Goal: Task Accomplishment & Management: Manage account settings

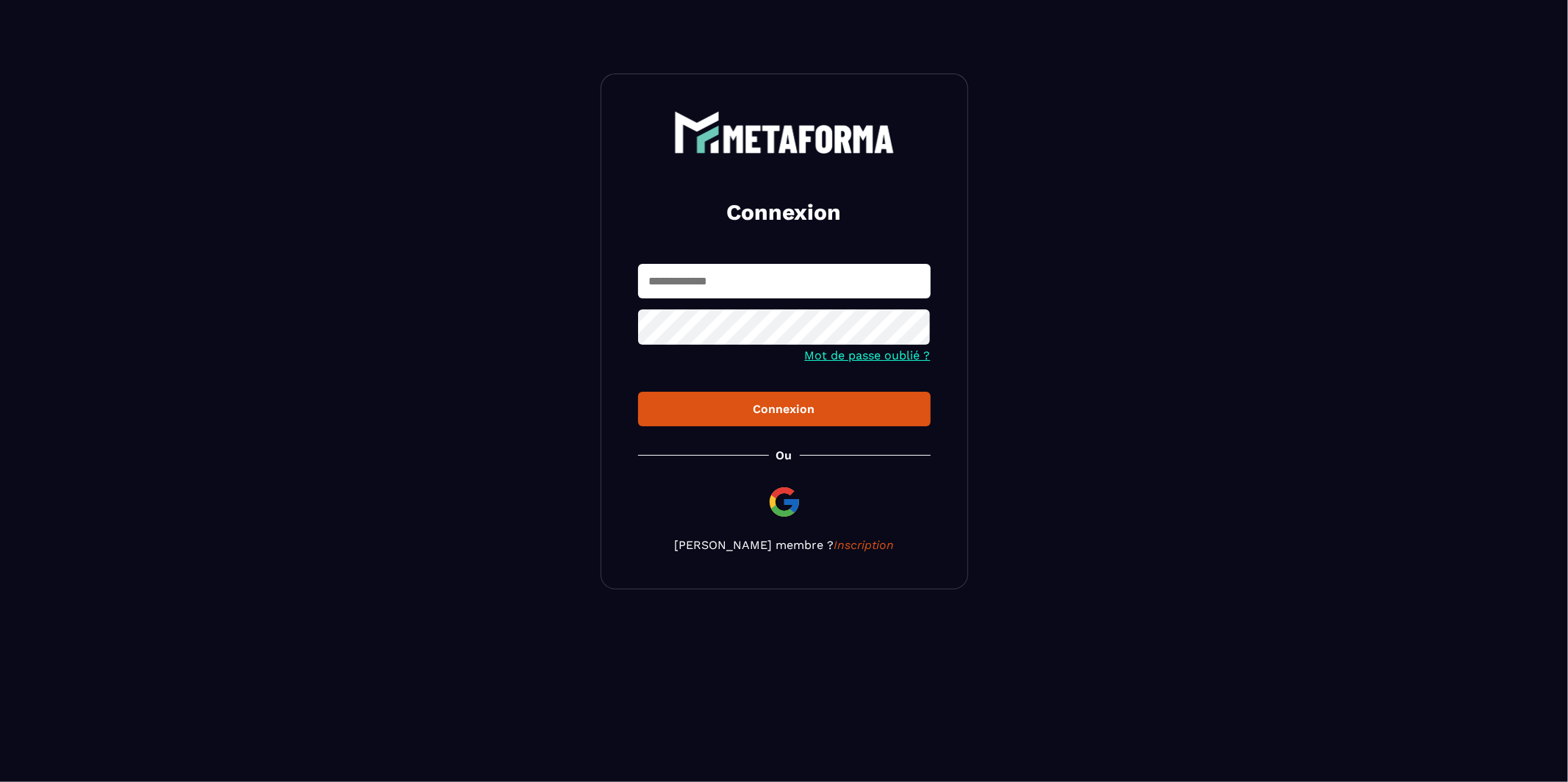
click at [722, 283] on input "text" at bounding box center [784, 282] width 293 height 35
click at [782, 490] on div "Connexion Mot de passe oublié ? Connexion Ou Devenir membre ? Inscription" at bounding box center [784, 332] width 367 height 516
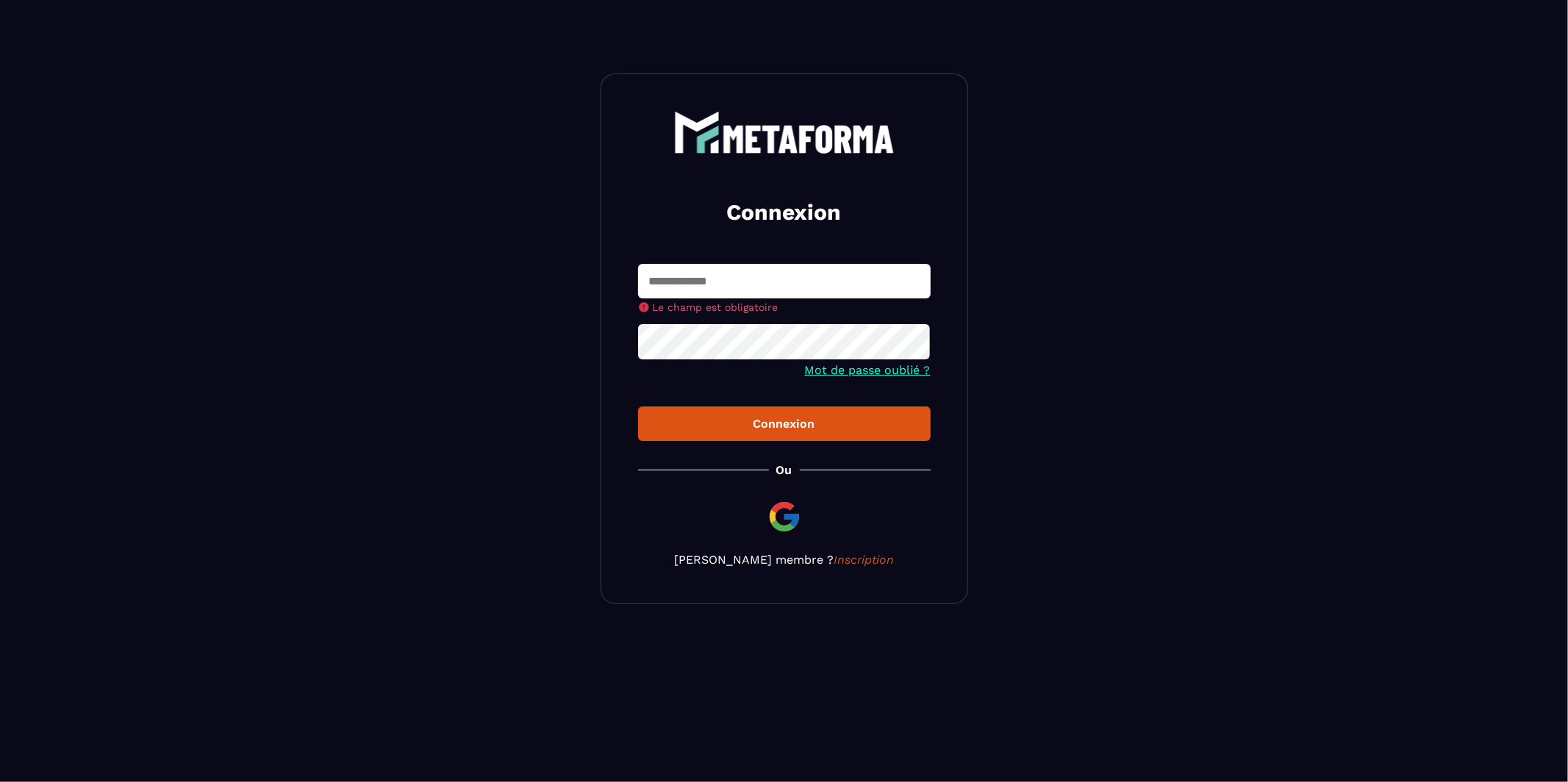
click at [784, 513] on img at bounding box center [784, 516] width 35 height 35
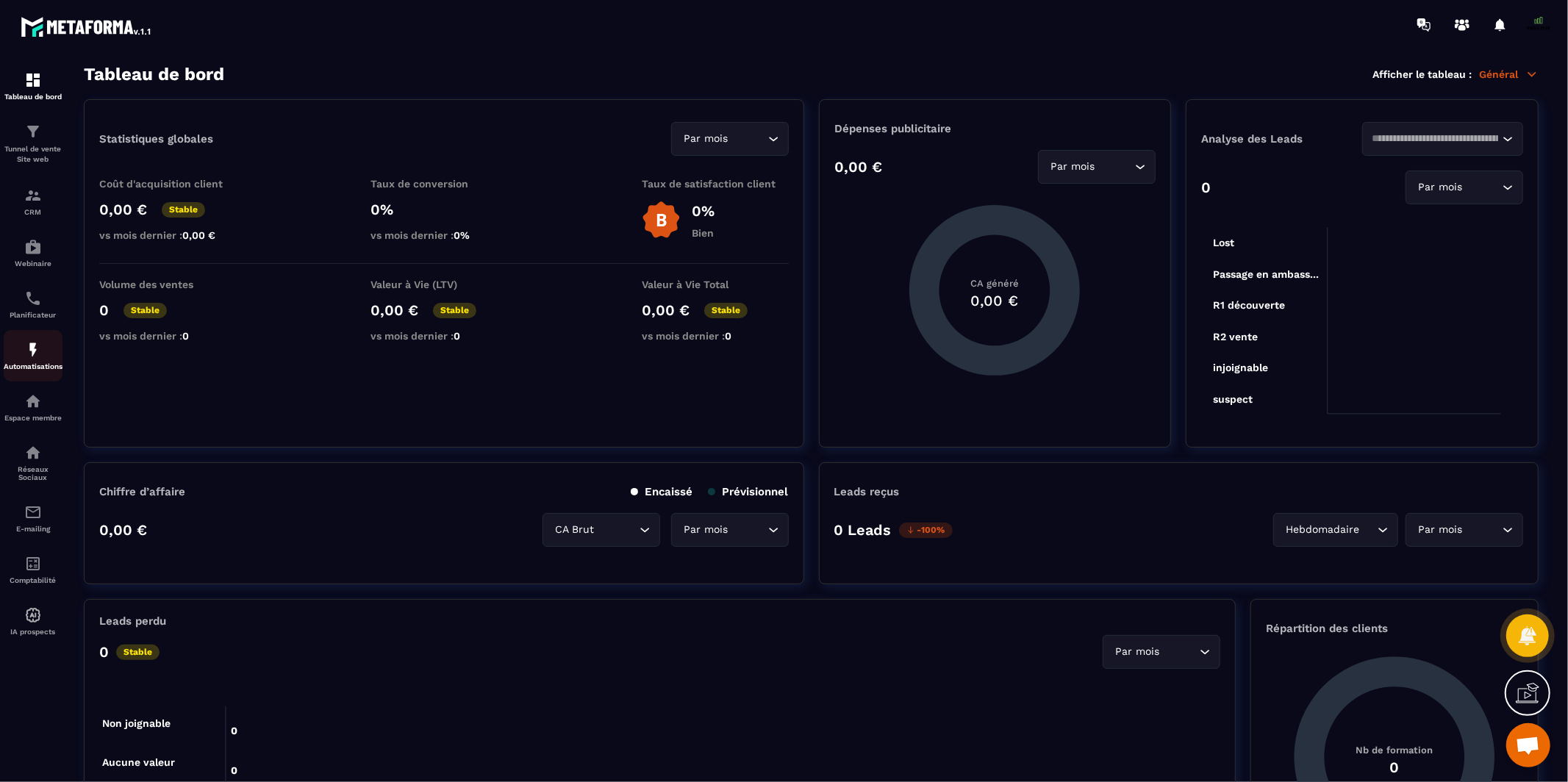
click at [25, 352] on img at bounding box center [33, 350] width 17 height 17
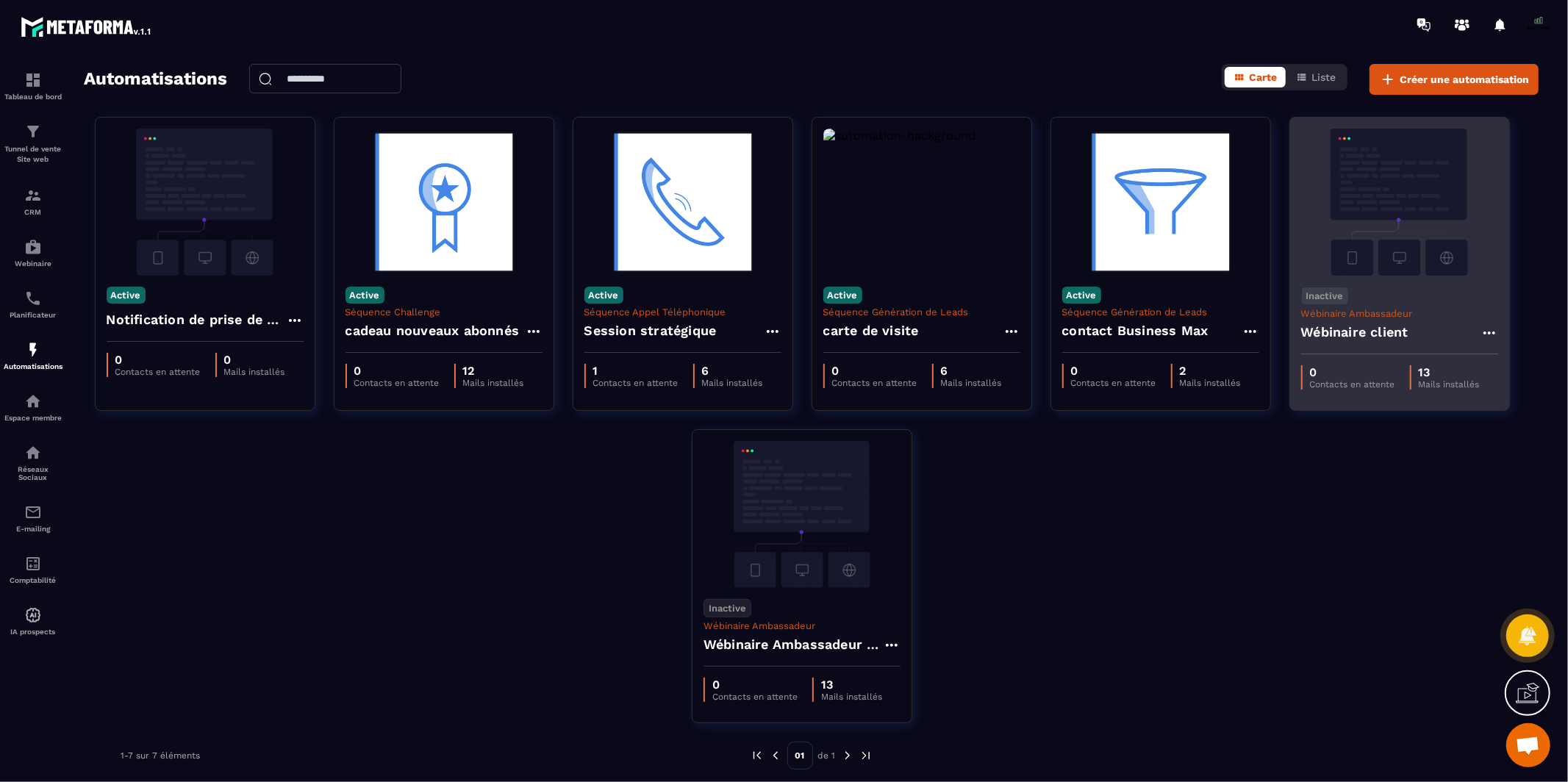
click at [1370, 312] on p "Wébinaire Ambassadeur" at bounding box center [1399, 313] width 197 height 11
click at [1382, 278] on div "Inactive Wébinaire Ambassadeur Wébinaire client" at bounding box center [1399, 314] width 219 height 79
click at [1378, 316] on p "Wébinaire Ambassadeur" at bounding box center [1399, 313] width 197 height 11
click at [1387, 250] on img at bounding box center [1399, 201] width 197 height 147
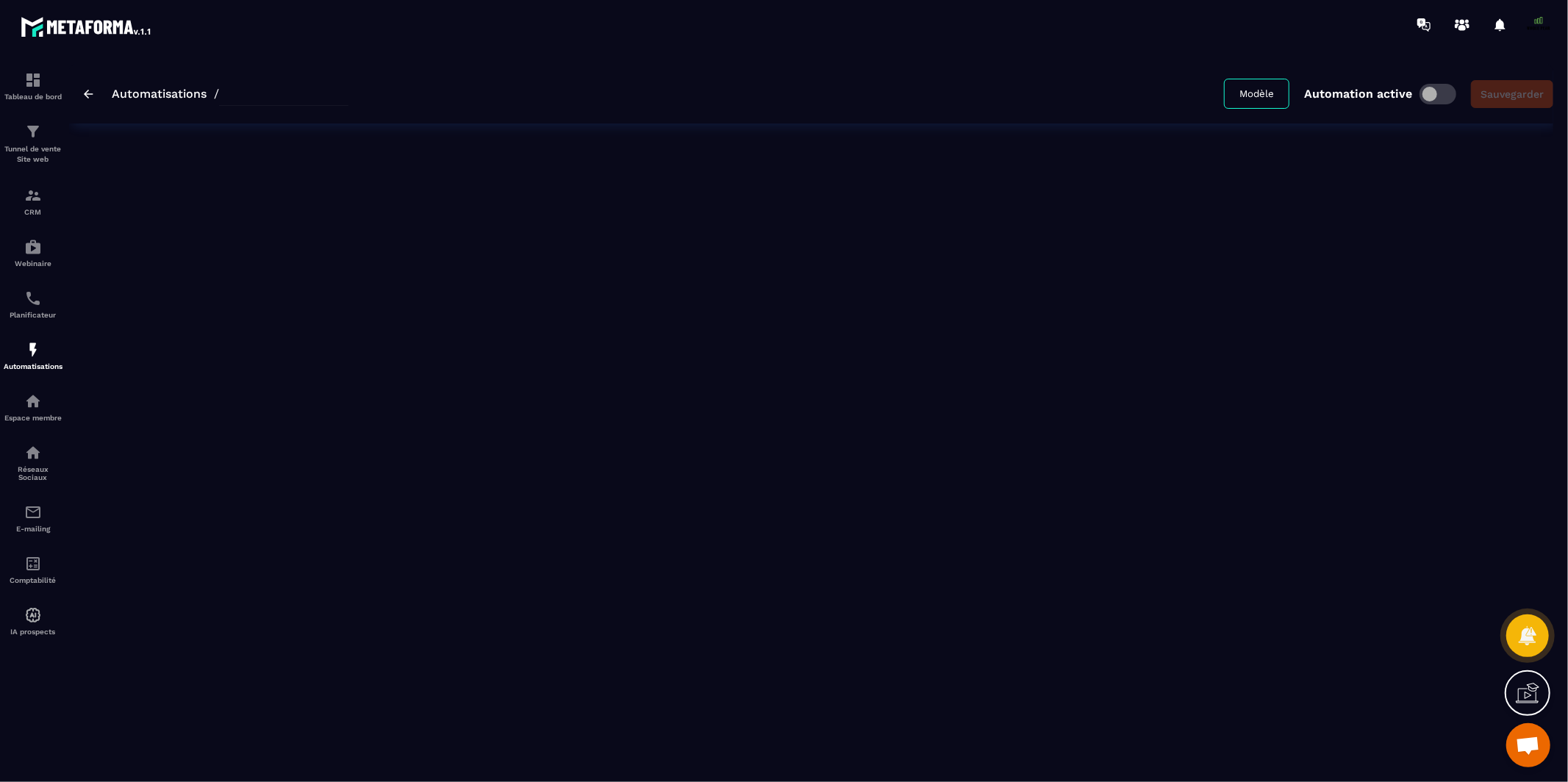
click at [1387, 250] on div "Automatisations / Modèle Automation active Sauvegarder" at bounding box center [811, 415] width 1484 height 701
type input "**********"
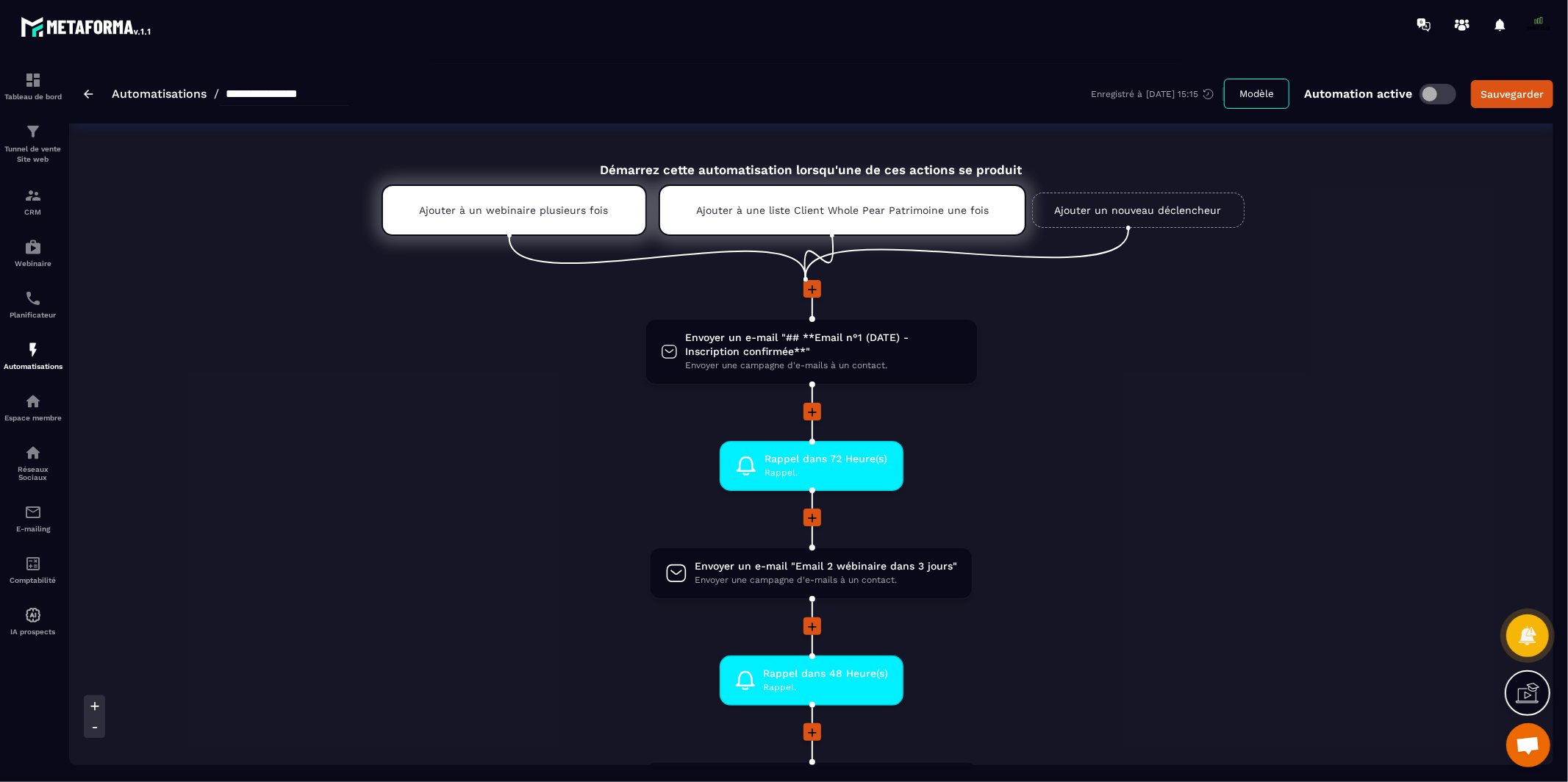
click at [1434, 90] on span at bounding box center [1437, 94] width 36 height 21
click at [1437, 98] on span at bounding box center [1437, 94] width 36 height 21
click at [1495, 98] on div "Sauvegarder" at bounding box center [1512, 94] width 63 height 15
click at [726, 335] on span "Envoyer un e-mail "## **Email n°1 (DATE) - Inscription confirmée**"" at bounding box center [823, 344] width 276 height 28
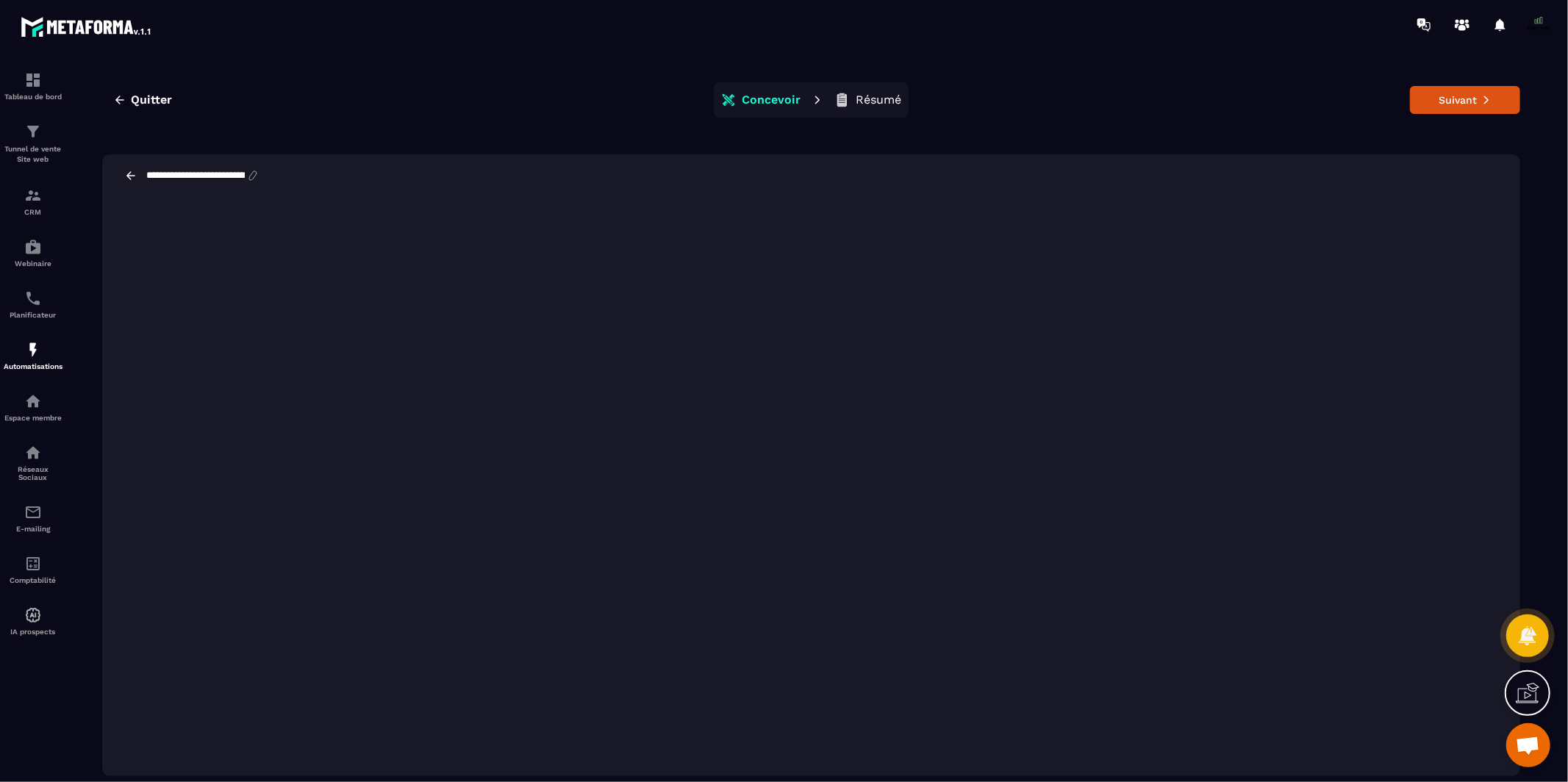
click at [126, 175] on icon at bounding box center [131, 175] width 13 height 13
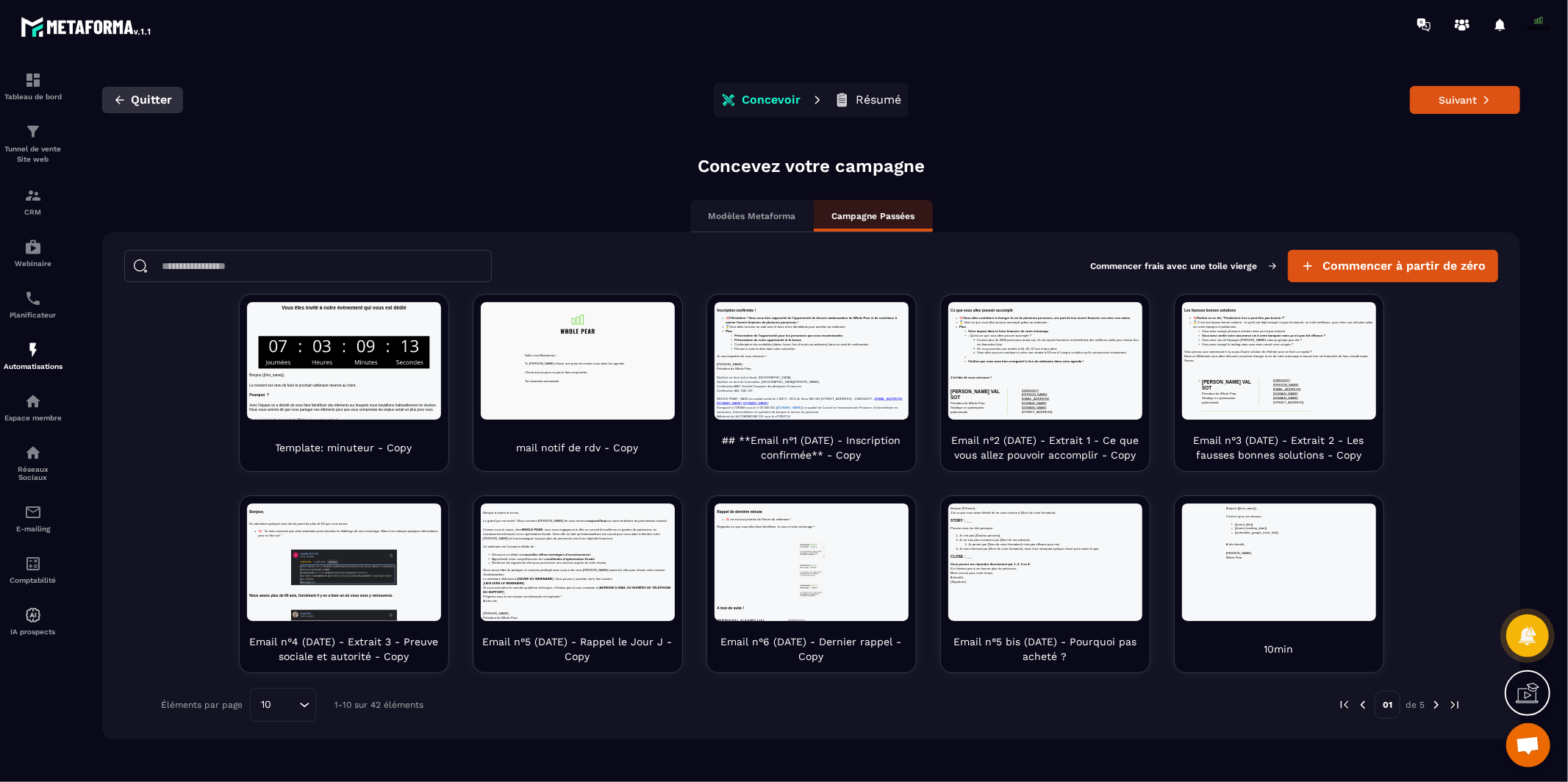
click at [120, 94] on icon "button" at bounding box center [120, 100] width 13 height 13
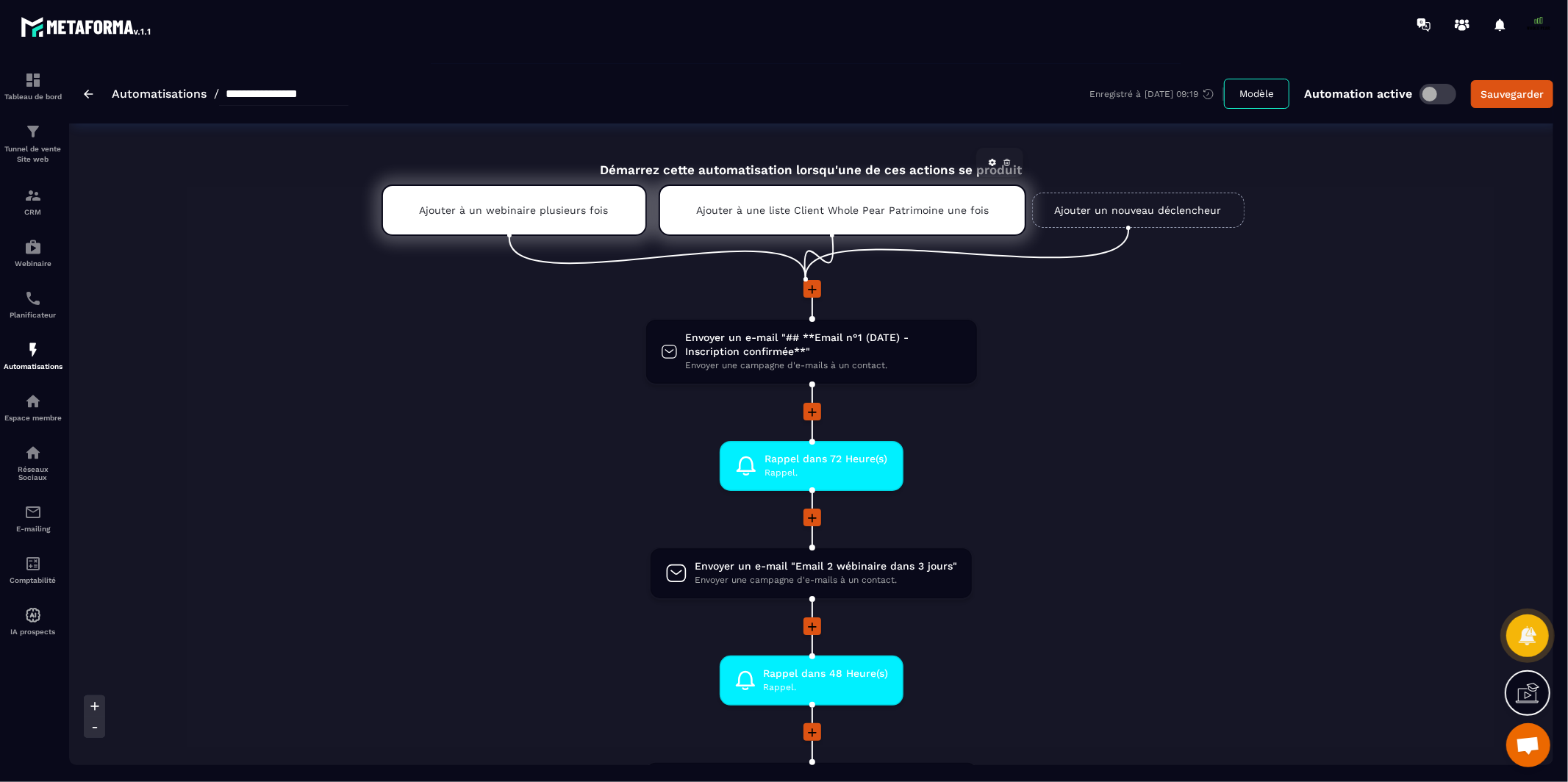
click at [710, 223] on div "Ajouter à une liste Client Whole Pear Patrimoine une fois" at bounding box center [842, 210] width 367 height 52
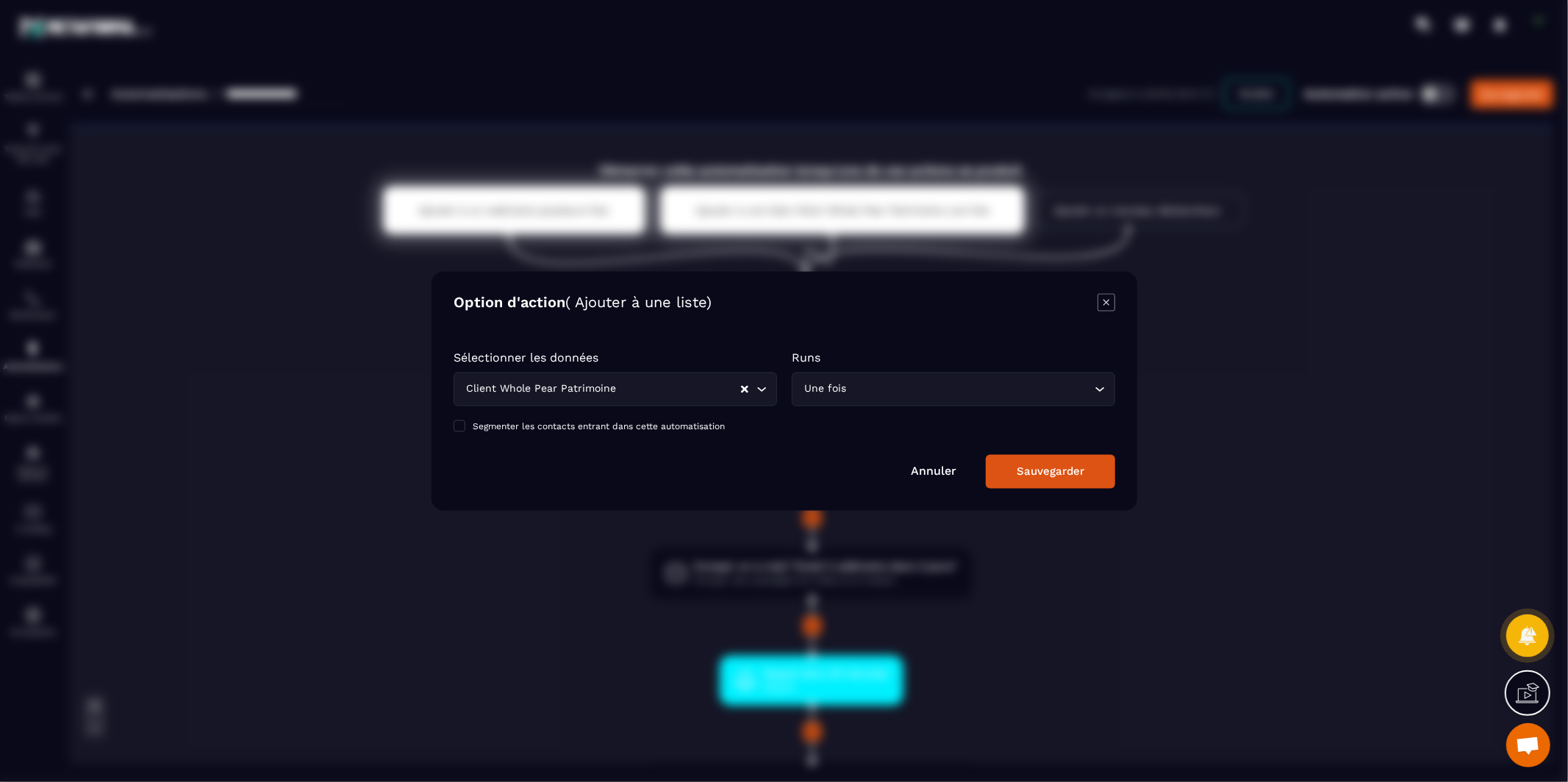
click at [1104, 302] on icon "Modal window" at bounding box center [1105, 301] width 6 height 6
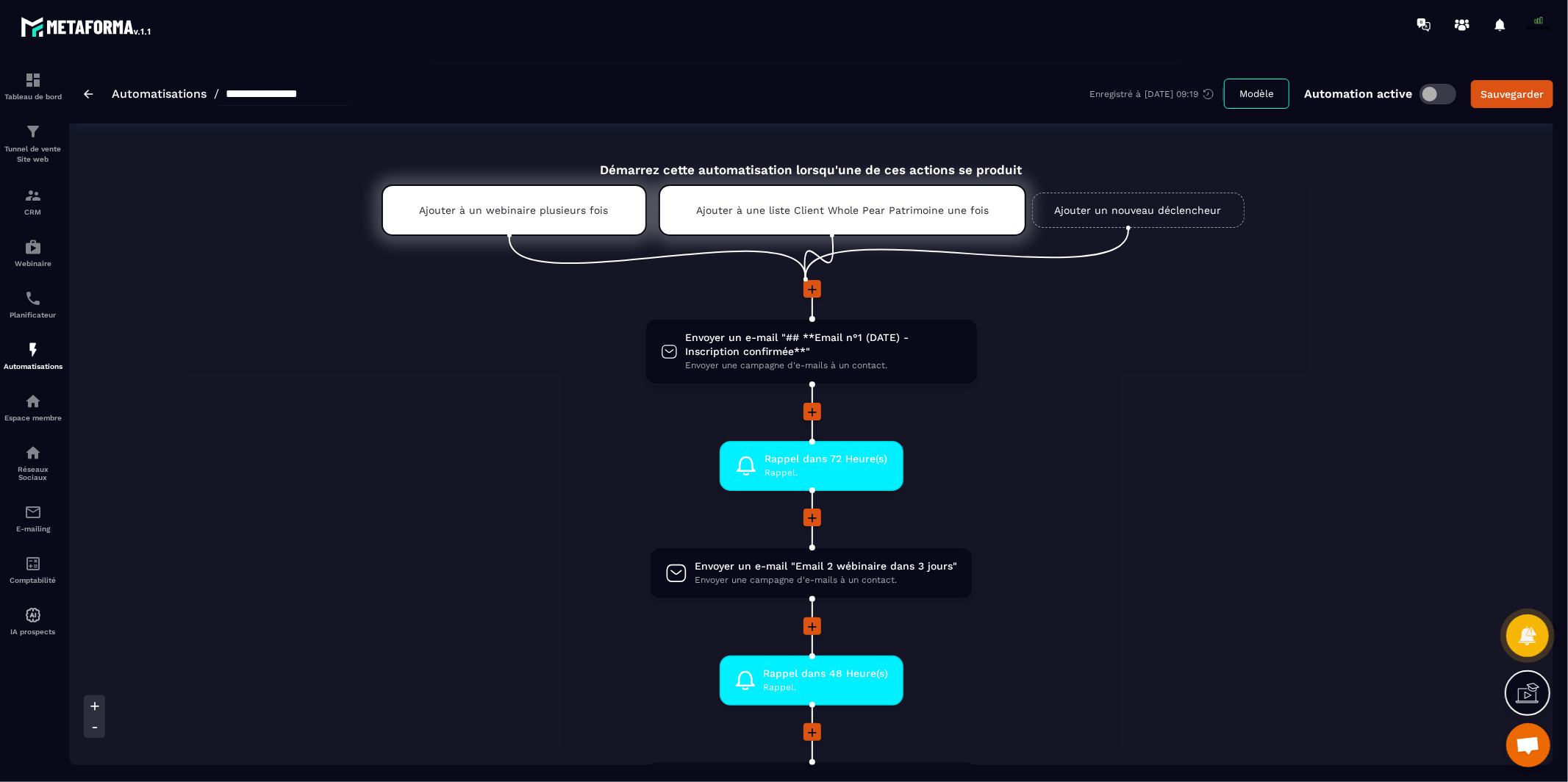
click at [1100, 217] on link "Ajouter un nouveau déclencheur" at bounding box center [1138, 210] width 213 height 35
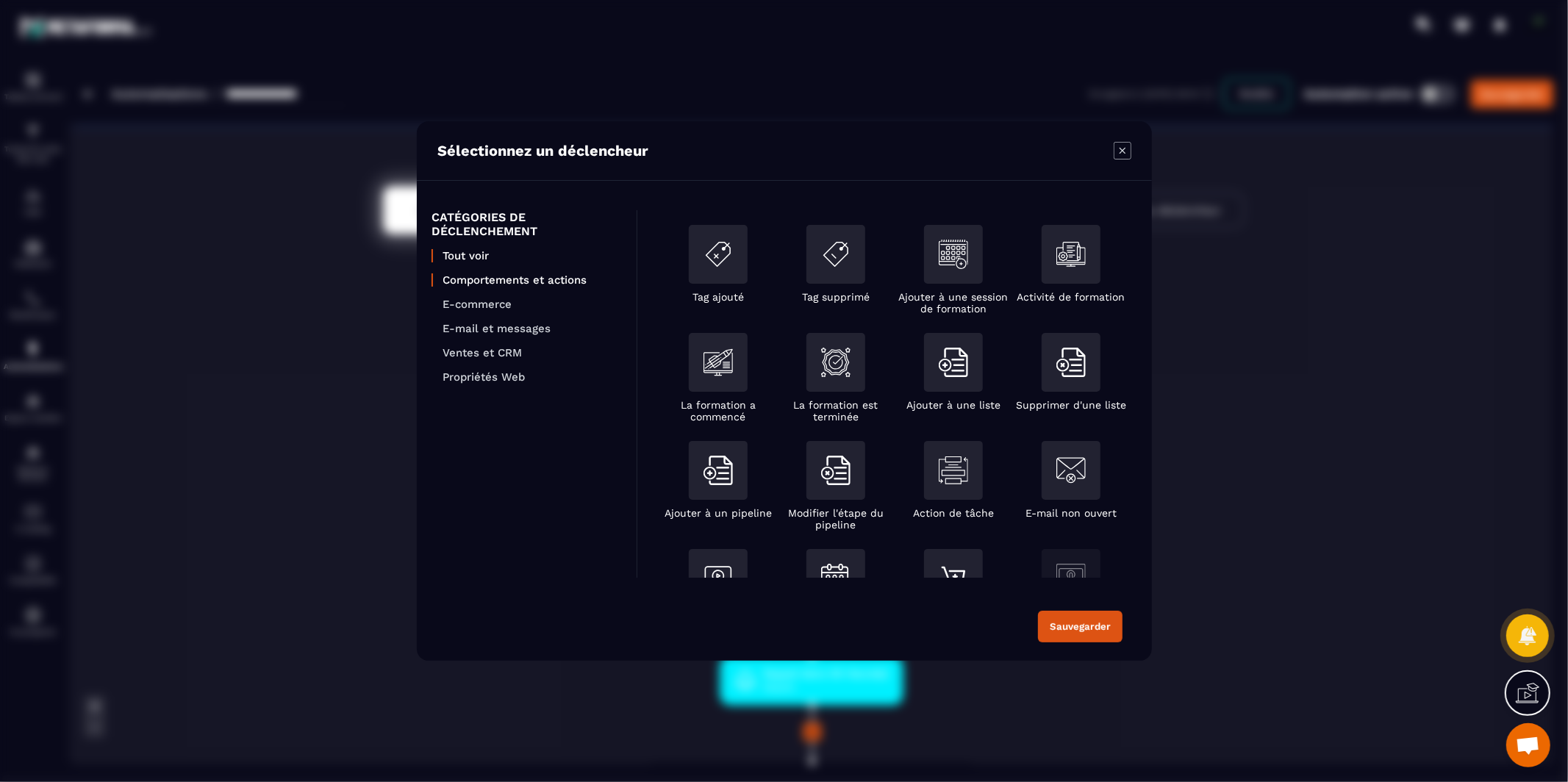
click at [458, 277] on p "Comportements et actions" at bounding box center [532, 280] width 179 height 13
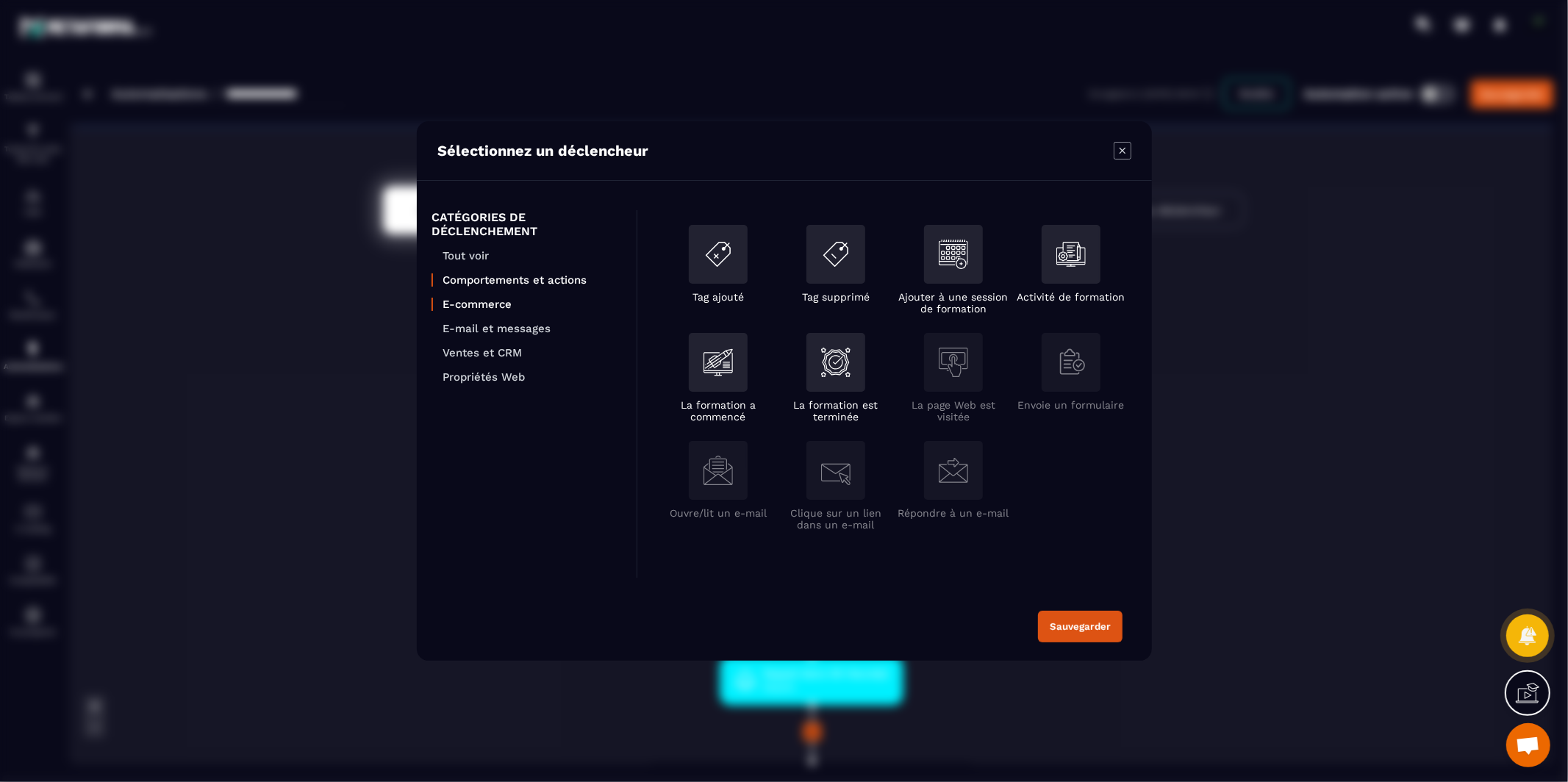
click at [476, 298] on p "E-commerce" at bounding box center [532, 304] width 179 height 13
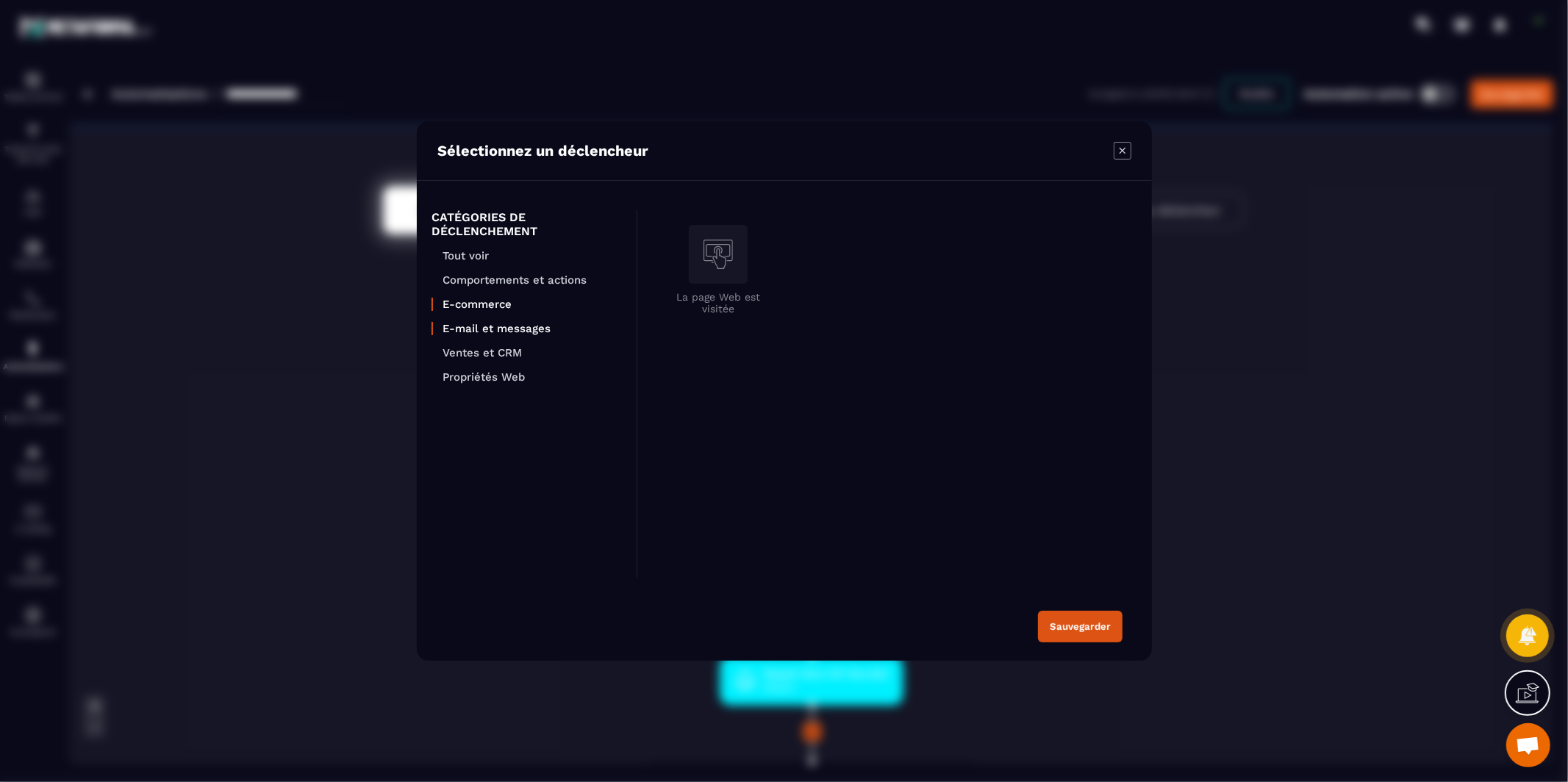
click at [479, 327] on p "E-mail et messages" at bounding box center [532, 328] width 179 height 13
click at [483, 350] on p "Ventes et CRM" at bounding box center [532, 352] width 179 height 13
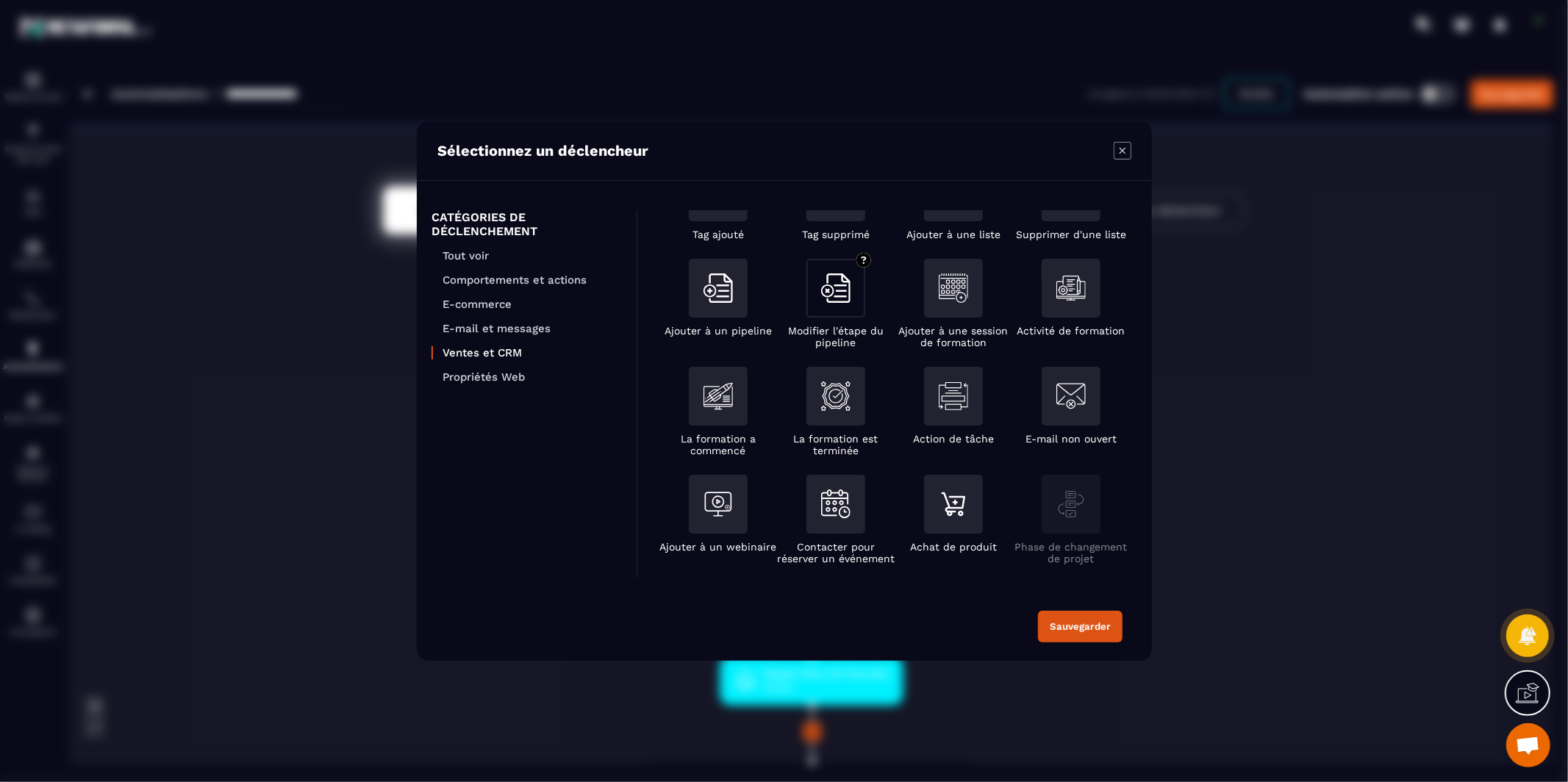
scroll to position [71, 0]
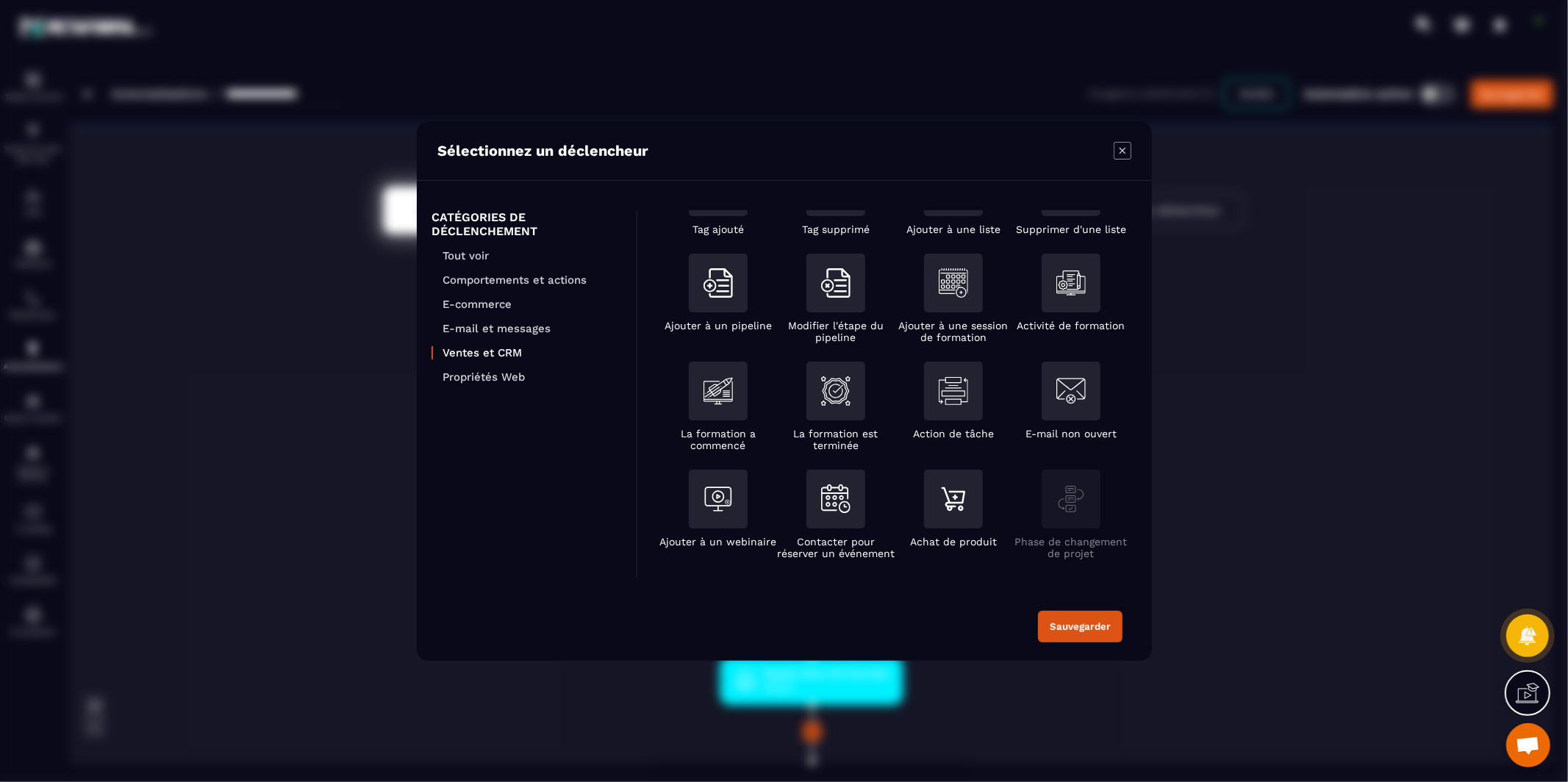
click at [507, 382] on div "CATÉGORIES DE DÉCLENCHEMENT Tout voir Comportements et actions E-commerce E-mai…" at bounding box center [527, 393] width 220 height 367
click at [506, 376] on p "Propriétés Web" at bounding box center [532, 377] width 179 height 13
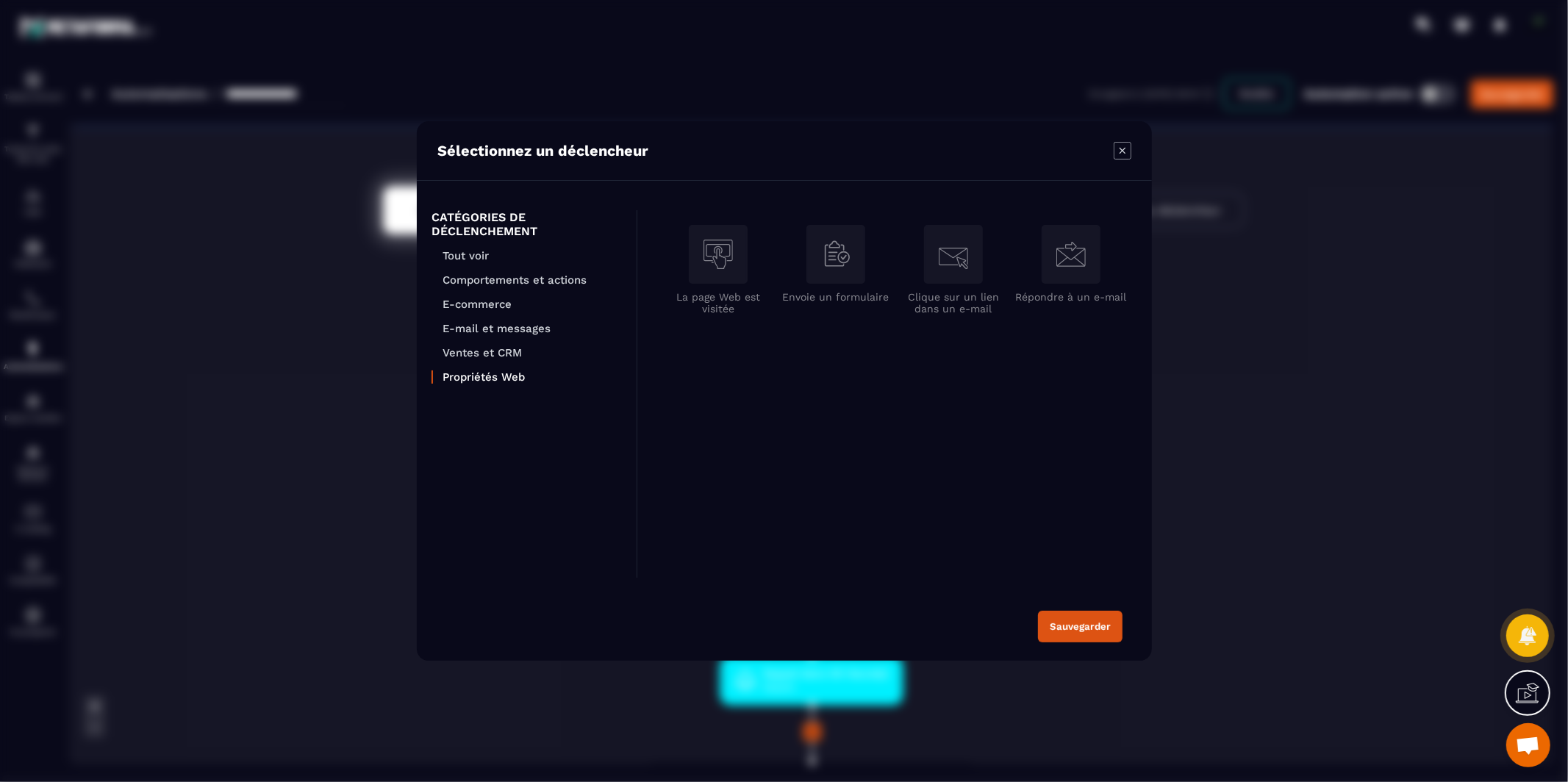
scroll to position [0, 0]
click at [499, 348] on p "Ventes et CRM" at bounding box center [532, 352] width 179 height 13
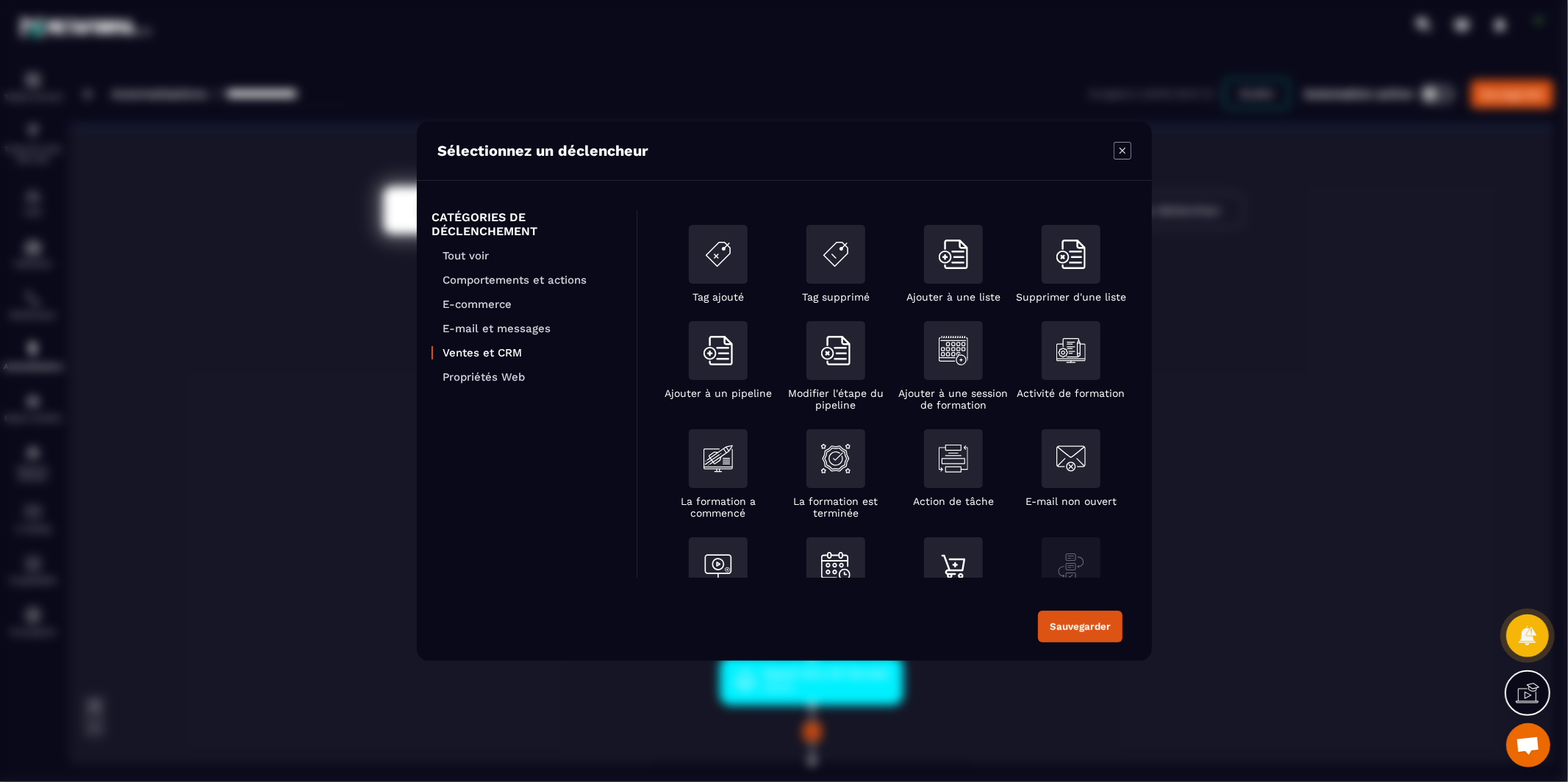
click at [1122, 150] on icon "Modal window" at bounding box center [1121, 150] width 6 height 6
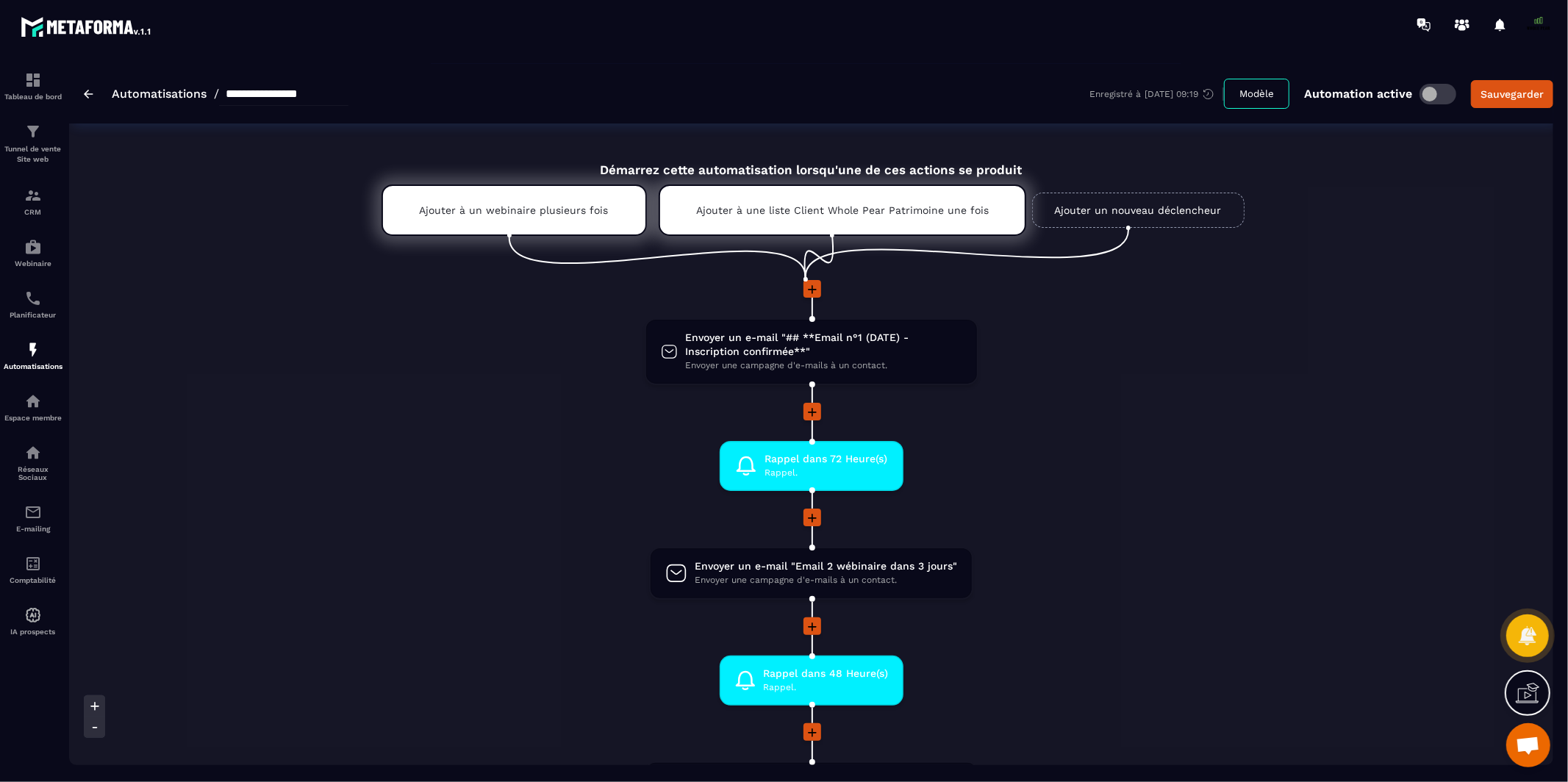
click at [1129, 219] on link "Ajouter un nouveau déclencheur" at bounding box center [1138, 210] width 213 height 35
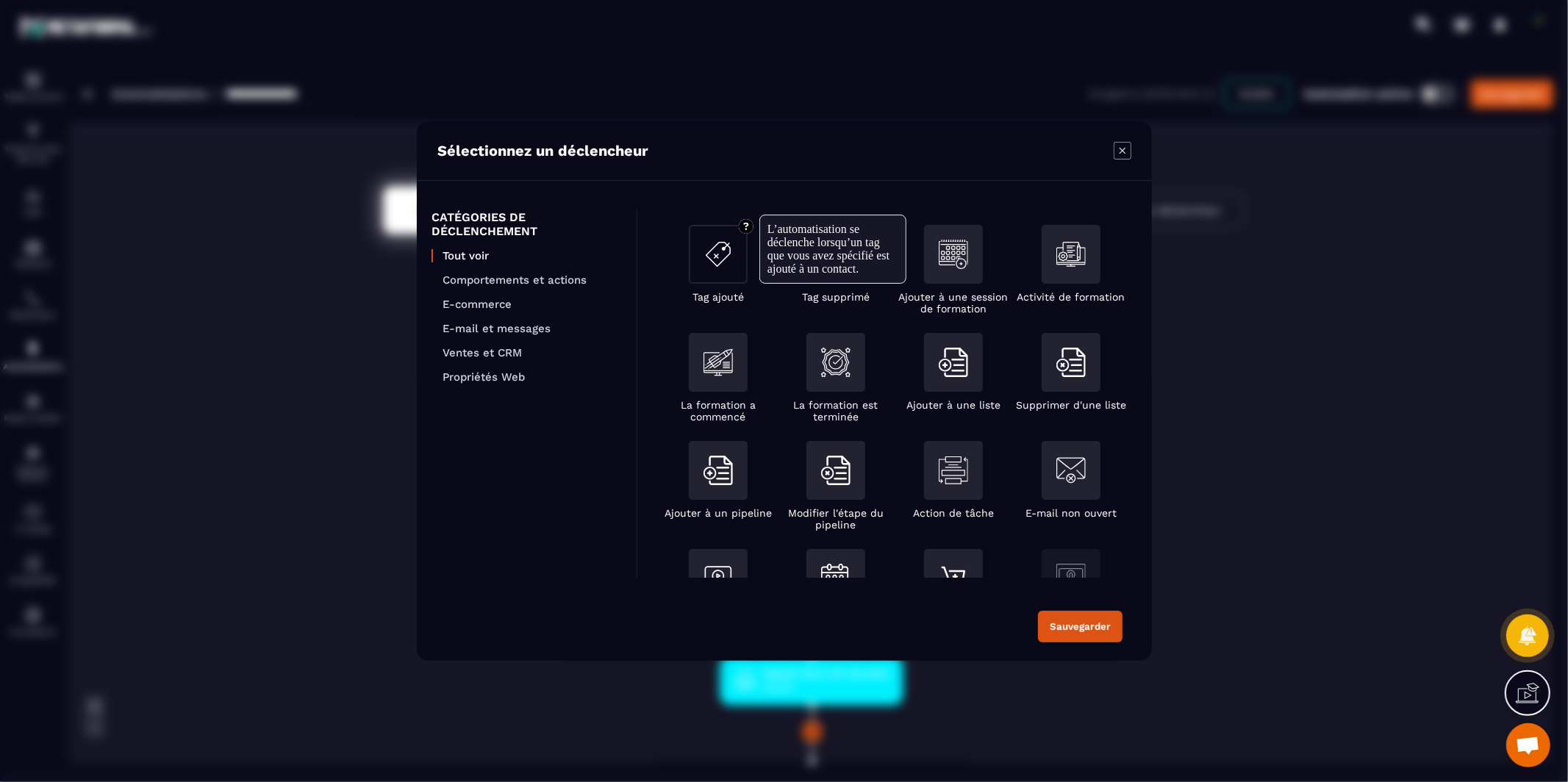
click at [696, 259] on div "Modal window" at bounding box center [718, 255] width 59 height 59
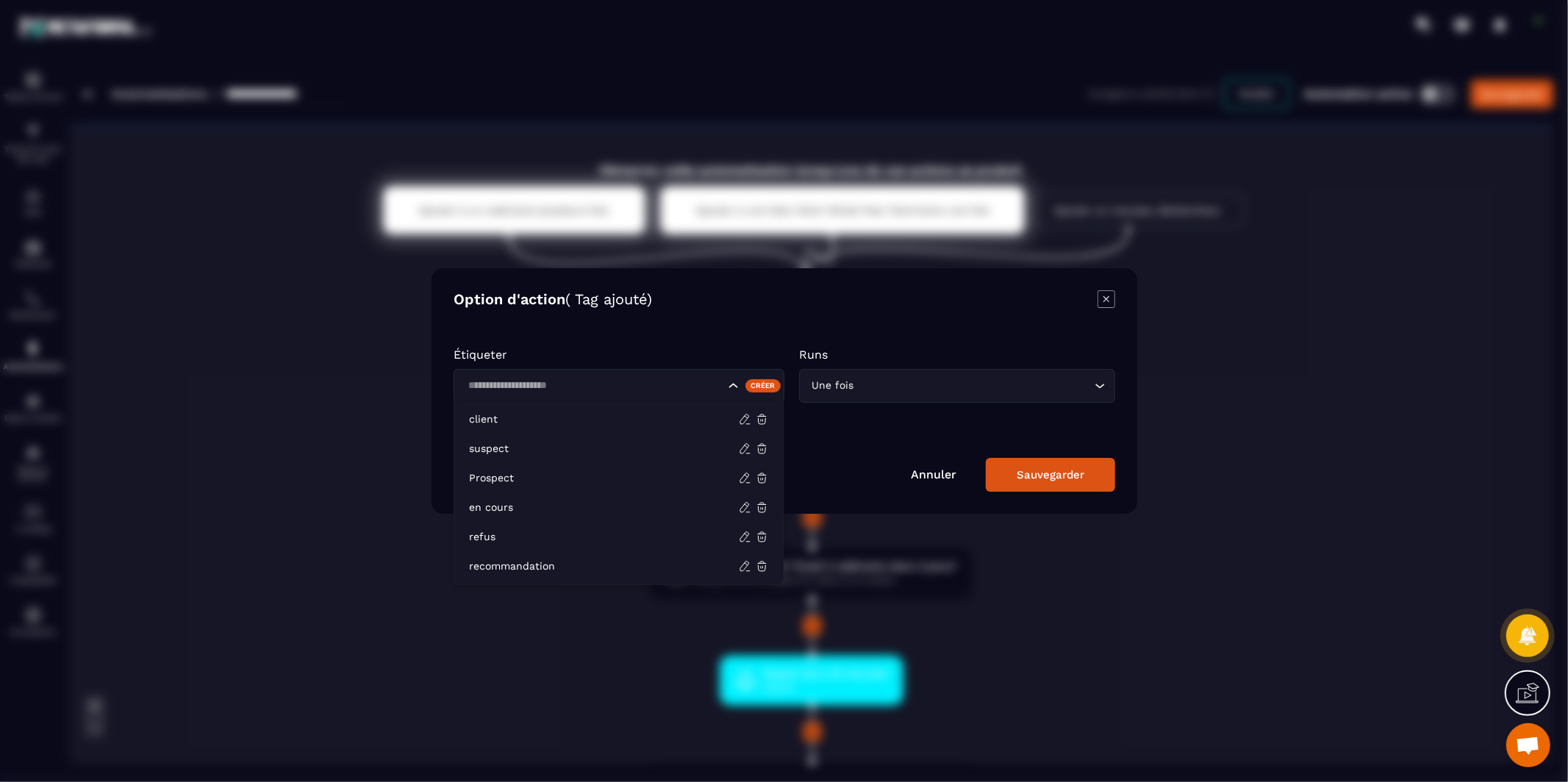
click at [578, 386] on input "Search for option" at bounding box center [594, 385] width 262 height 16
click at [571, 414] on p "client" at bounding box center [604, 420] width 270 height 15
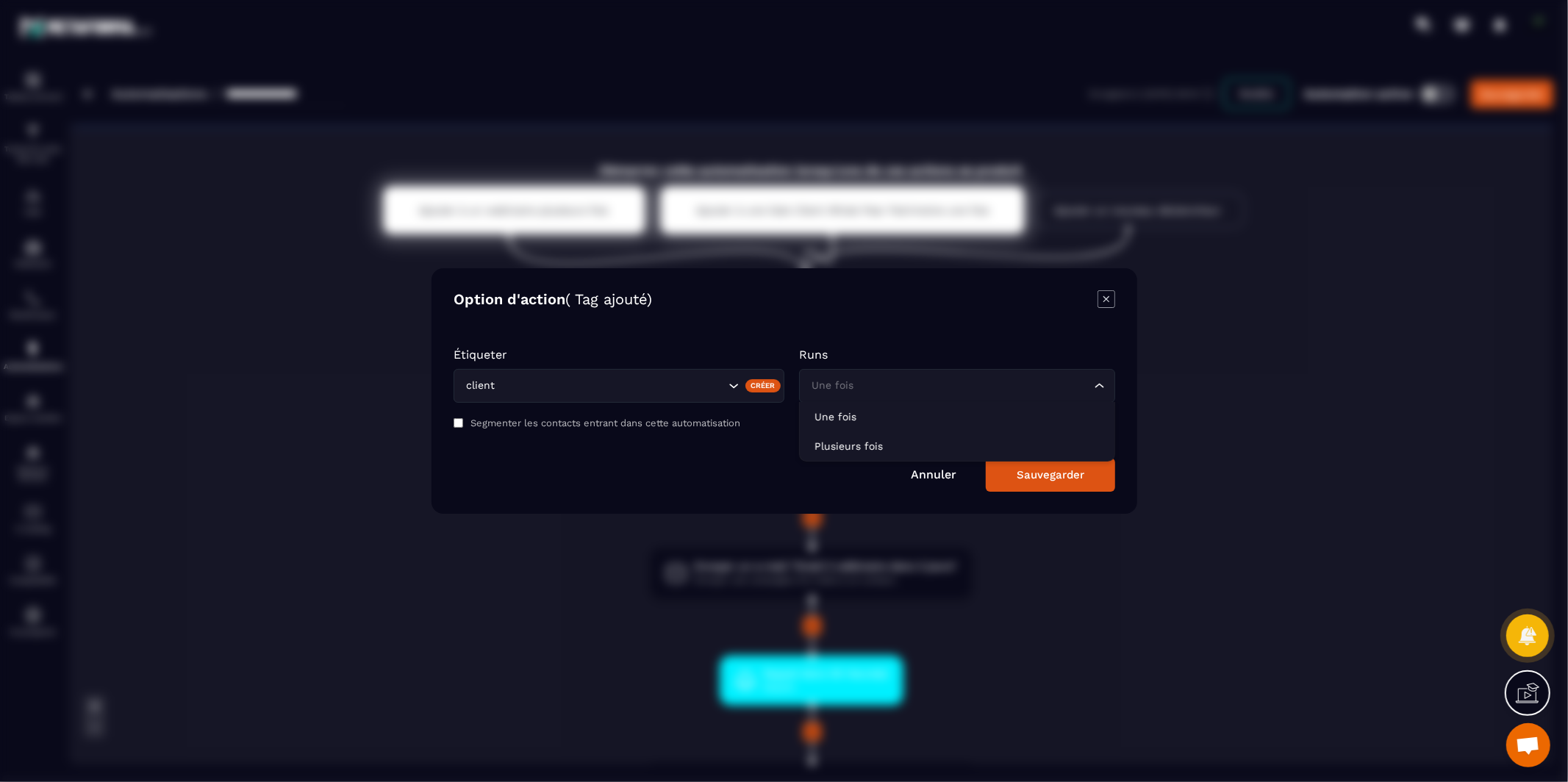
click at [1026, 386] on input "Search for option" at bounding box center [949, 385] width 282 height 16
click at [1010, 444] on p "Plusieurs fois" at bounding box center [957, 446] width 286 height 15
click at [1038, 477] on div "Sauvegarder" at bounding box center [1050, 474] width 67 height 13
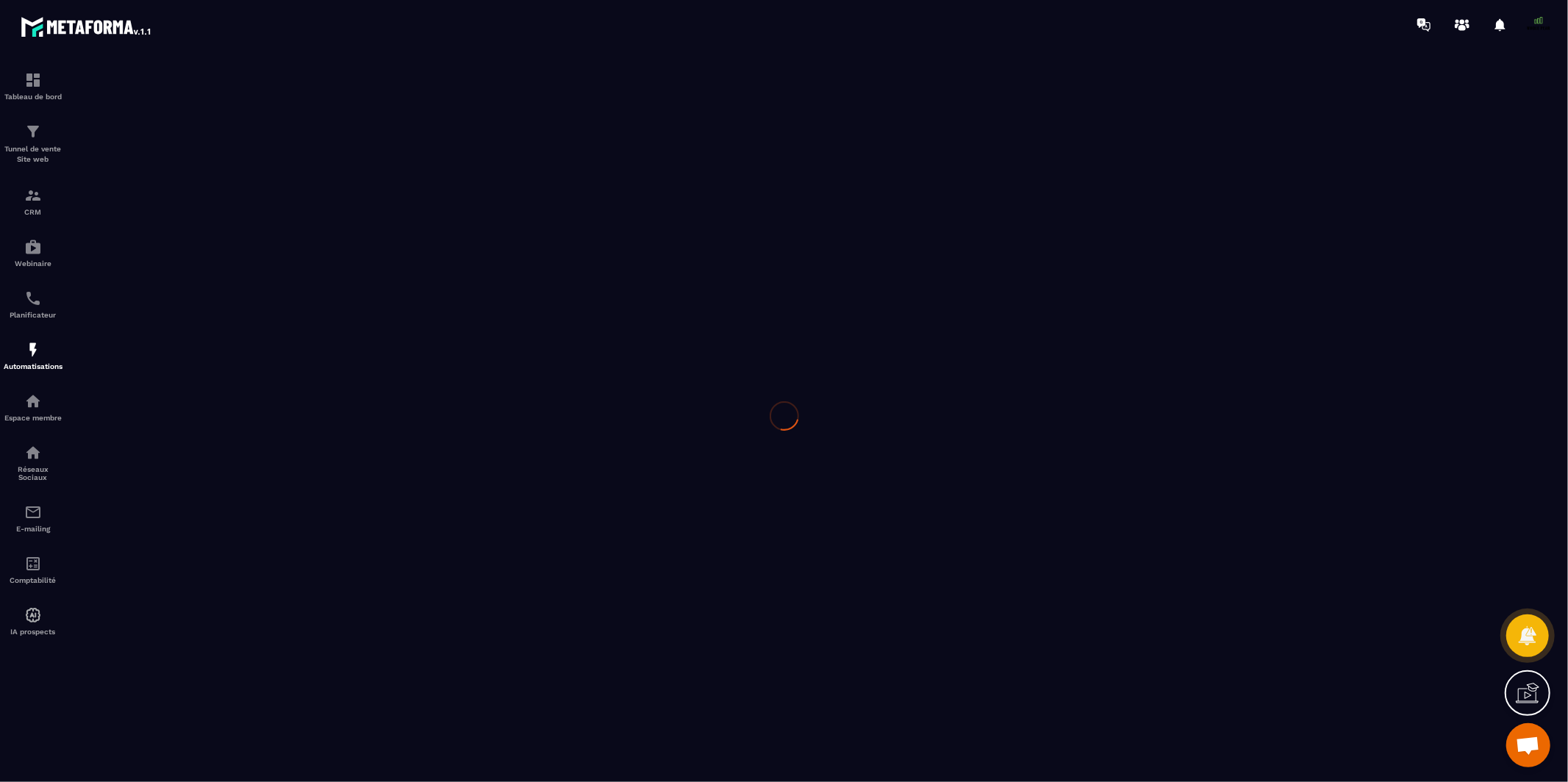
click at [1038, 477] on div at bounding box center [784, 416] width 1568 height 733
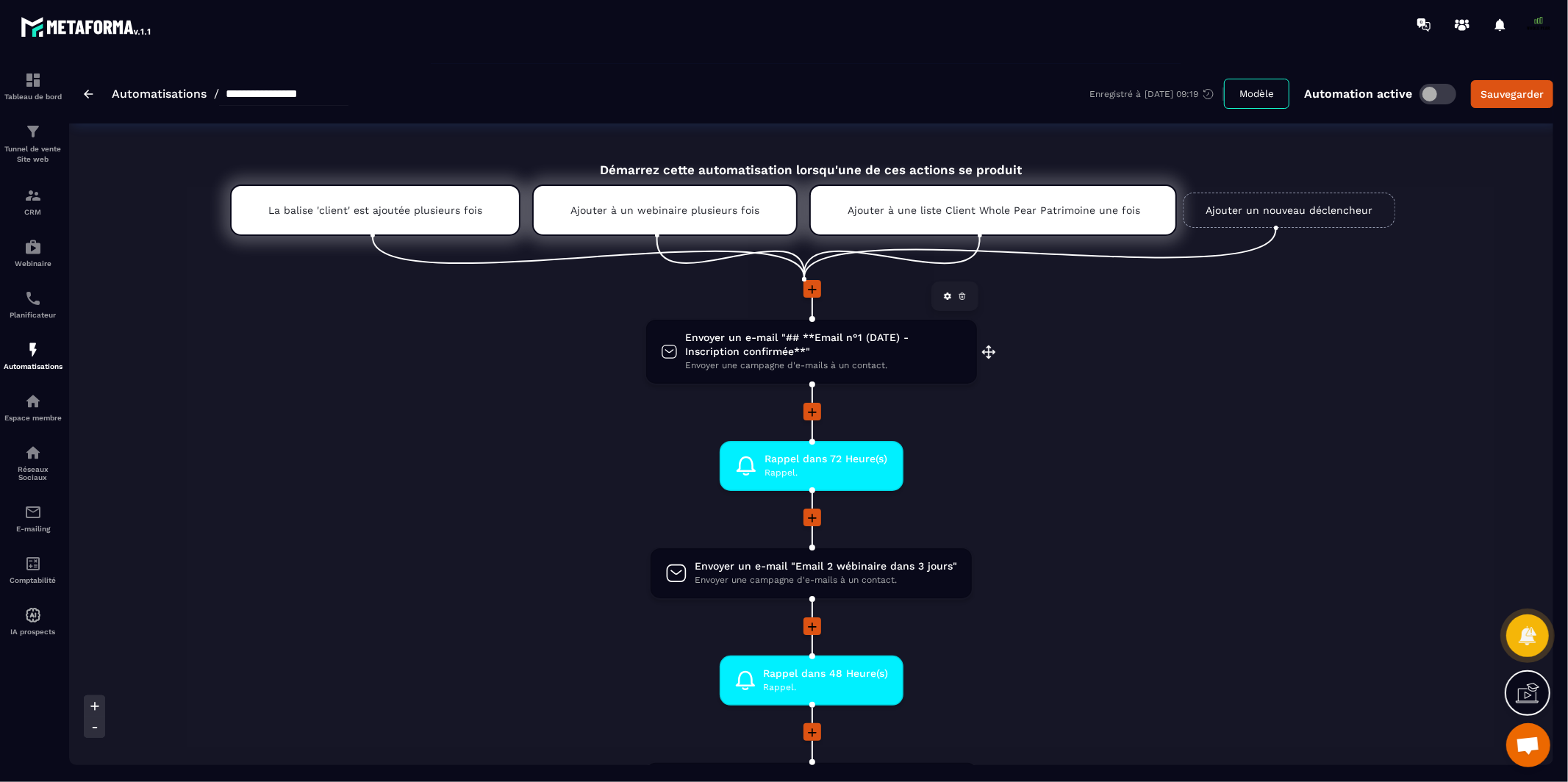
click at [791, 351] on span "Envoyer un e-mail "## **Email n°1 (DATE) - Inscription confirmée**"" at bounding box center [823, 344] width 276 height 28
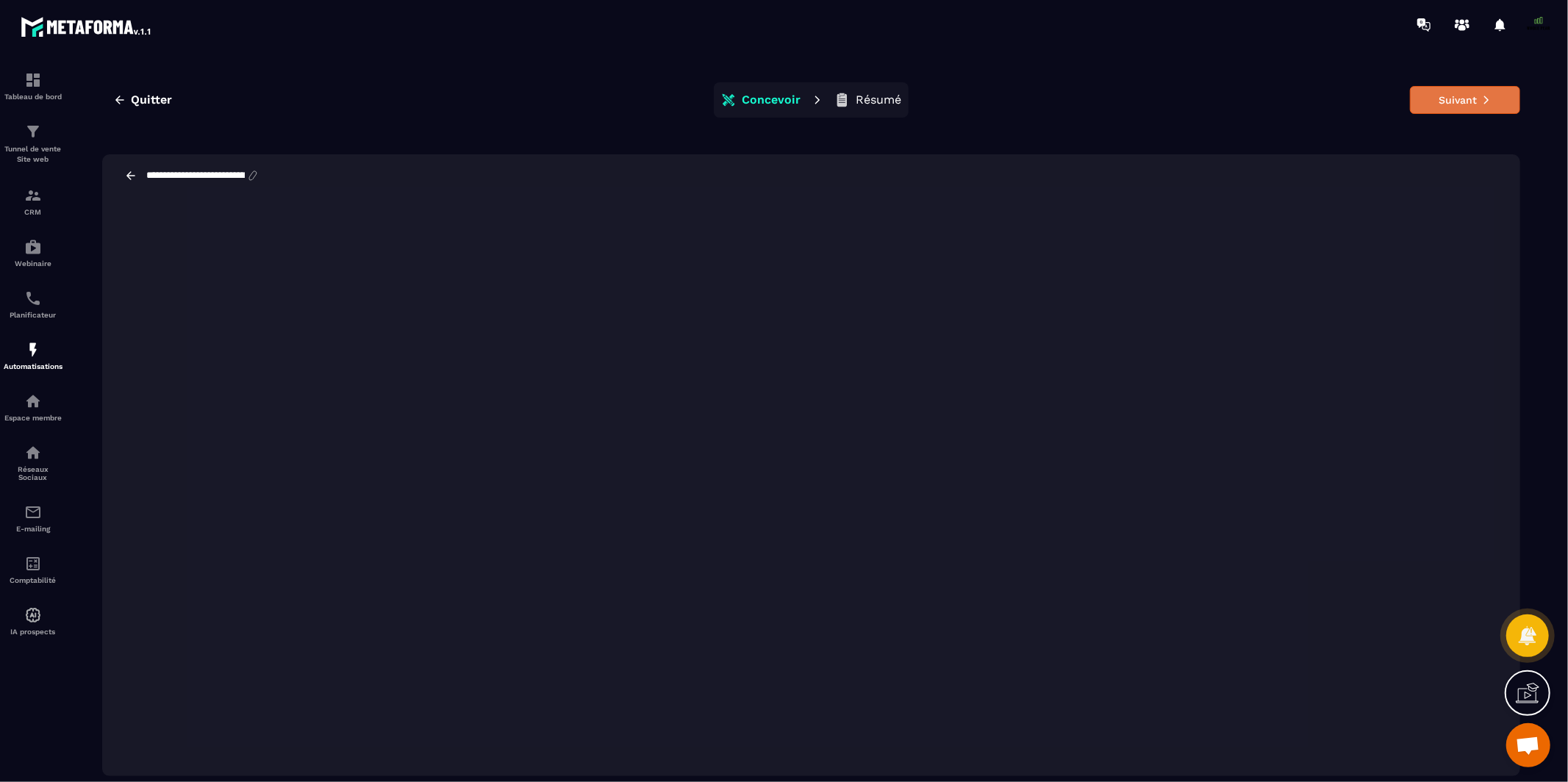
click at [1444, 96] on button "Suivant" at bounding box center [1464, 99] width 110 height 28
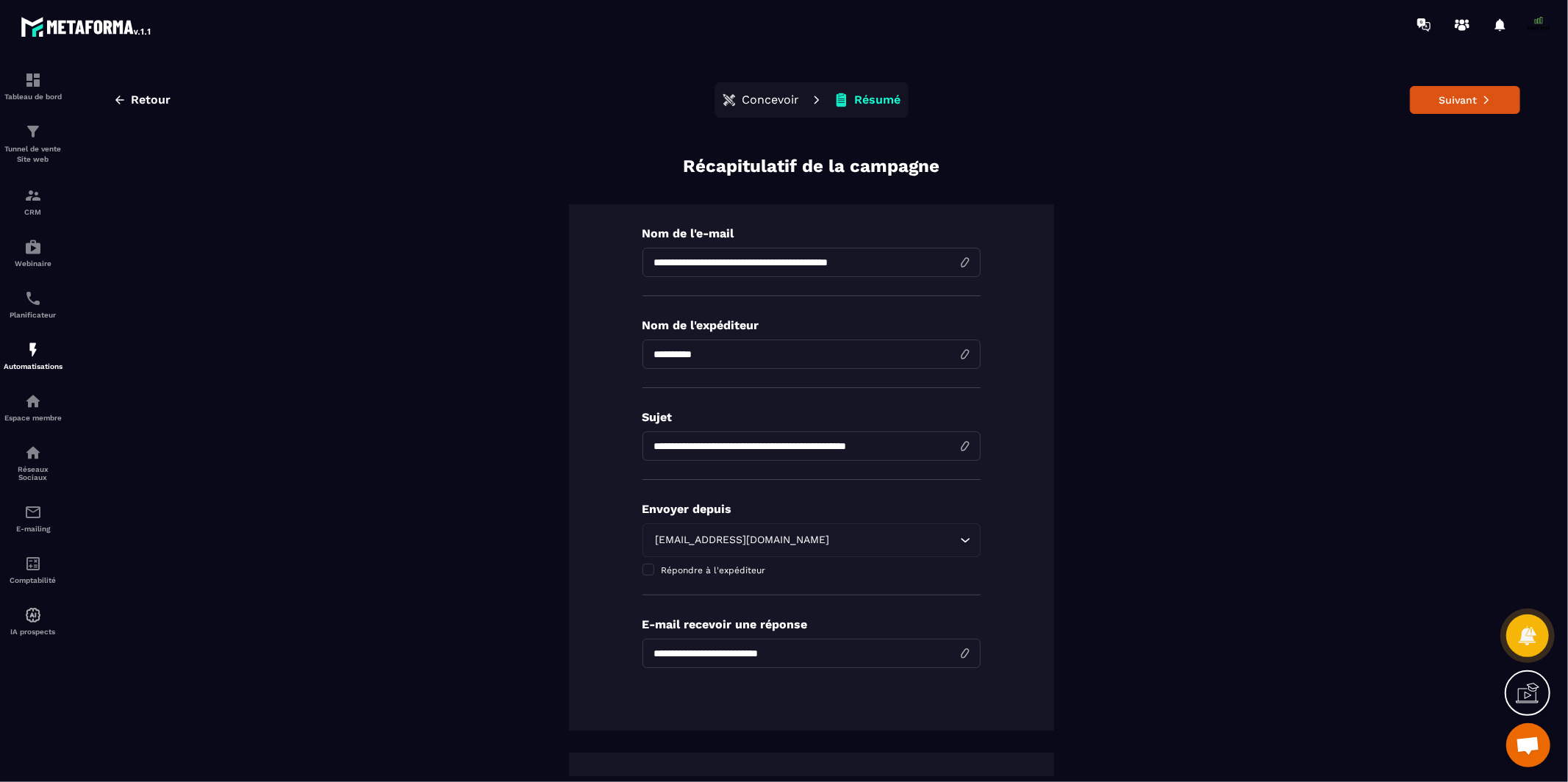
scroll to position [174, 0]
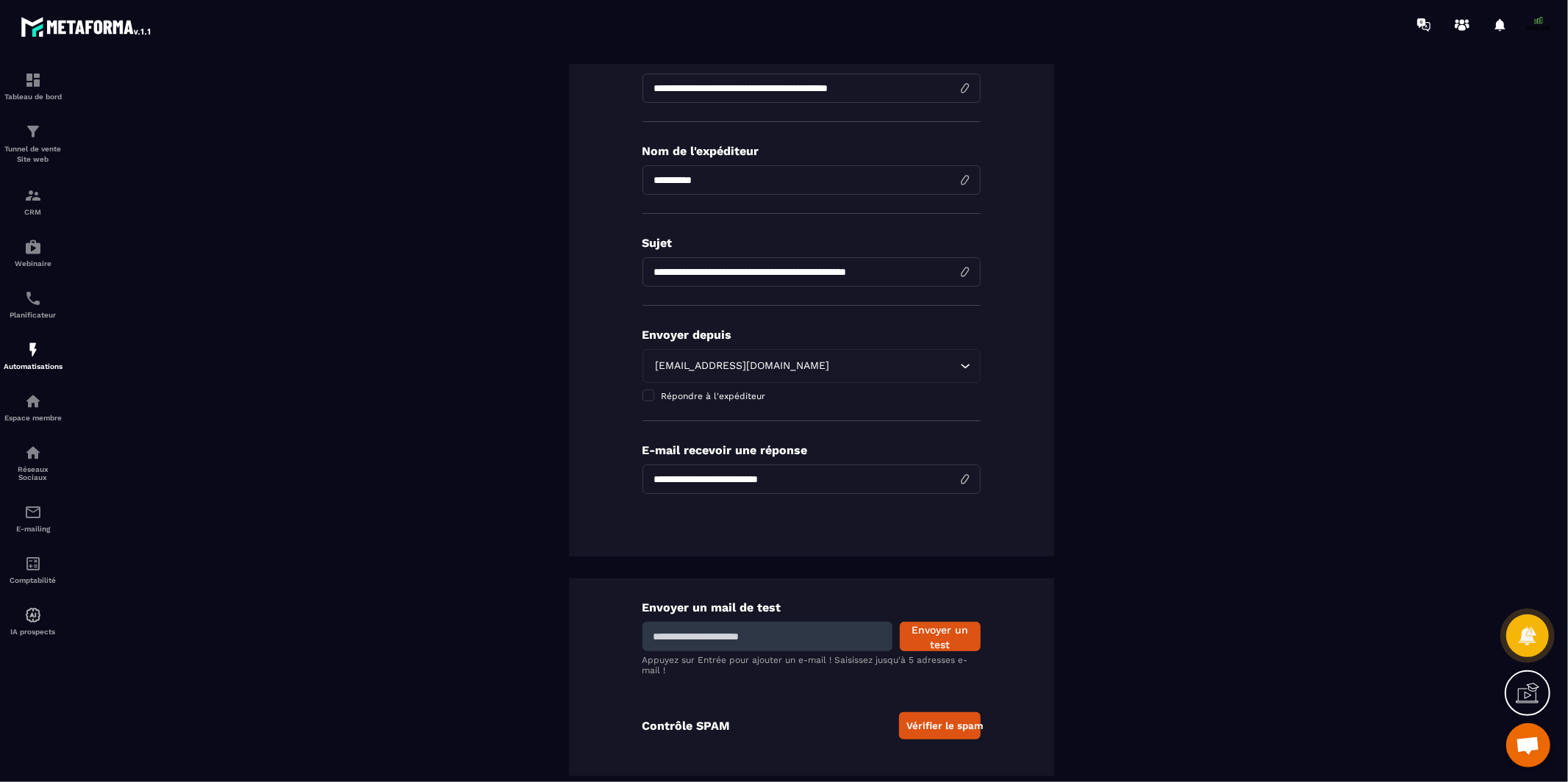
click at [757, 645] on input at bounding box center [767, 636] width 250 height 29
type input "**********"
click at [949, 640] on button "Envoyer un test" at bounding box center [940, 636] width 81 height 29
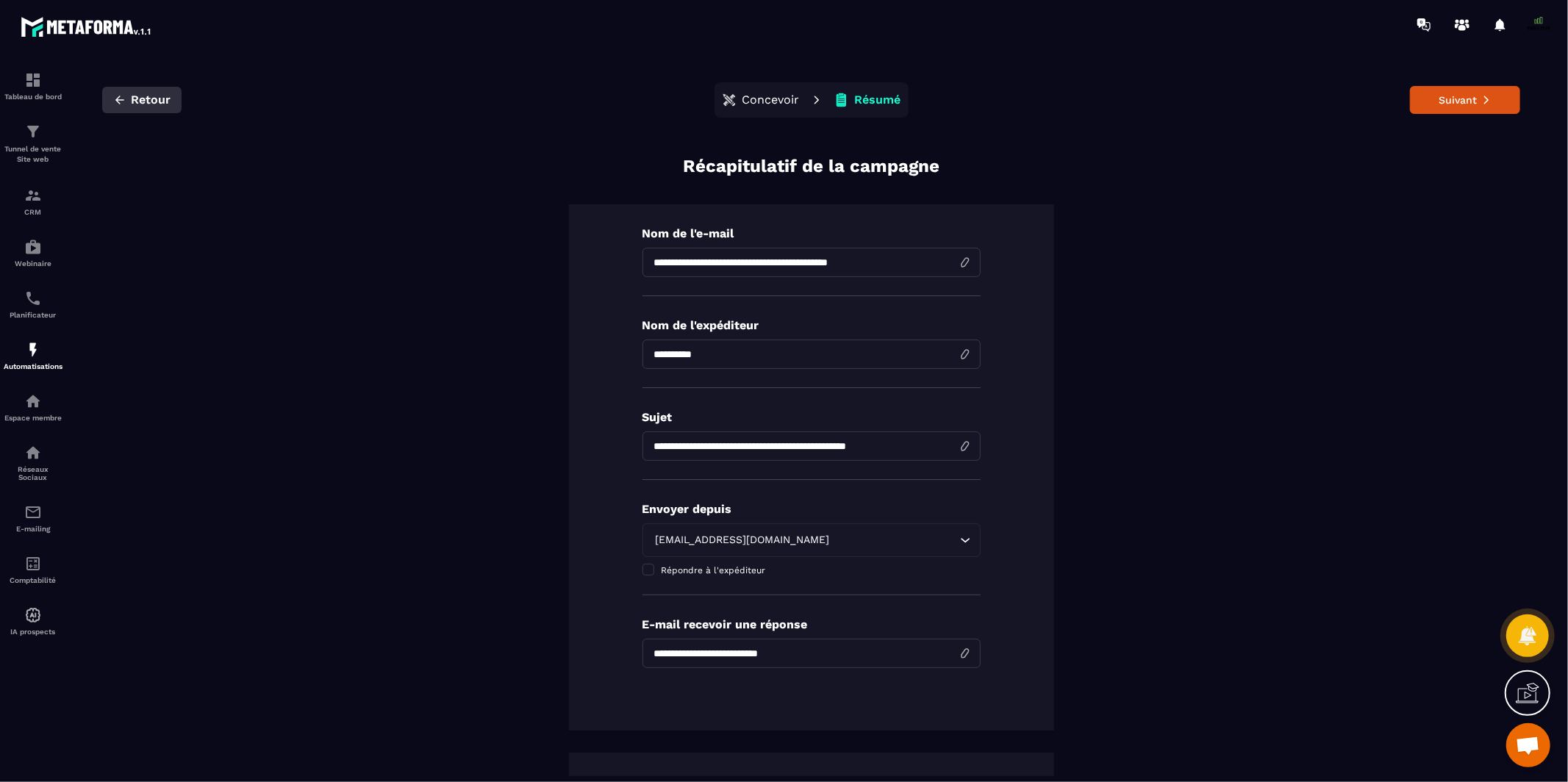
click at [123, 100] on icon "button" at bounding box center [119, 99] width 9 height 8
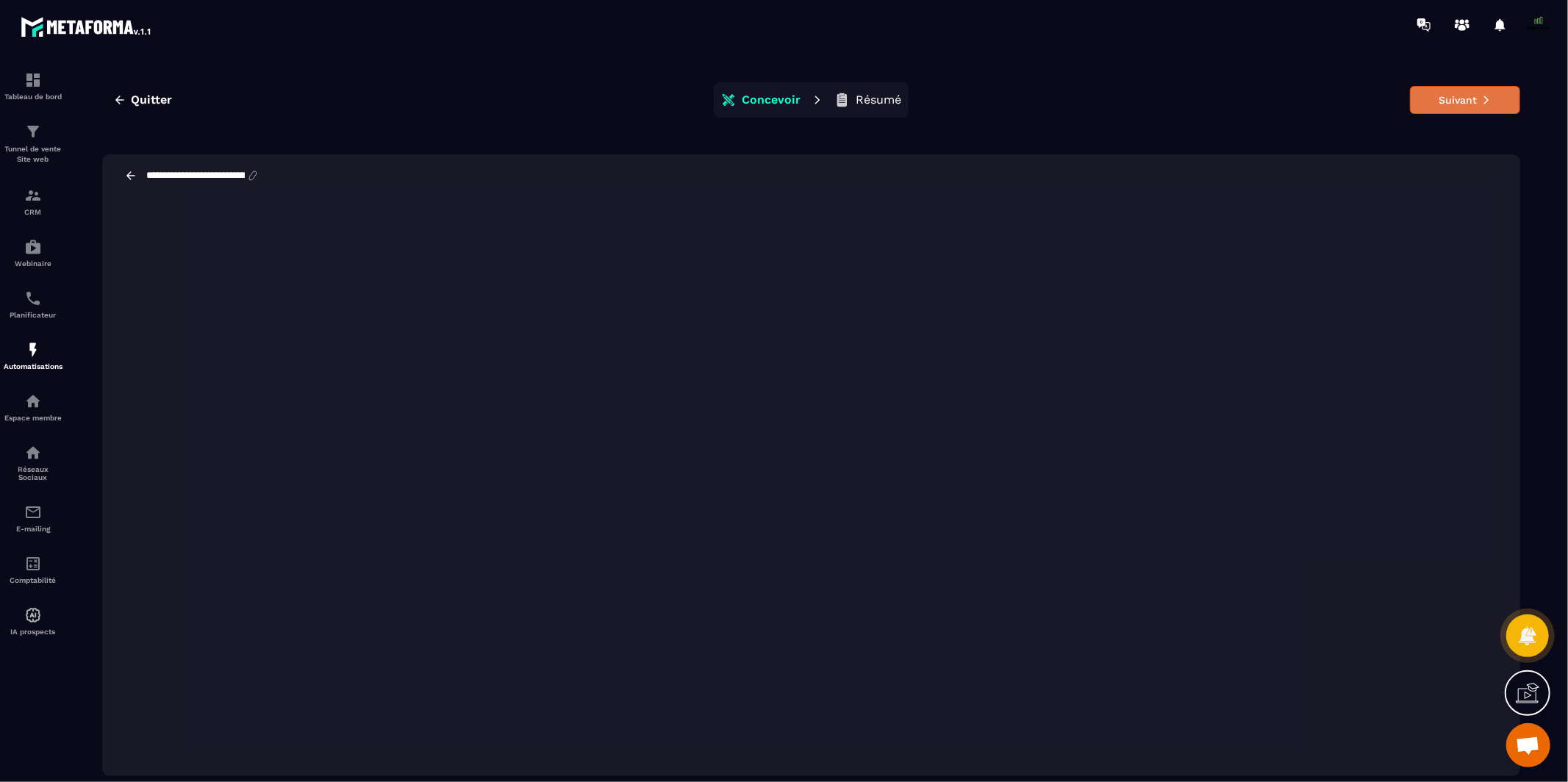
click at [1449, 105] on button "Suivant" at bounding box center [1464, 99] width 110 height 28
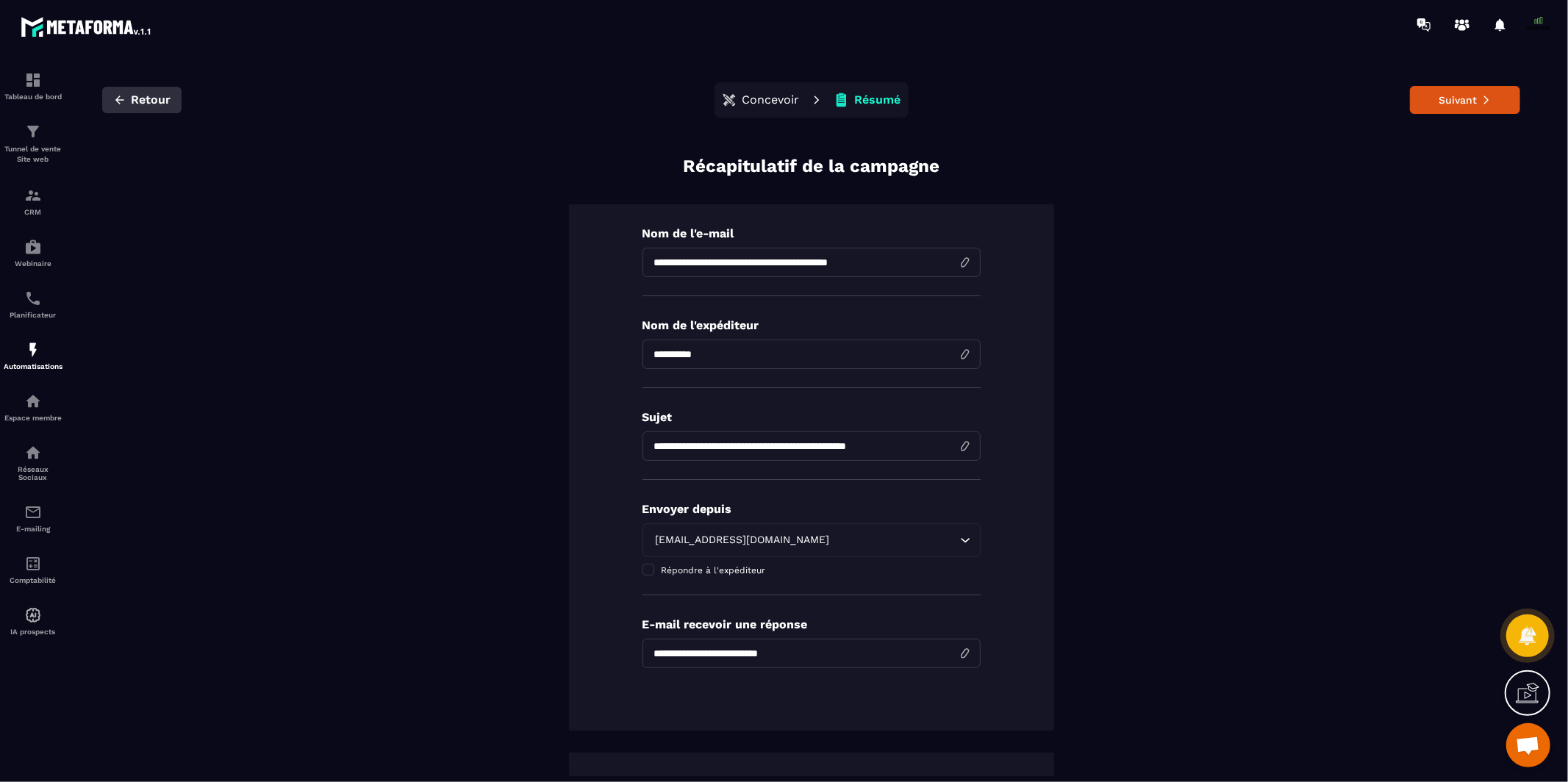
click at [138, 97] on span "Retour" at bounding box center [151, 100] width 40 height 15
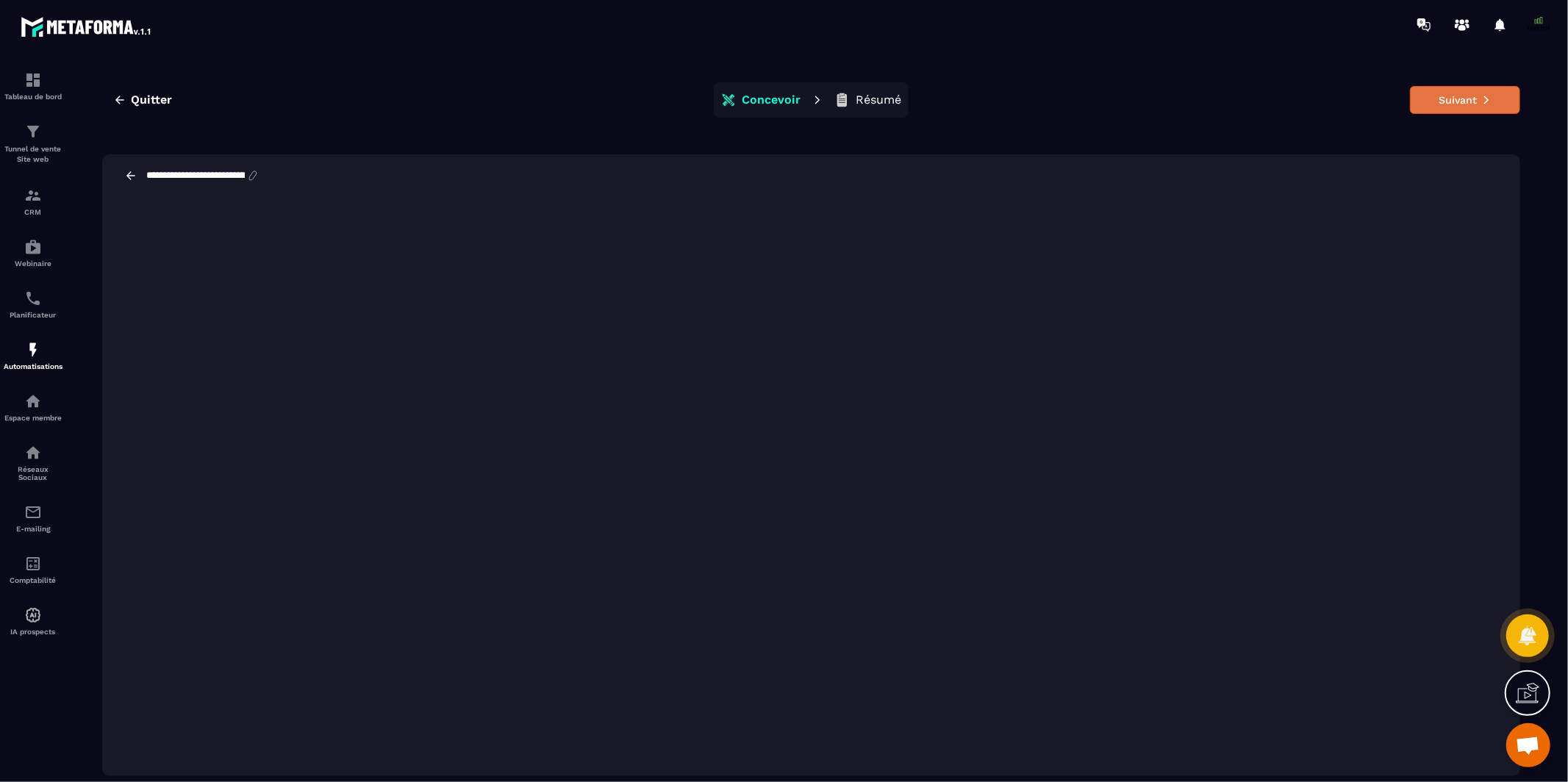
click at [1420, 98] on button "Suivant" at bounding box center [1464, 99] width 110 height 28
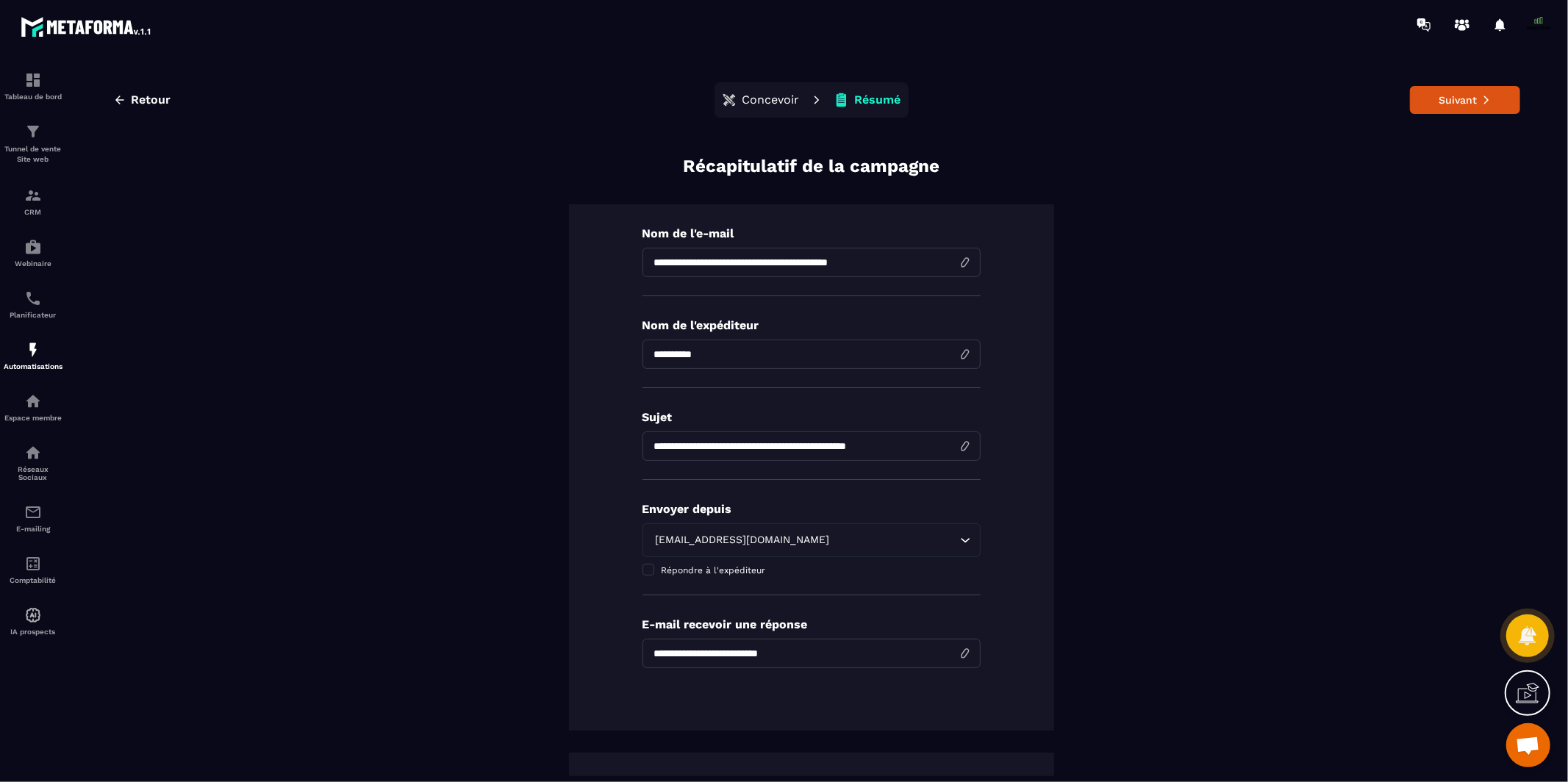
click at [689, 449] on input "**********" at bounding box center [811, 446] width 338 height 29
type input "**********"
click at [1451, 99] on button "Suivant" at bounding box center [1464, 99] width 110 height 28
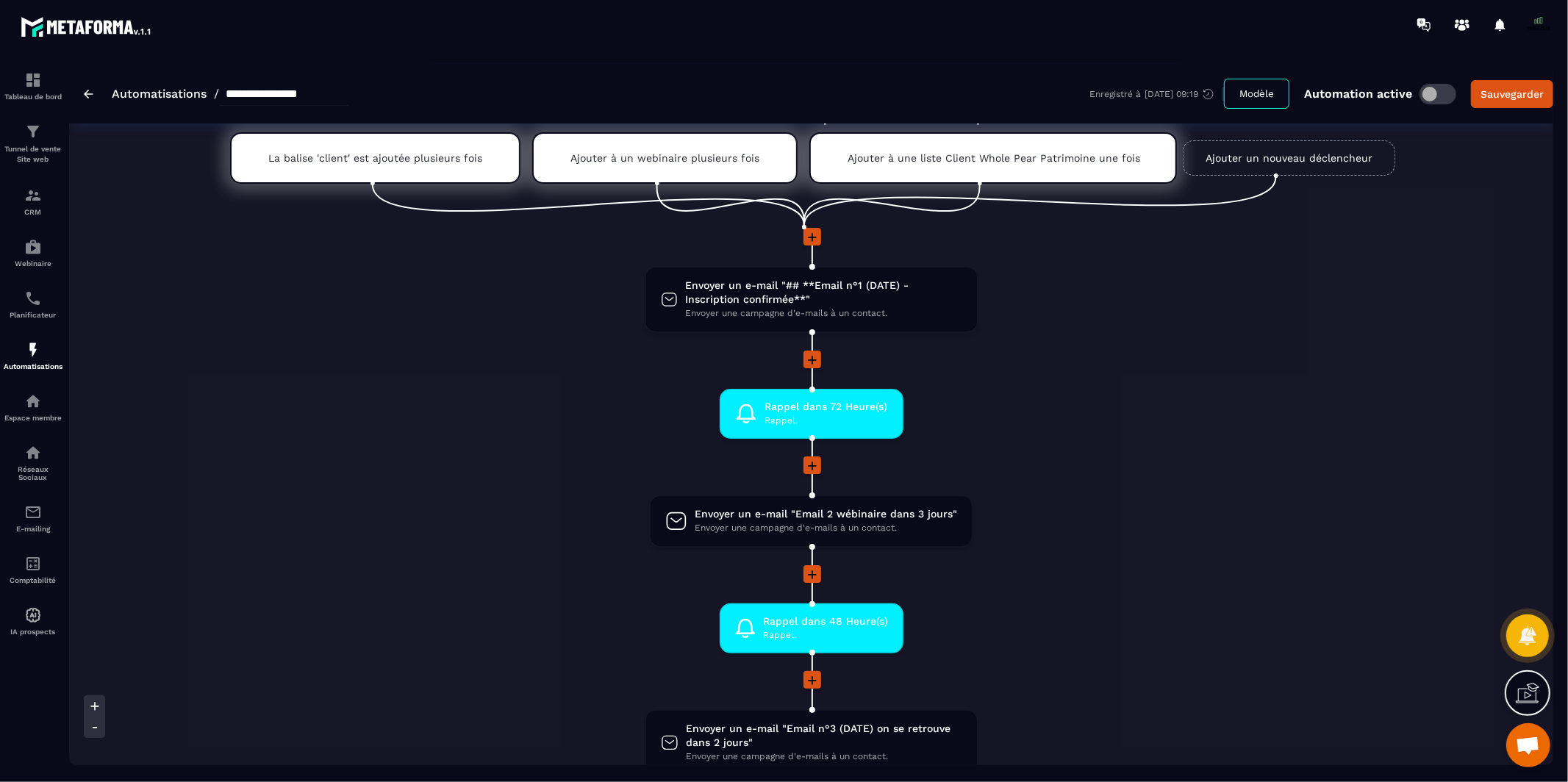
scroll to position [53, 0]
click at [94, 95] on div "**********" at bounding box center [217, 94] width 265 height 24
click at [91, 96] on img at bounding box center [89, 94] width 10 height 9
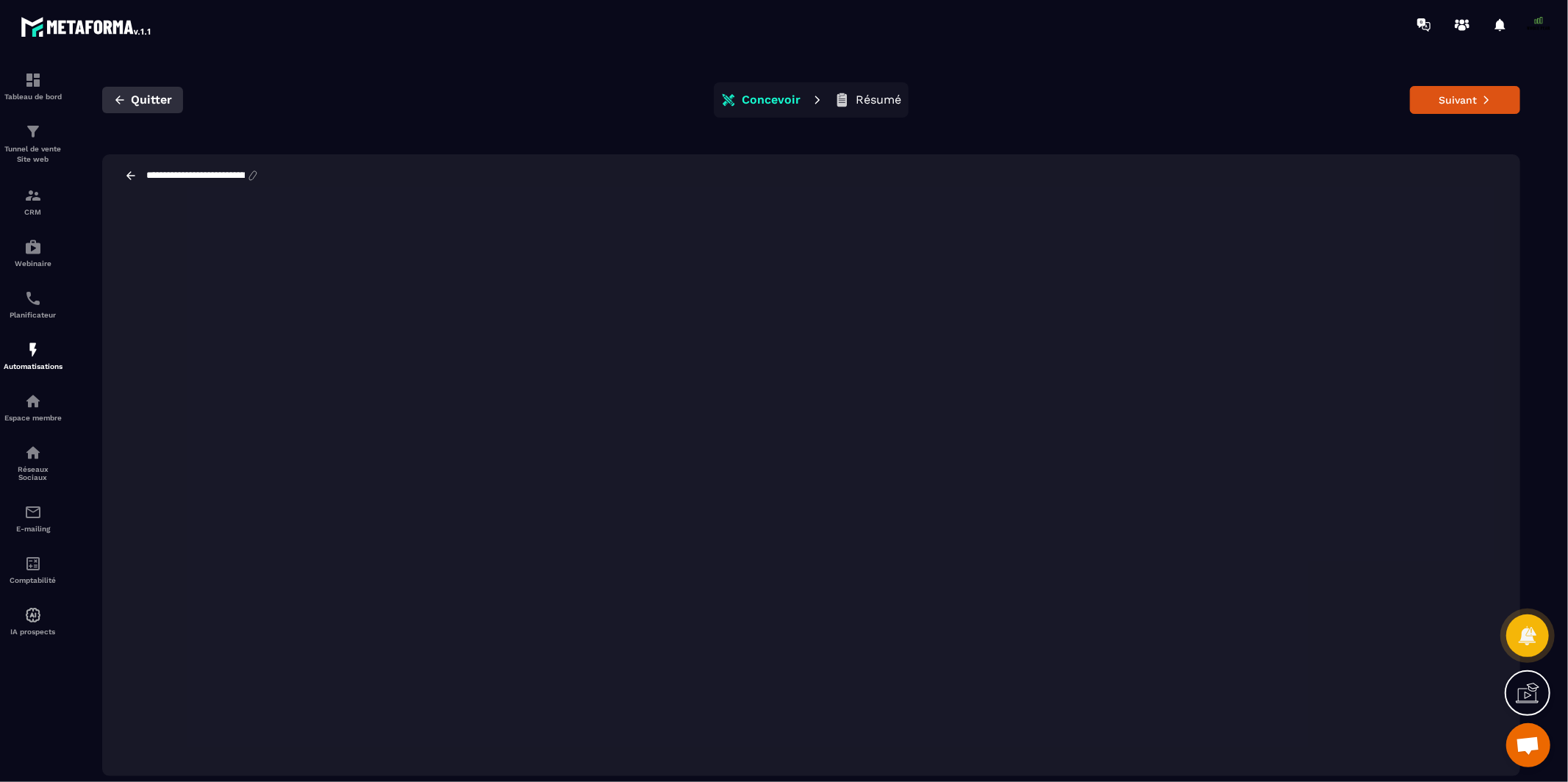
click at [119, 102] on icon "button" at bounding box center [120, 100] width 13 height 13
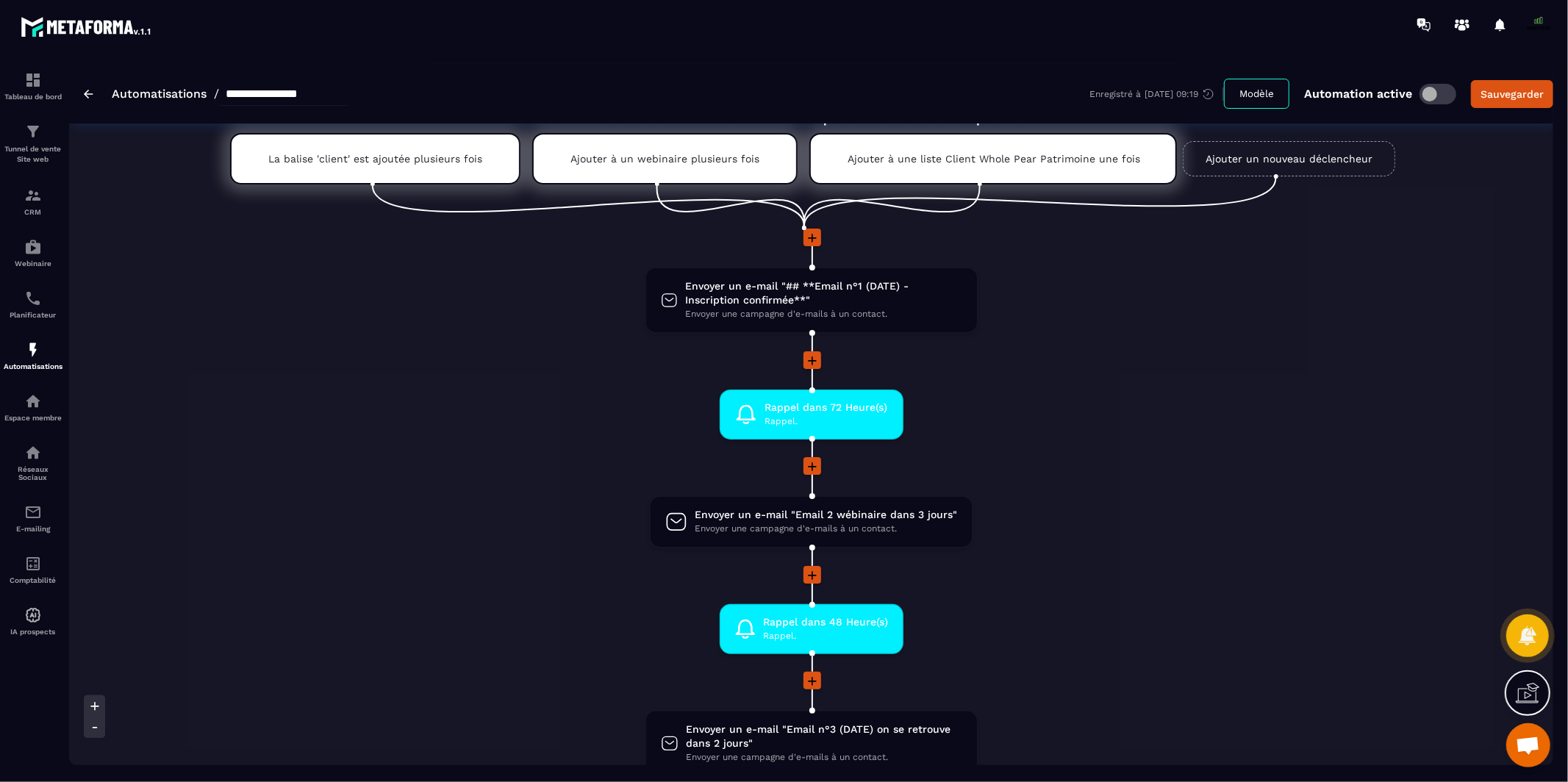
scroll to position [74, 0]
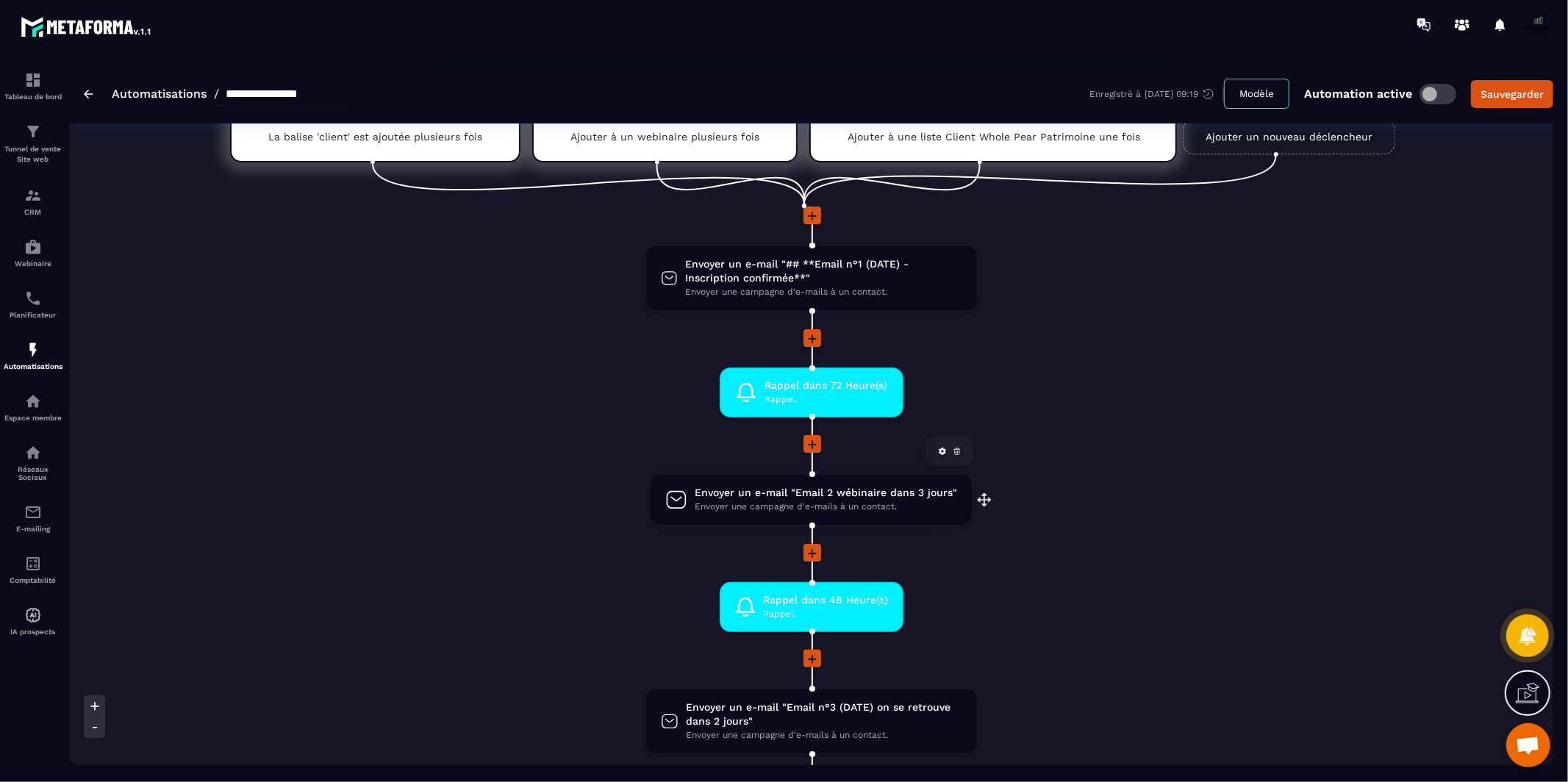
click at [774, 496] on span "Envoyer un e-mail "Email 2 wébinaire dans 3 jours"" at bounding box center [826, 493] width 263 height 14
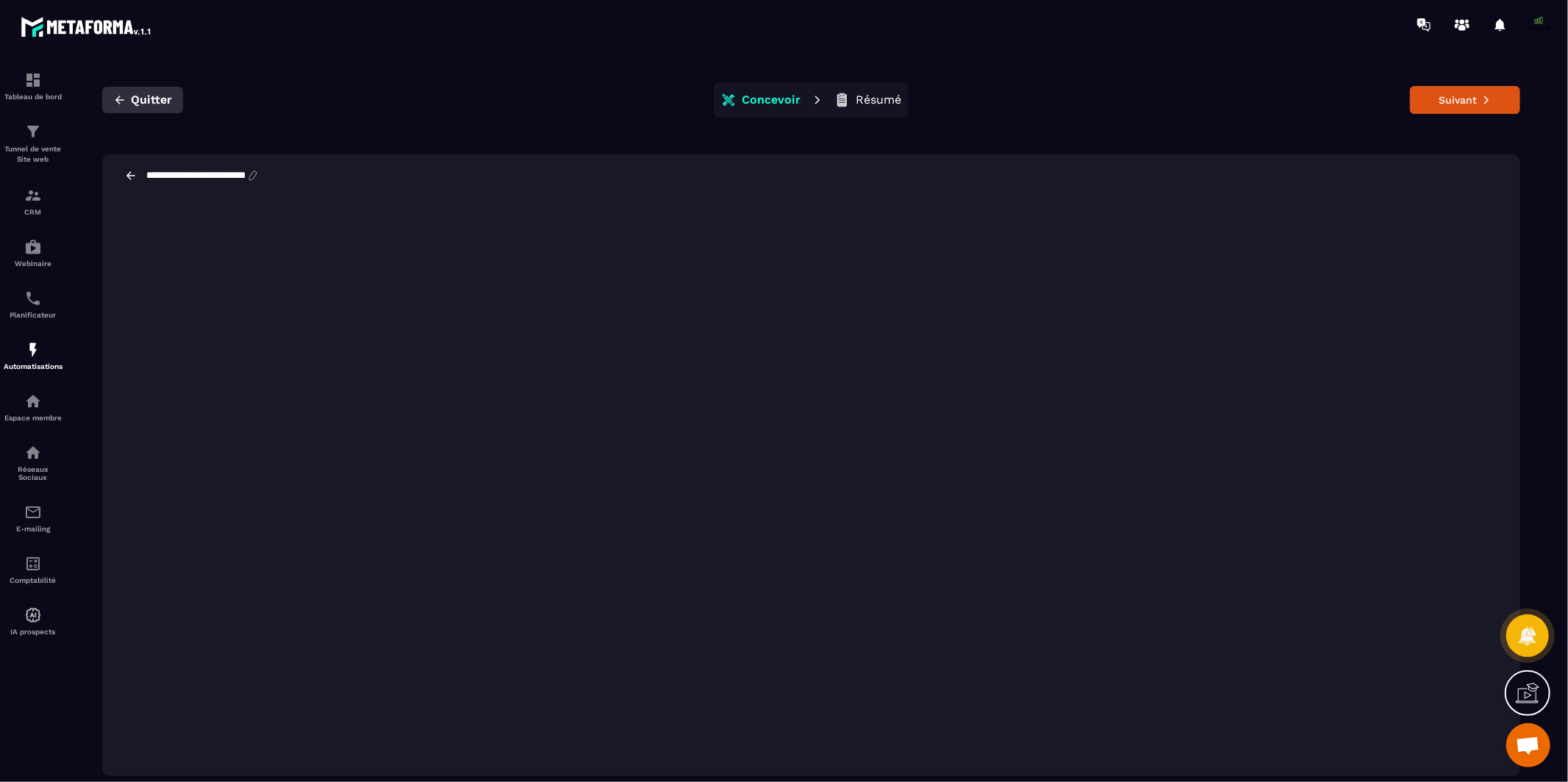
click at [120, 99] on icon "button" at bounding box center [119, 99] width 9 height 8
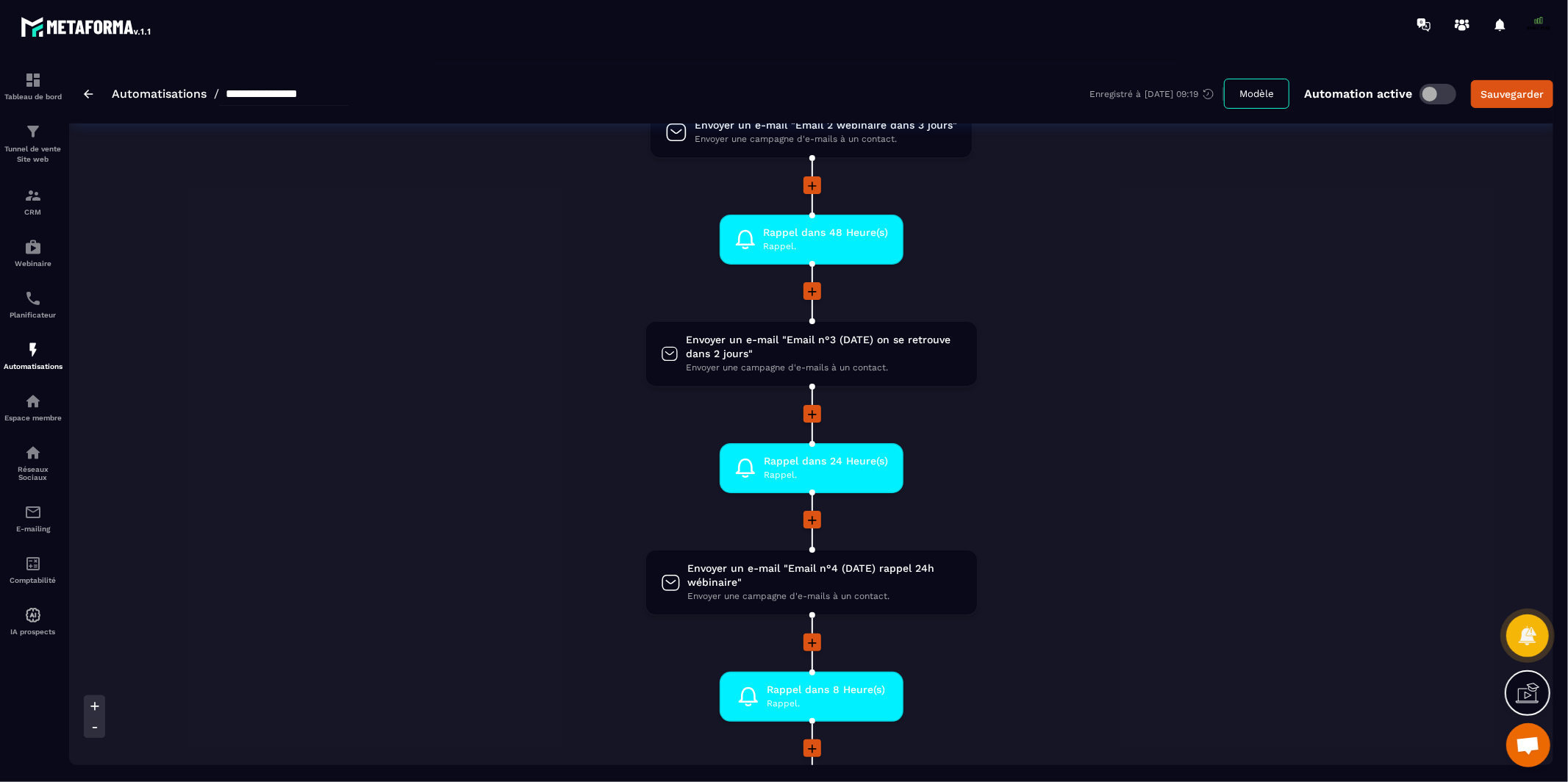
scroll to position [477, 0]
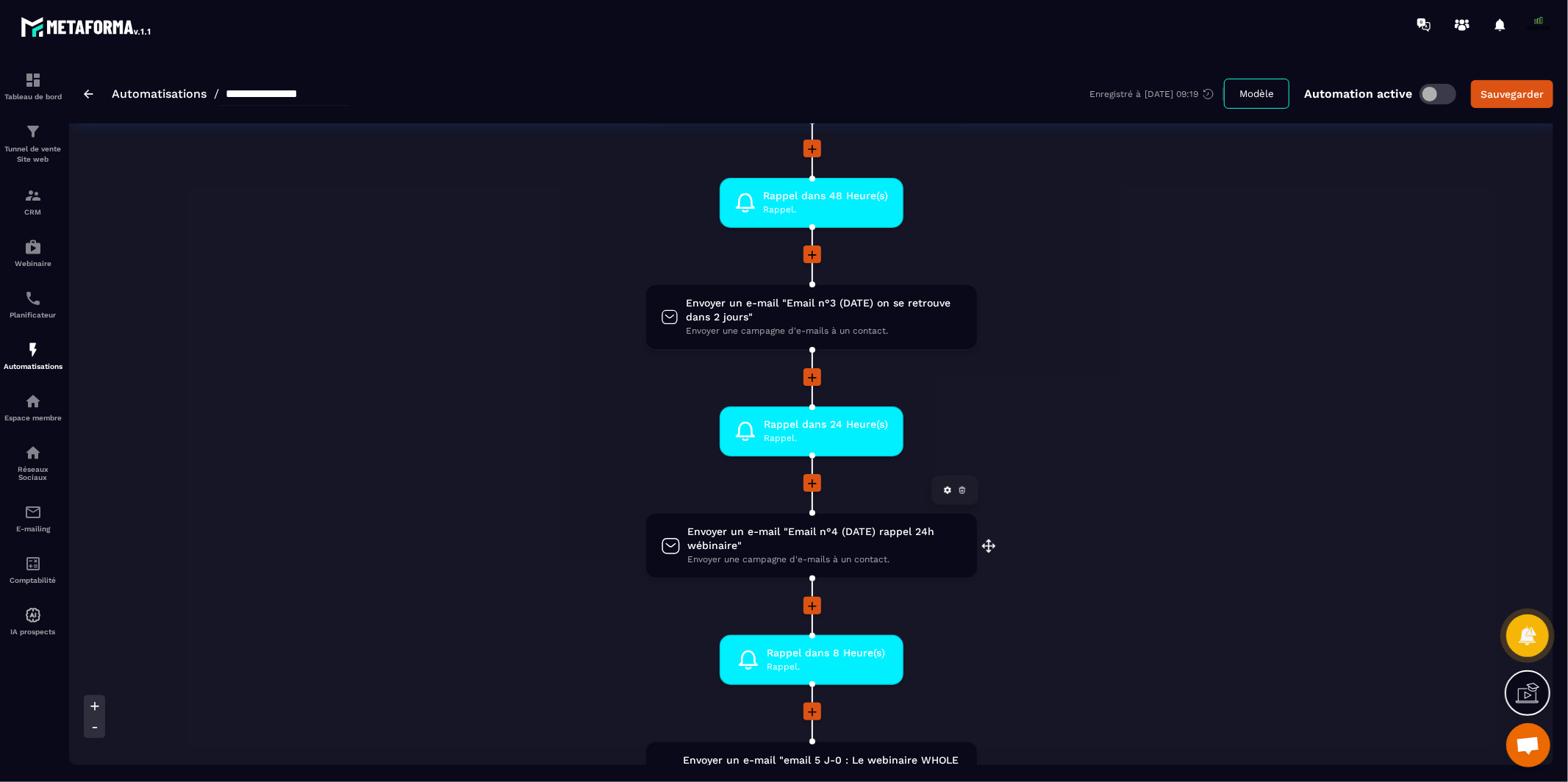
click at [741, 536] on span "Envoyer un e-mail "Email n°4 (DATE) rappel 24h wébinaire"" at bounding box center [825, 539] width 274 height 28
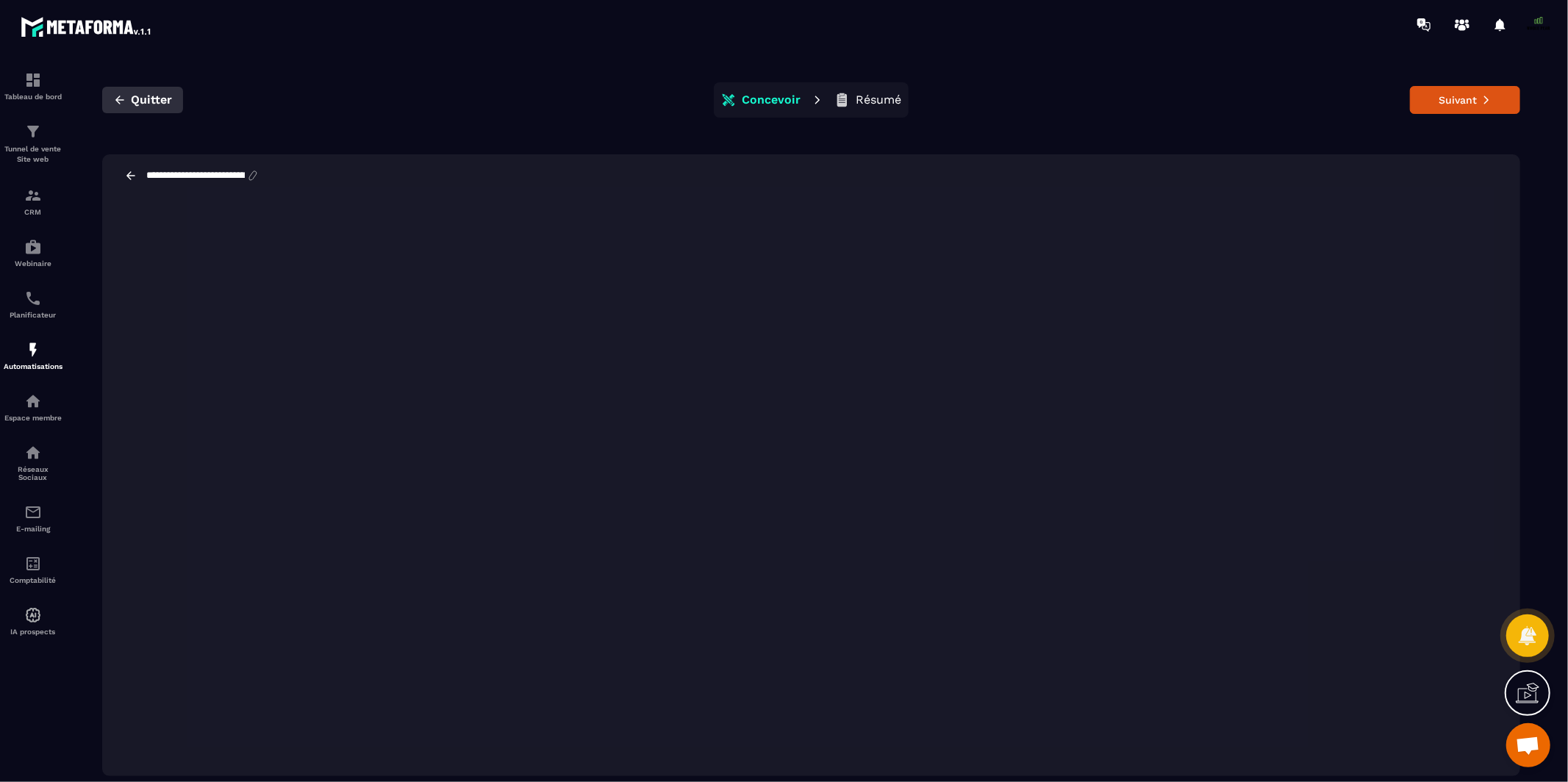
click at [107, 95] on button "Quitter" at bounding box center [143, 99] width 81 height 26
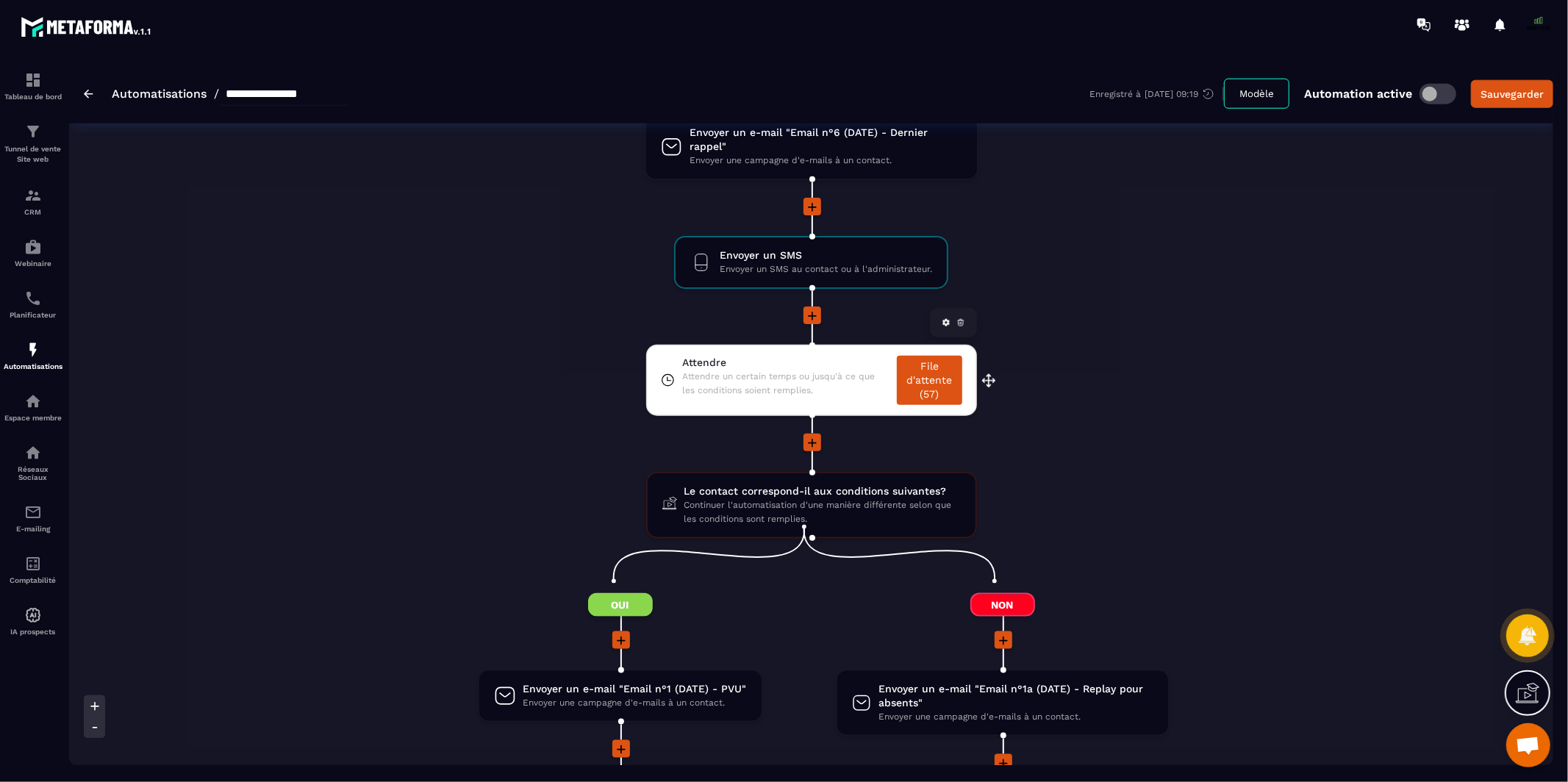
scroll to position [1333, 0]
click at [924, 376] on link "File d'attente (57)" at bounding box center [929, 381] width 65 height 49
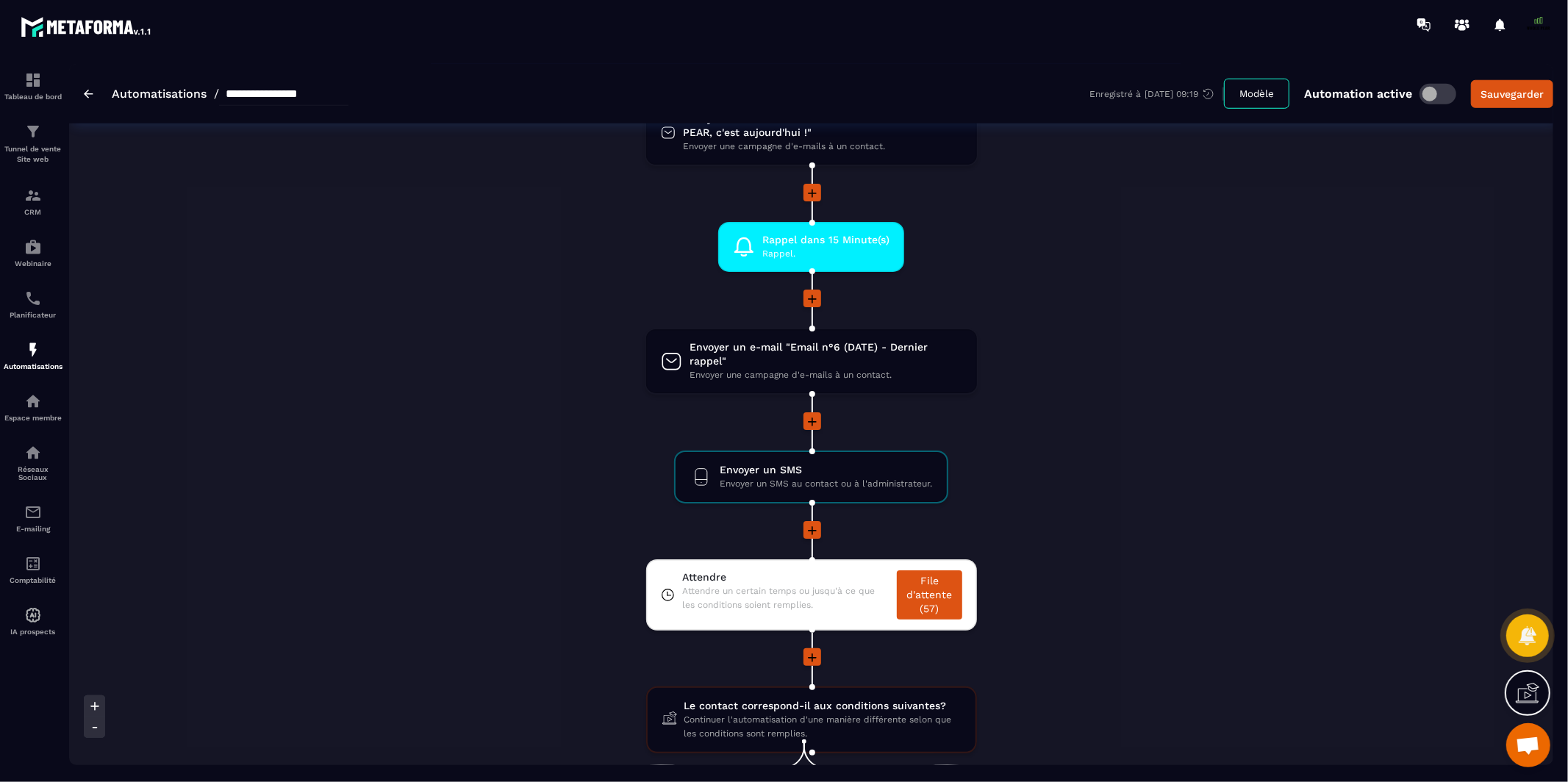
scroll to position [1117, 0]
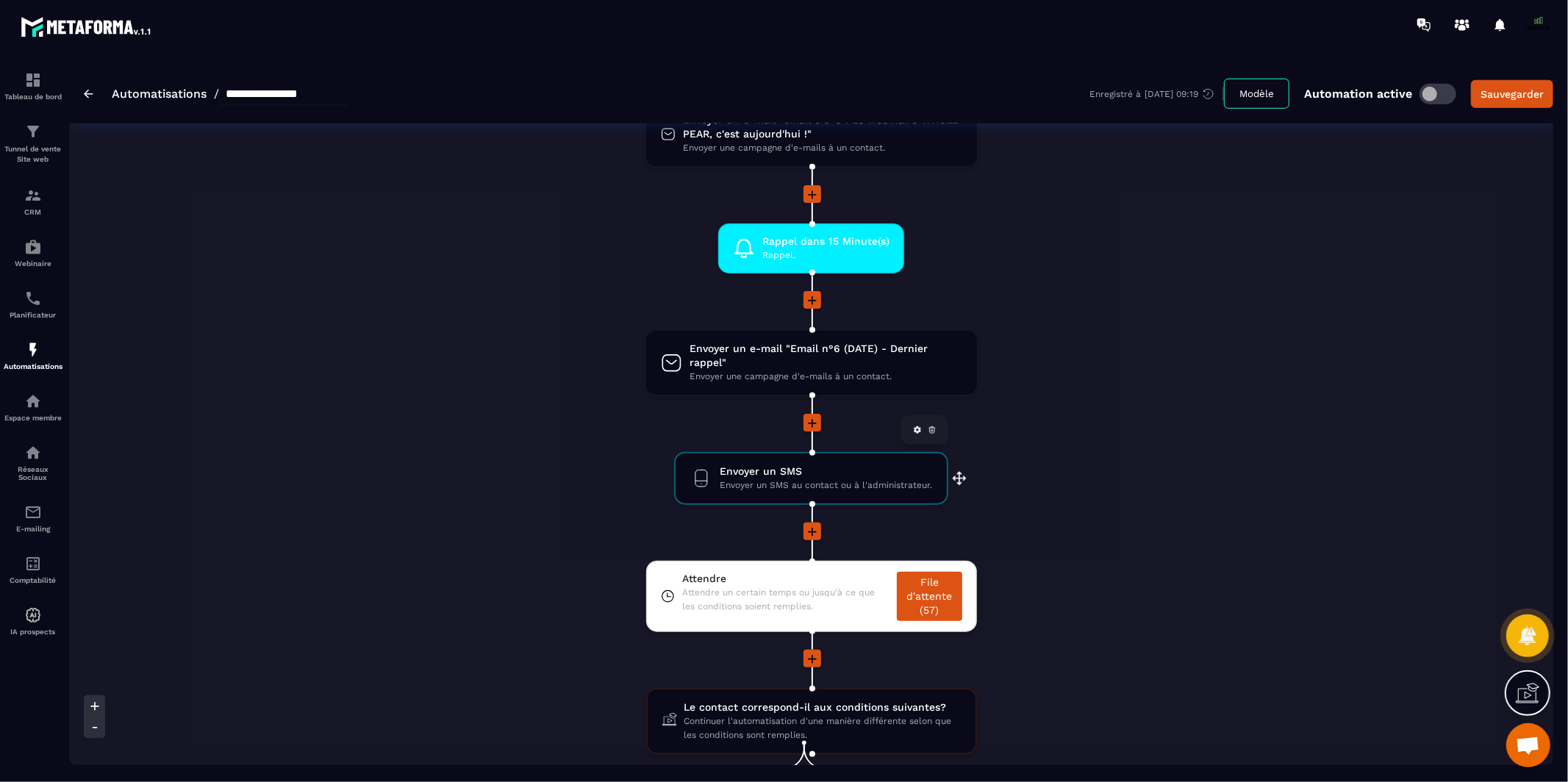
click at [827, 468] on span "Envoyer un SMS" at bounding box center [826, 472] width 213 height 14
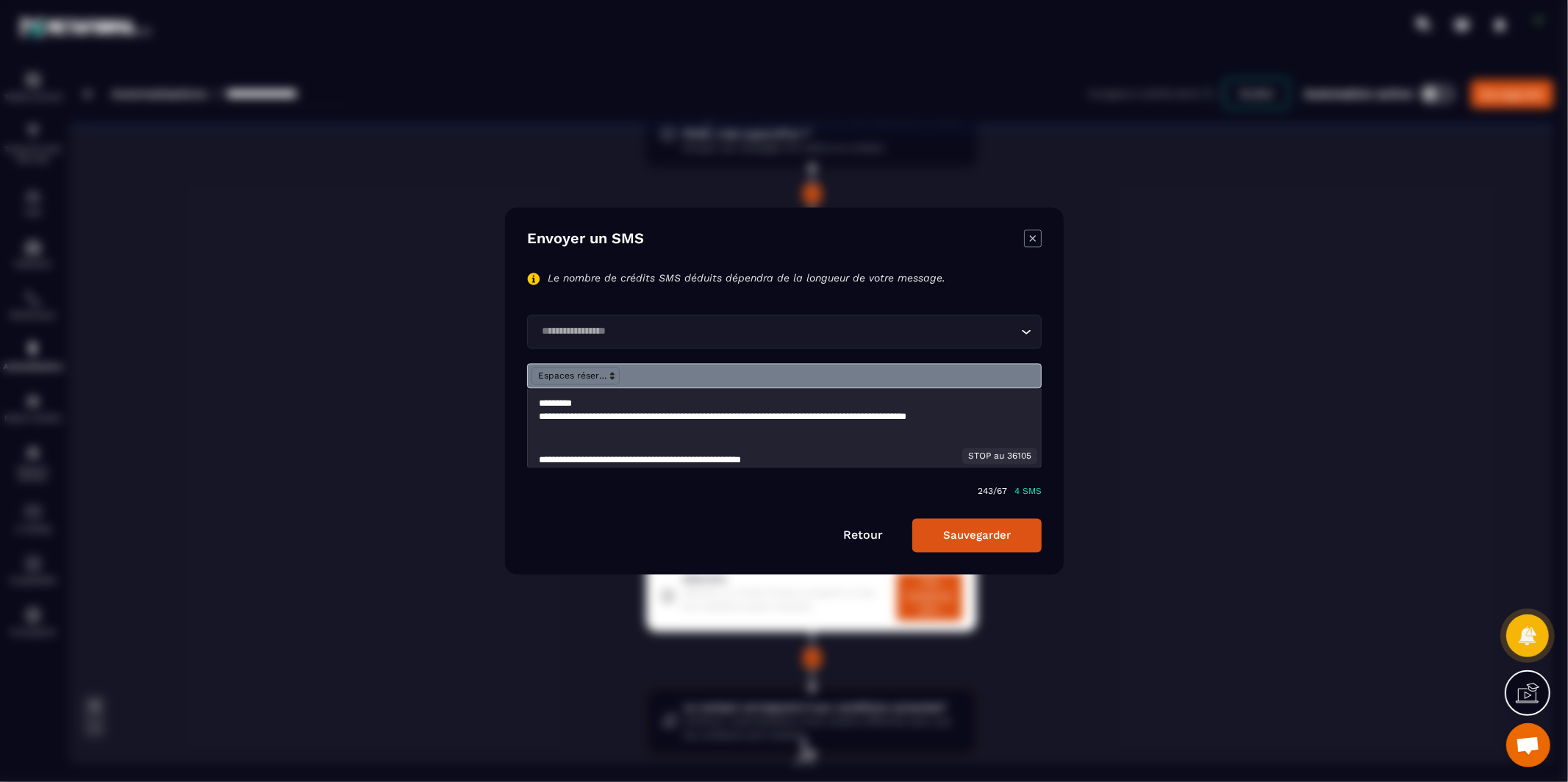
click at [766, 416] on p "**********" at bounding box center [777, 424] width 478 height 27
click at [765, 416] on p "**********" at bounding box center [777, 424] width 478 height 27
click at [746, 416] on p "**********" at bounding box center [777, 415] width 478 height 13
drag, startPoint x: 661, startPoint y: 416, endPoint x: 776, endPoint y: 419, distance: 115.0
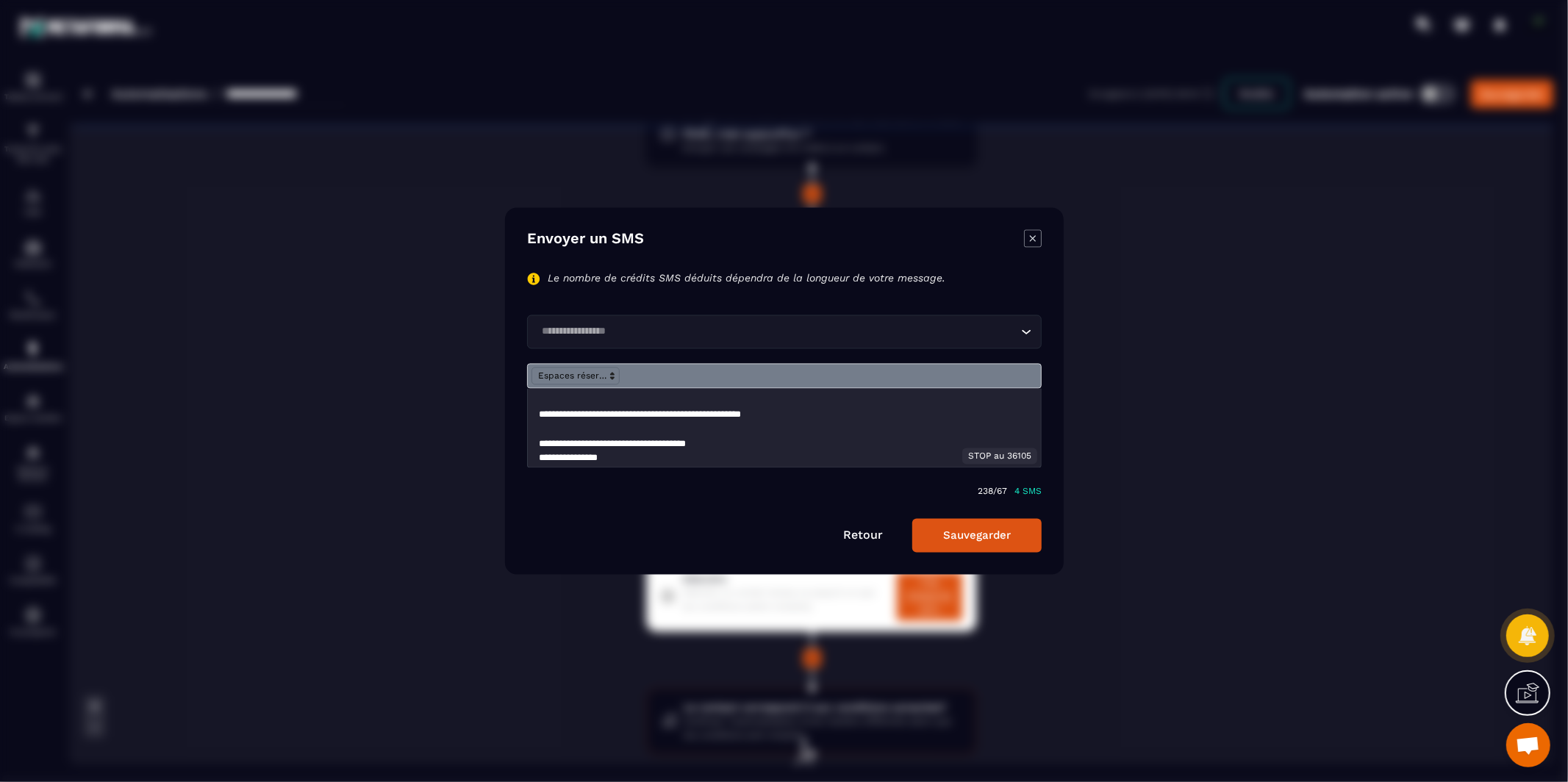
click at [776, 419] on p "**********" at bounding box center [777, 415] width 478 height 13
drag, startPoint x: 788, startPoint y: 417, endPoint x: 665, endPoint y: 419, distance: 123.0
click at [665, 419] on p "**********" at bounding box center [777, 415] width 478 height 13
drag, startPoint x: 959, startPoint y: 536, endPoint x: 957, endPoint y: 423, distance: 113.0
click at [957, 426] on form "**********" at bounding box center [784, 427] width 515 height 252
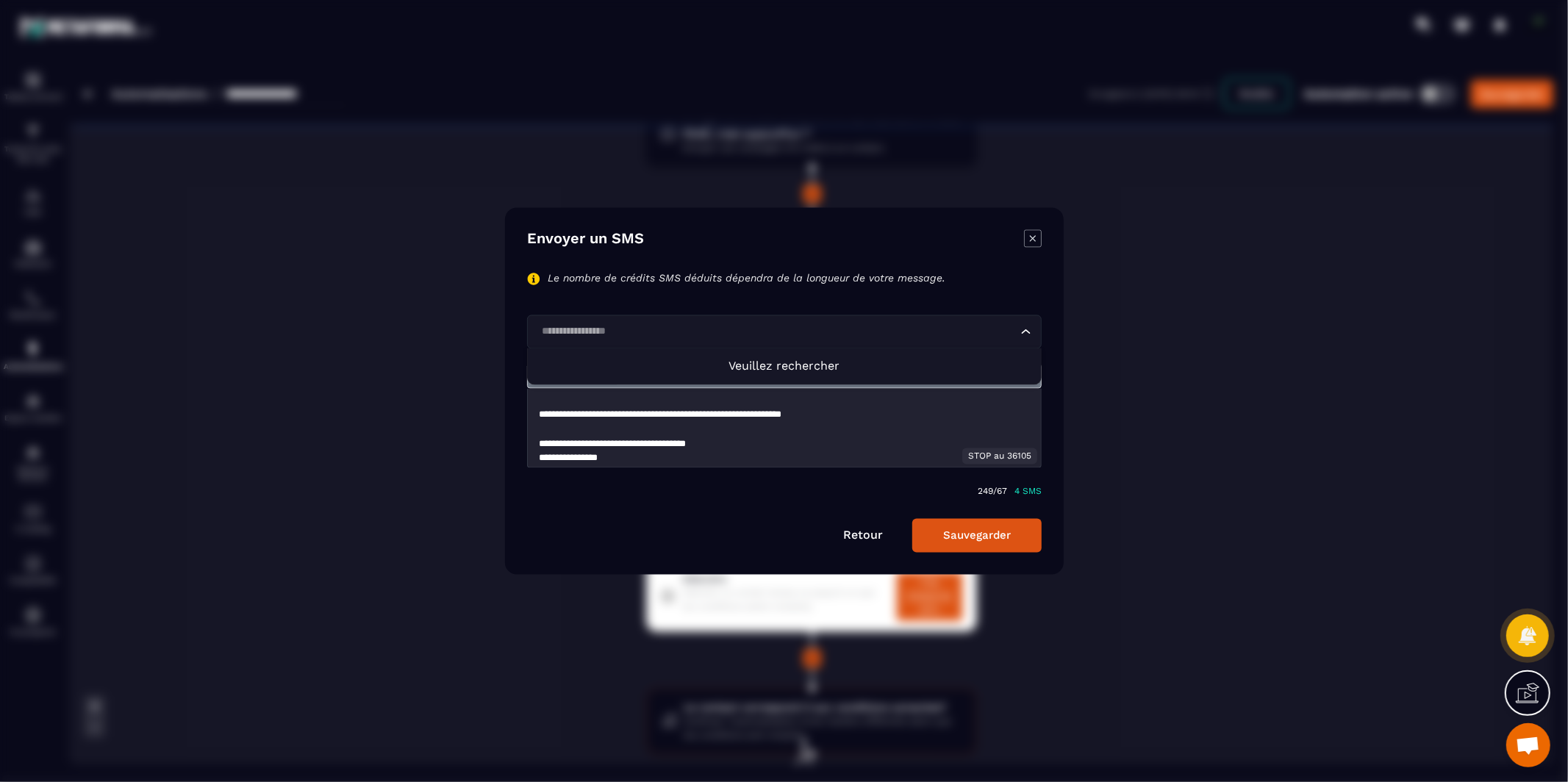
click at [1013, 320] on div "Loading..." at bounding box center [784, 332] width 515 height 34
click at [1014, 328] on input "Search for option" at bounding box center [776, 332] width 481 height 16
click at [1024, 331] on icon "Search for option" at bounding box center [1026, 332] width 15 height 15
click at [977, 534] on button "Sauvegarder" at bounding box center [976, 535] width 129 height 34
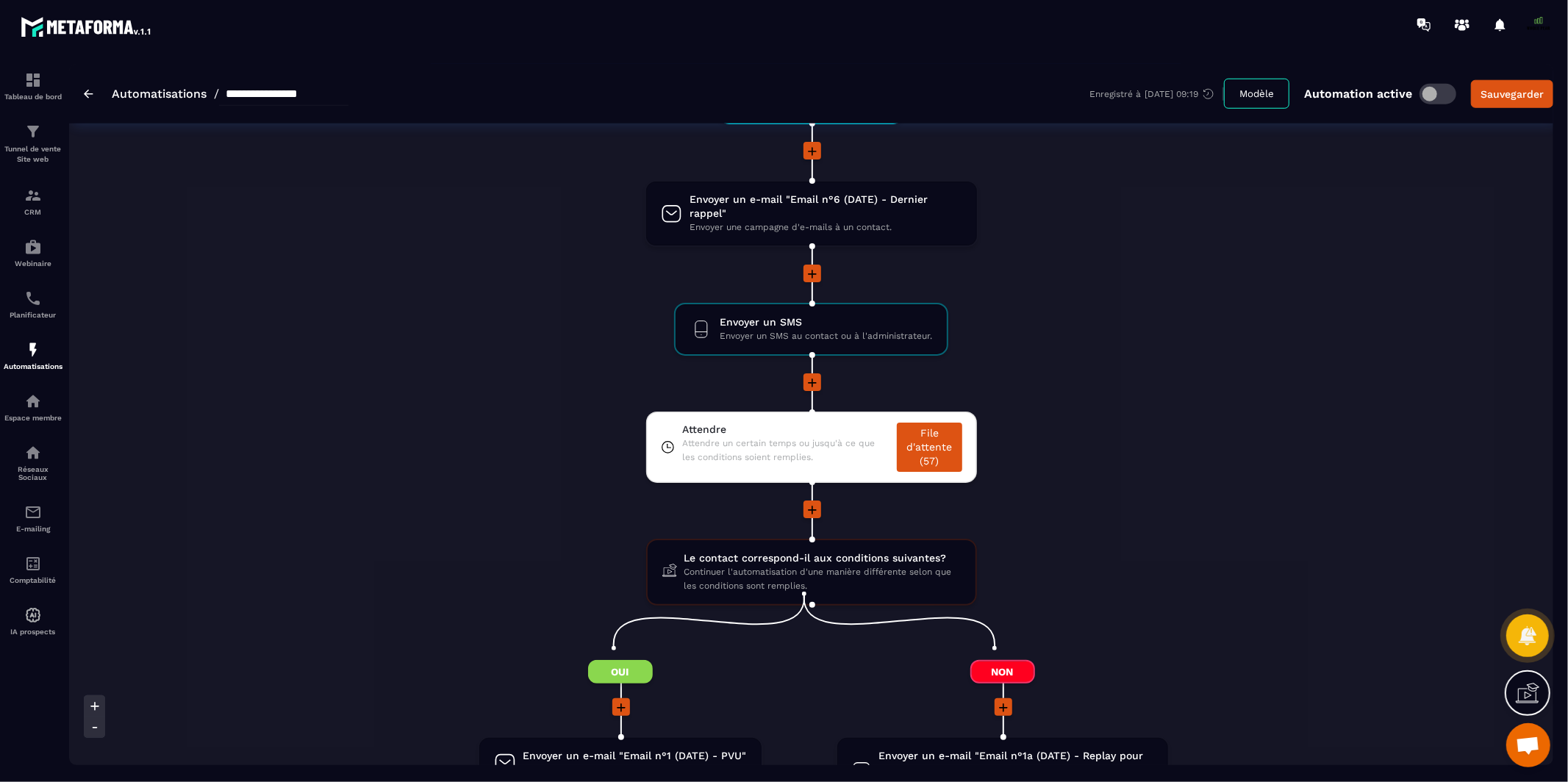
scroll to position [1272, 0]
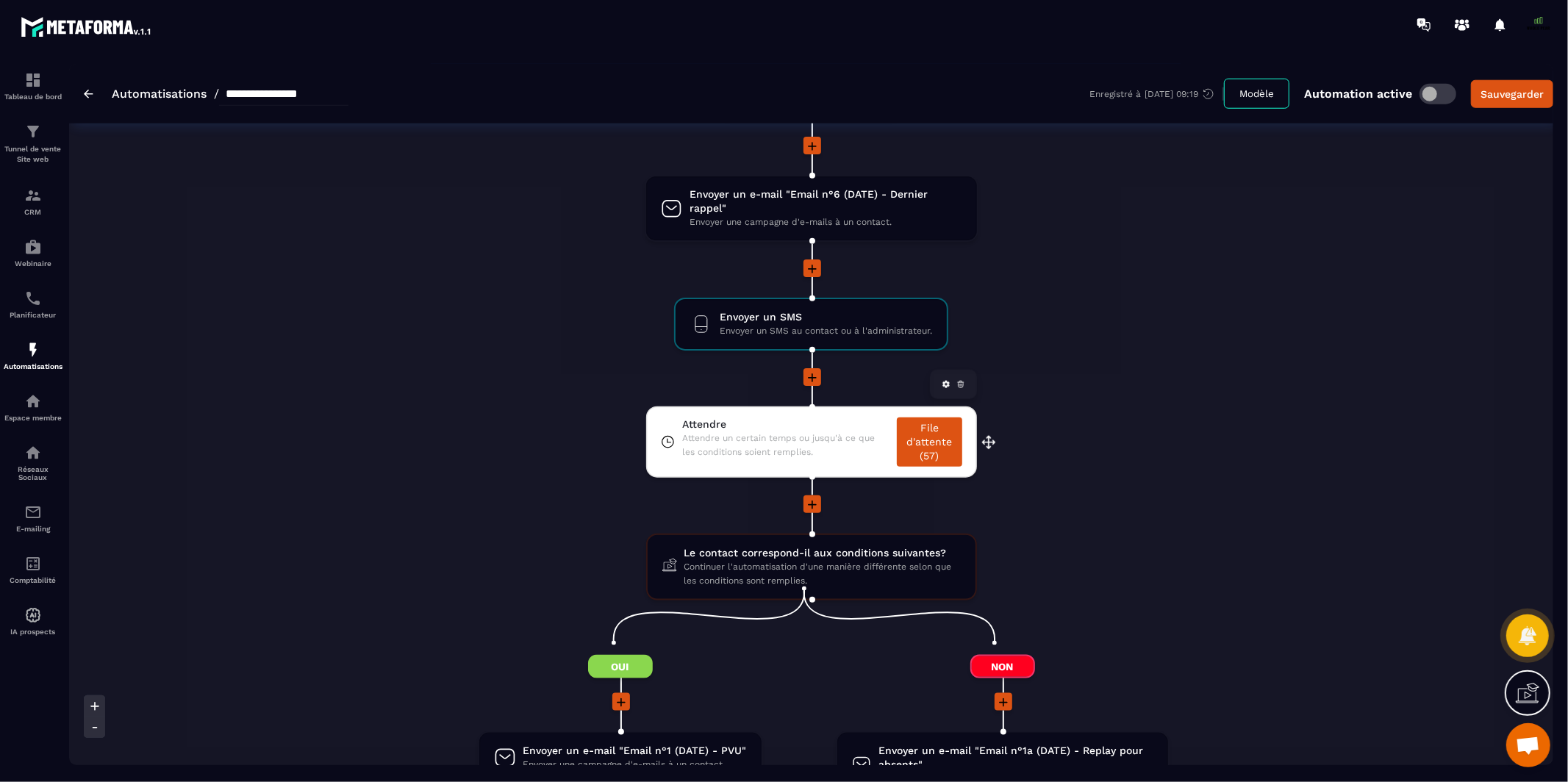
click at [935, 432] on link "File d'attente (57)" at bounding box center [929, 442] width 65 height 49
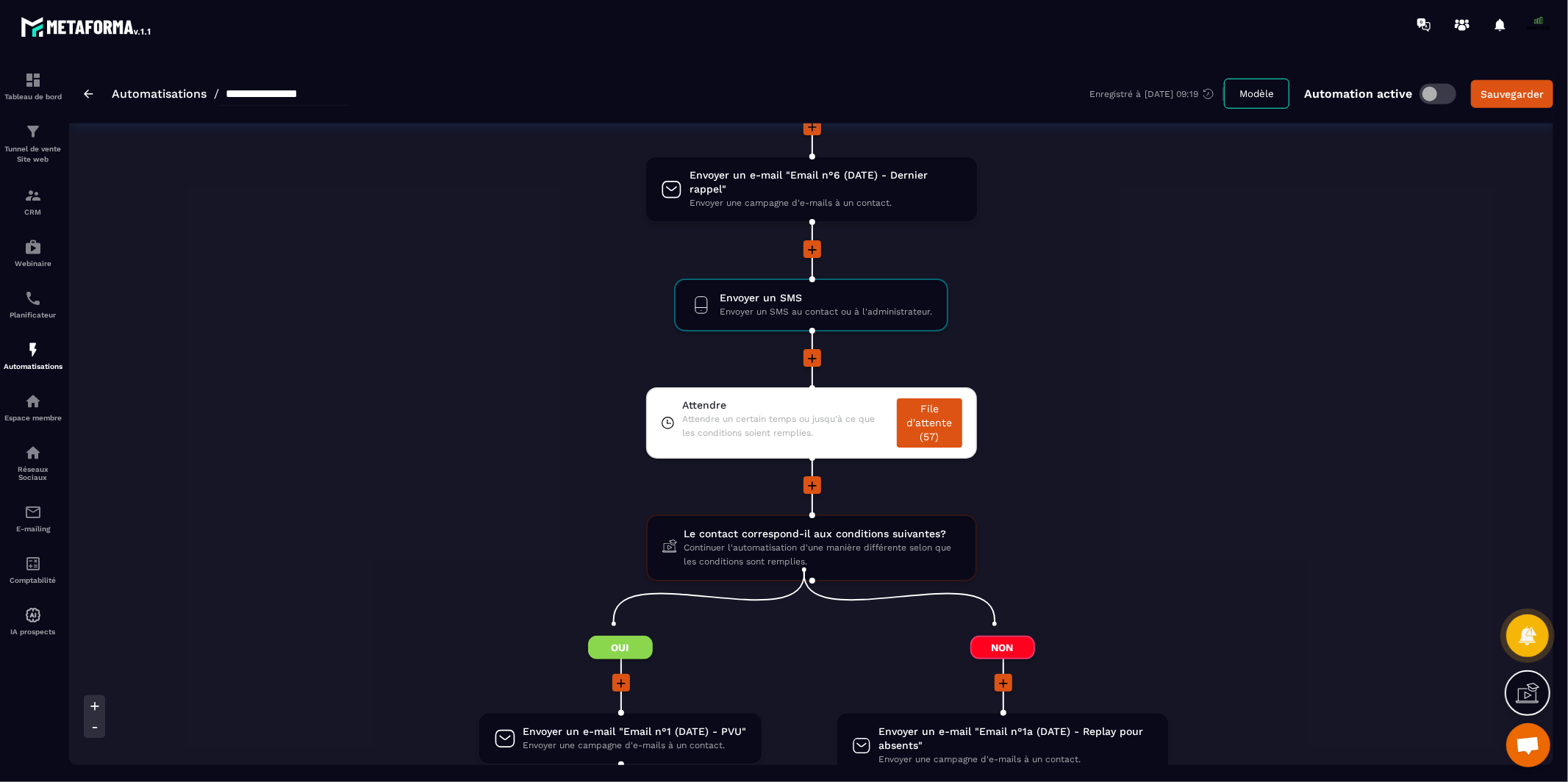
scroll to position [1287, 0]
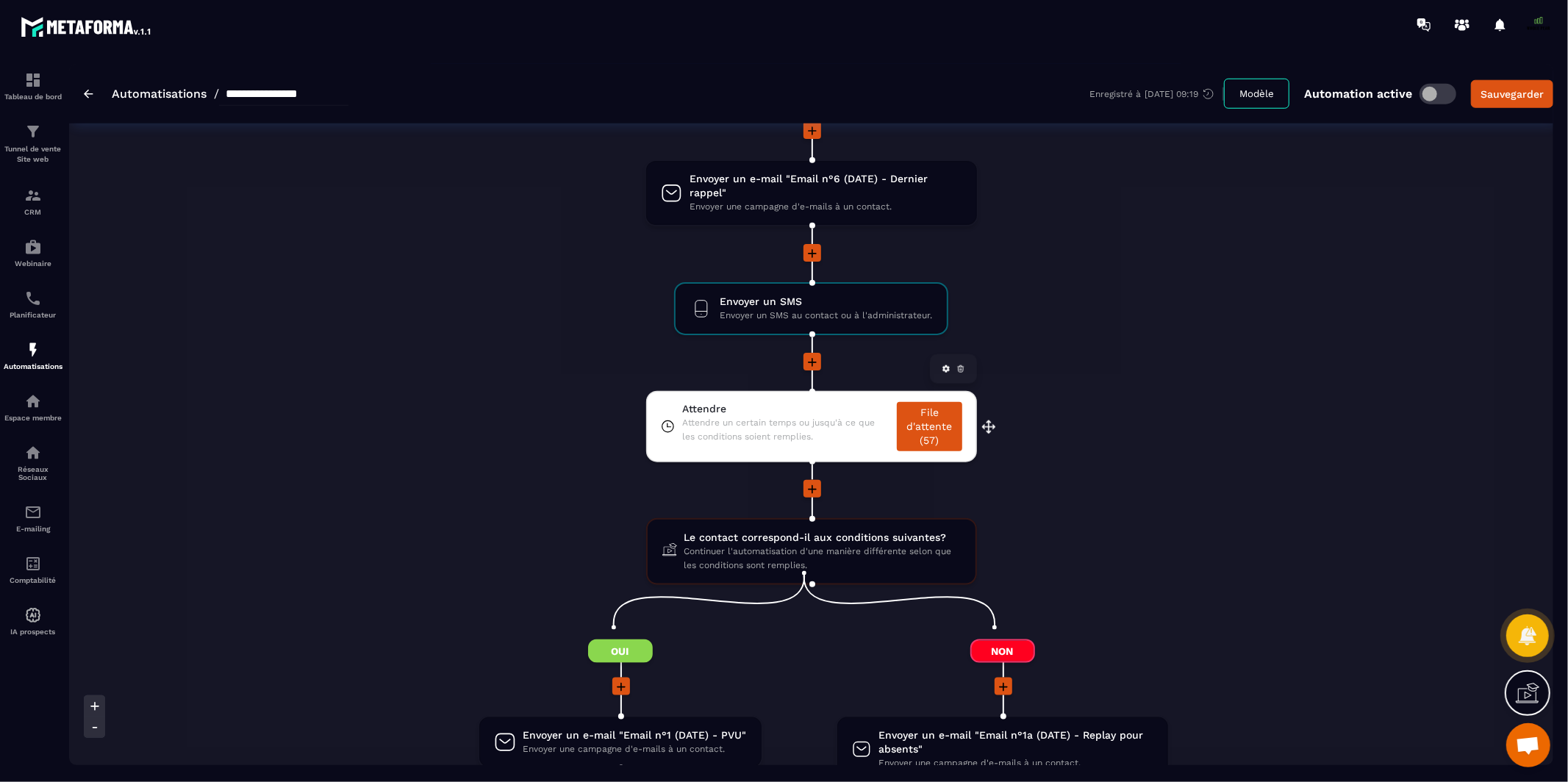
click at [813, 416] on span "Attendre un certain temps ou jusqu'à ce que les conditions soient remplies." at bounding box center [785, 429] width 207 height 28
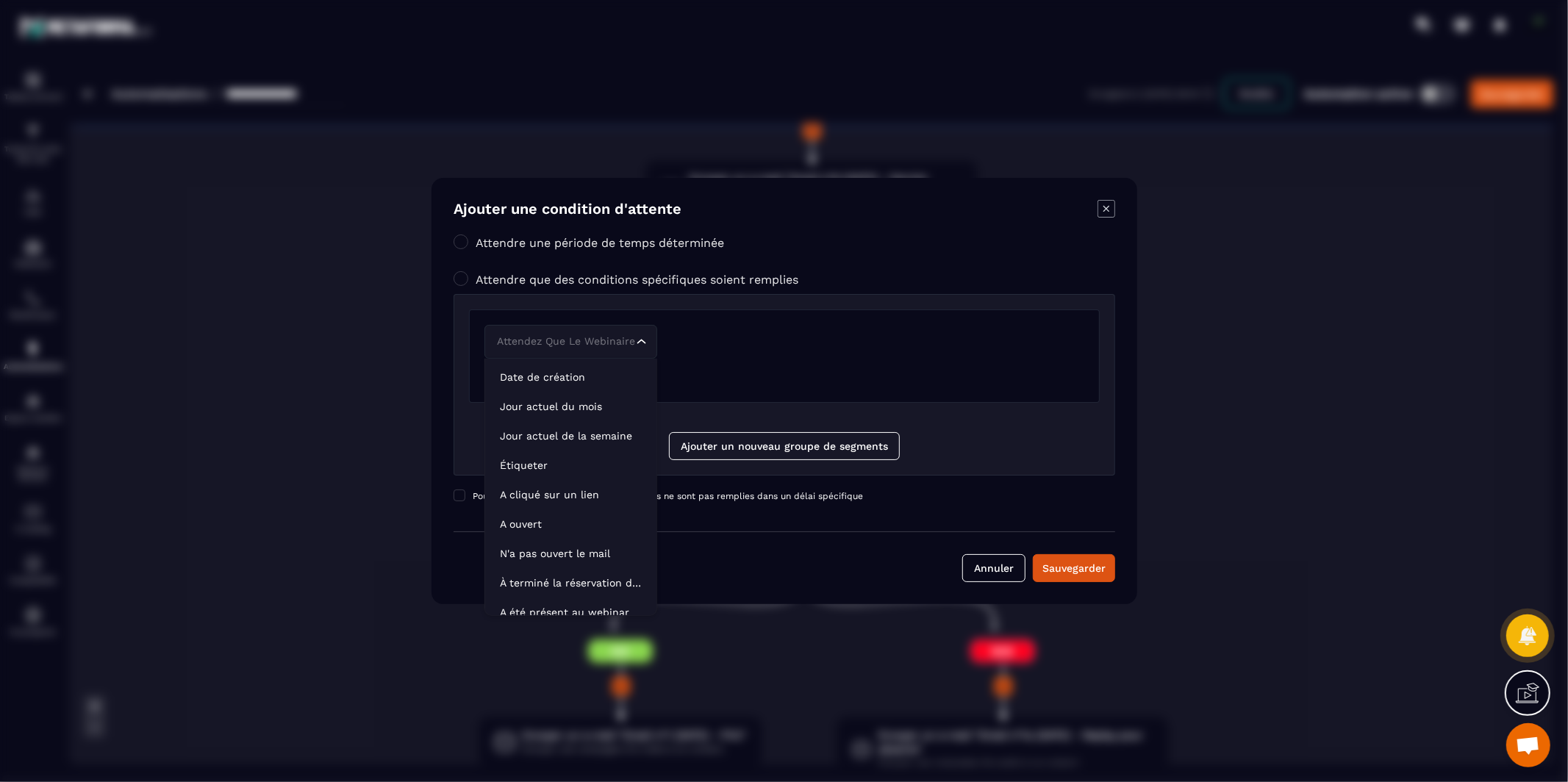
click at [712, 343] on div "Attendez que le webinaire soit terminé Loading..." at bounding box center [784, 342] width 600 height 34
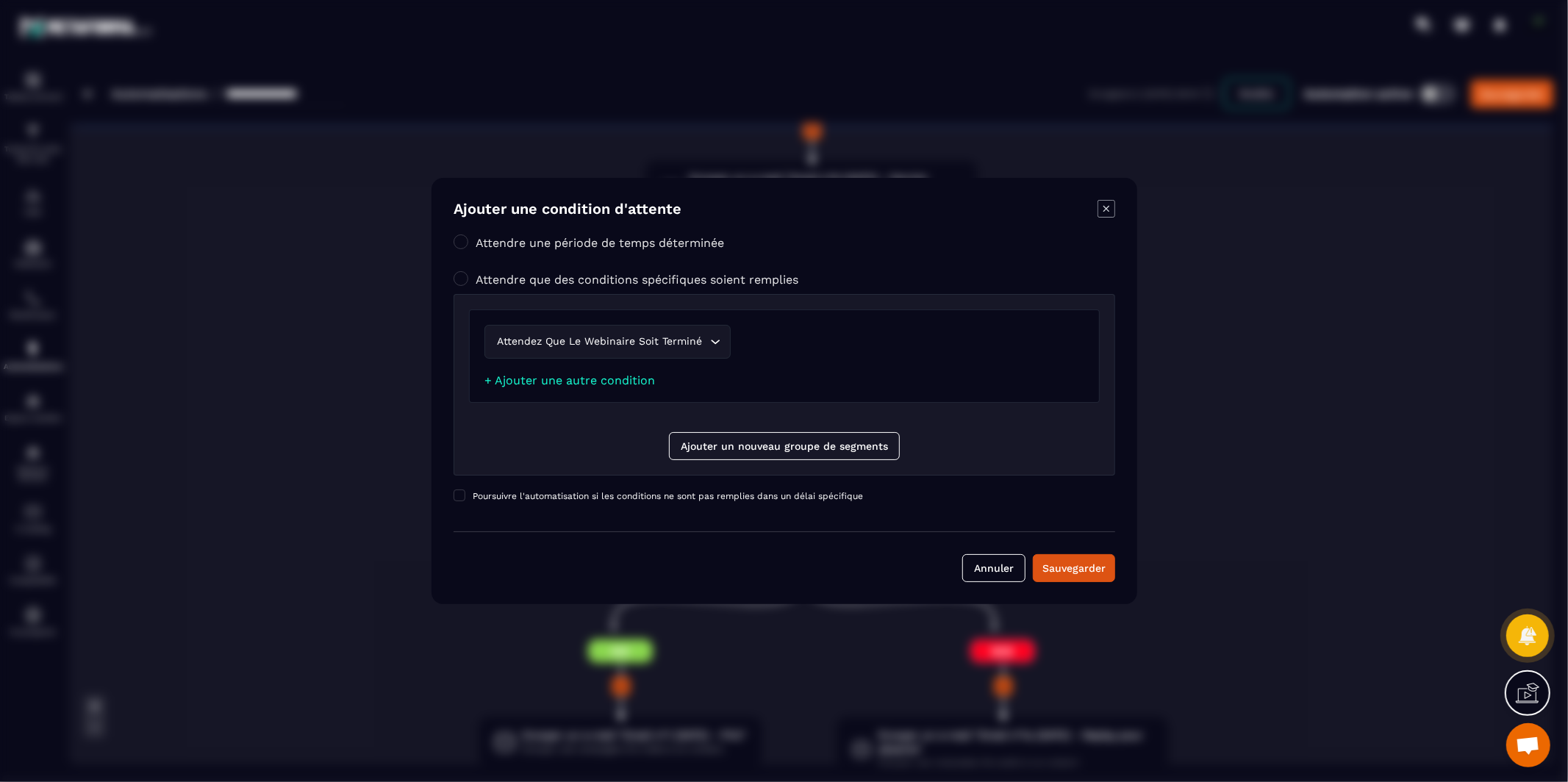
click at [857, 255] on div "Attendre une période de temps déterminée" at bounding box center [784, 247] width 661 height 22
click at [1104, 212] on icon "Modal window" at bounding box center [1106, 209] width 17 height 17
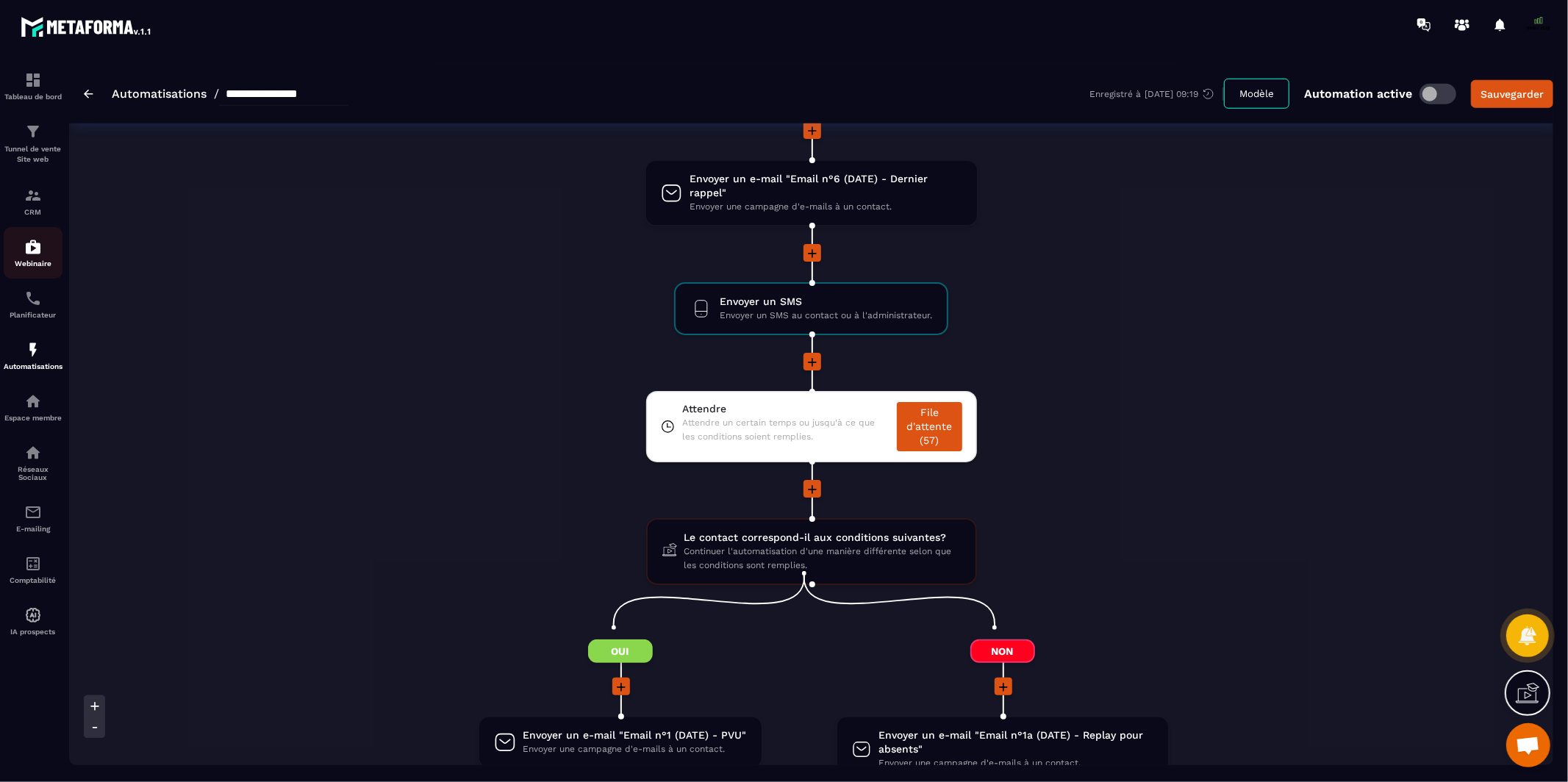
click at [18, 246] on div "Webinaire" at bounding box center [33, 252] width 59 height 29
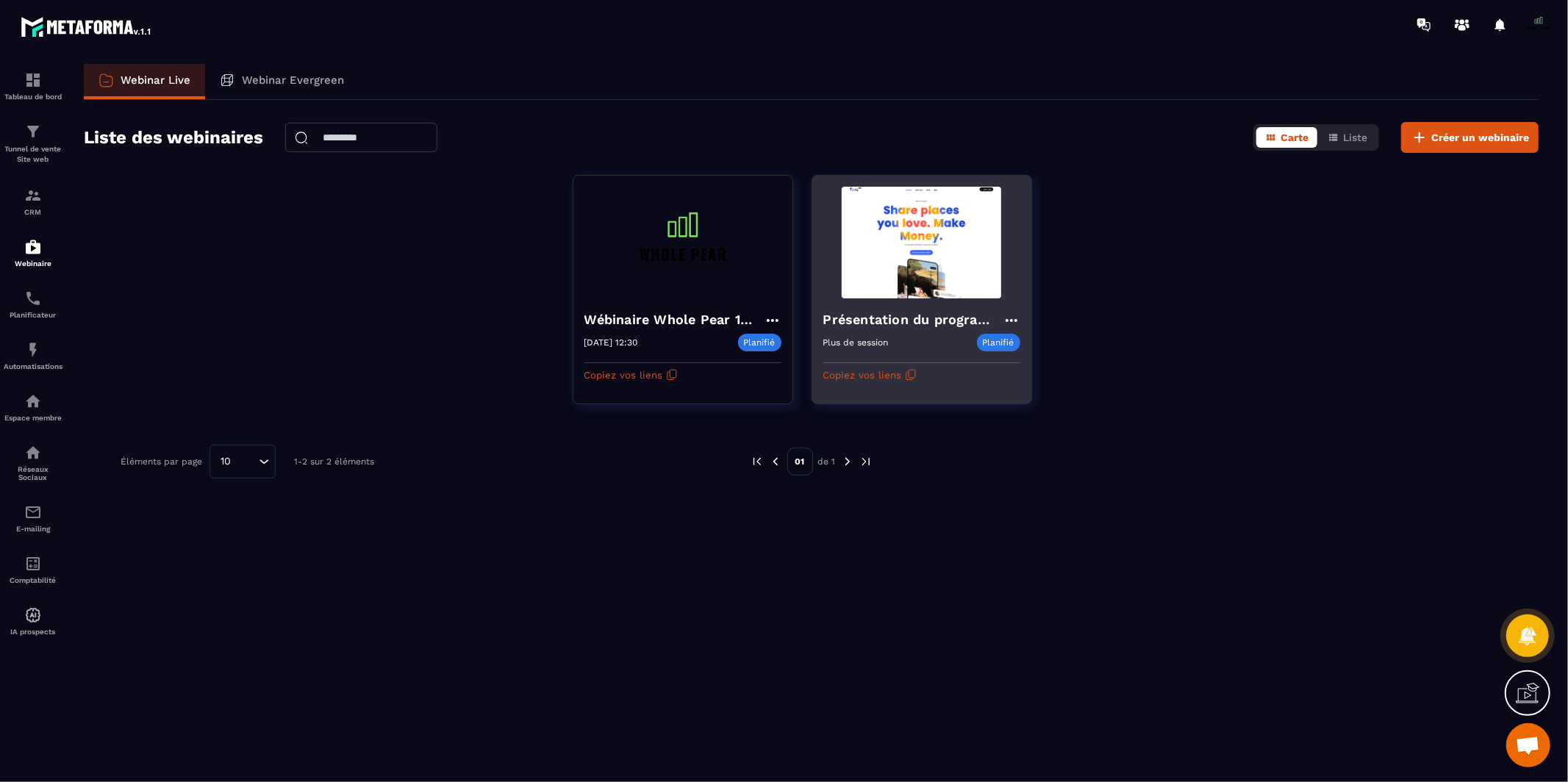
click at [996, 339] on p "Planifié" at bounding box center [998, 343] width 44 height 17
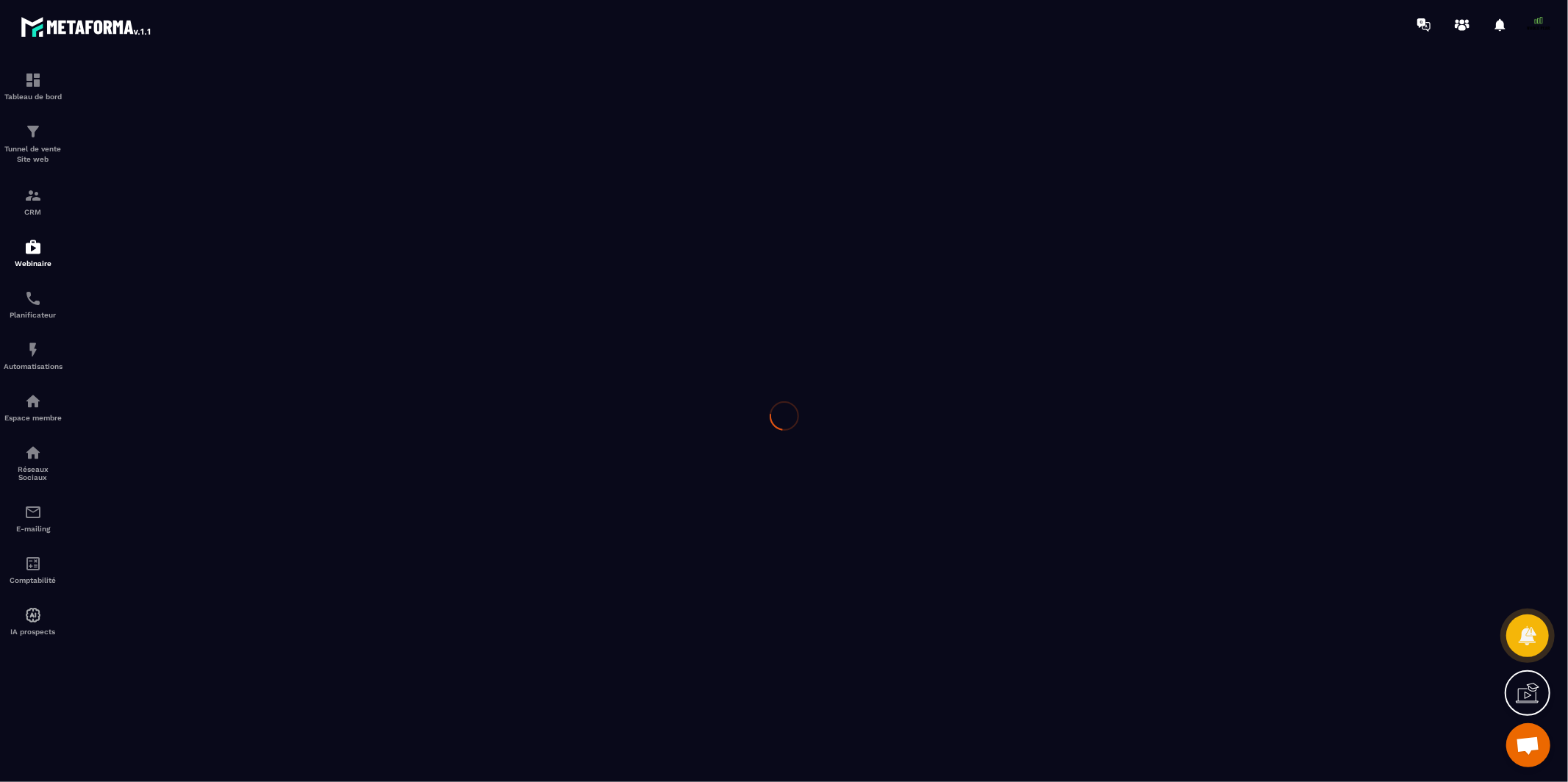
type input "**********"
type textarea "**********"
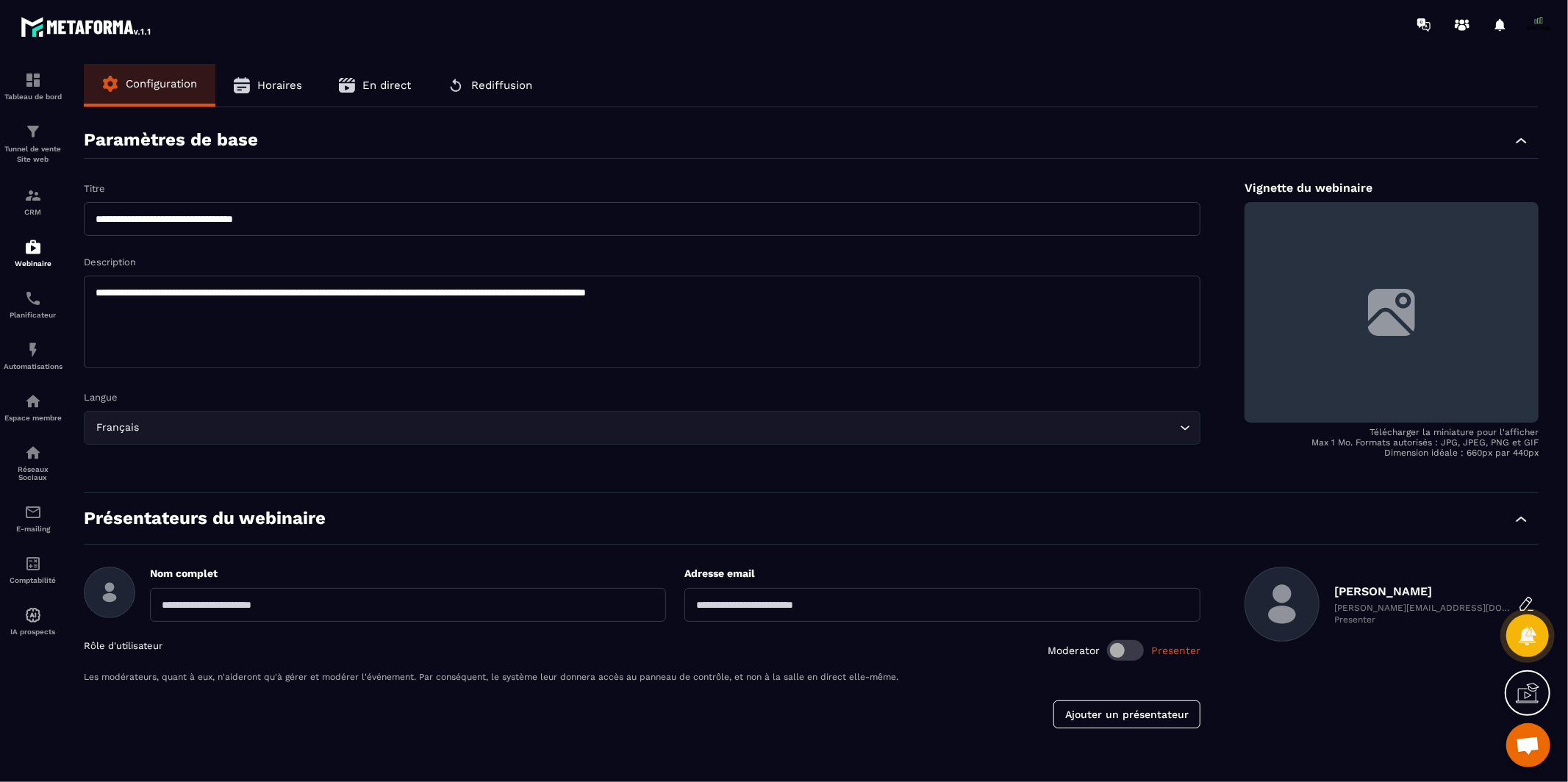
click at [270, 80] on span "Horaires" at bounding box center [279, 85] width 45 height 13
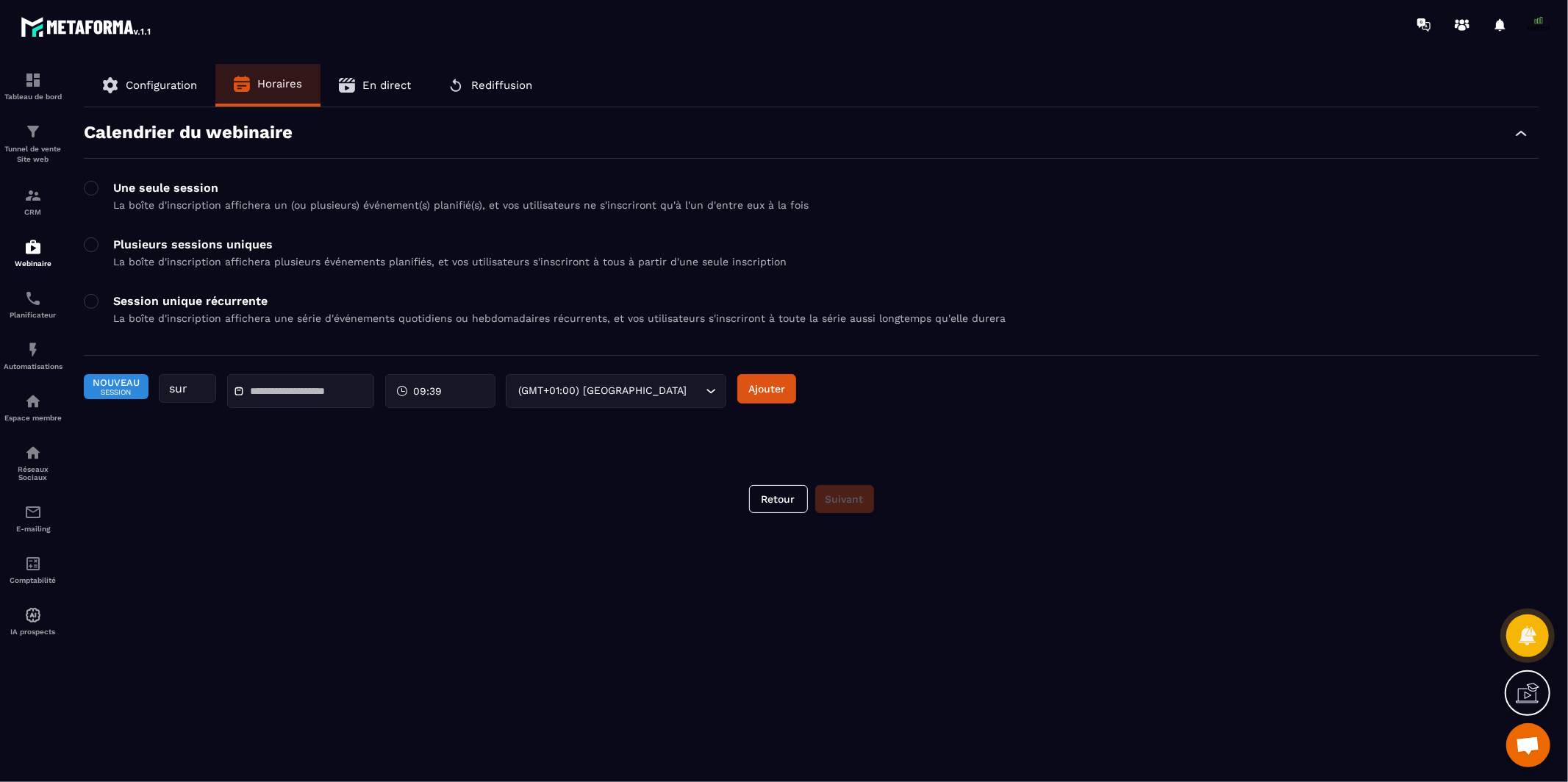
click at [167, 71] on button "Configuration" at bounding box center [150, 86] width 132 height 43
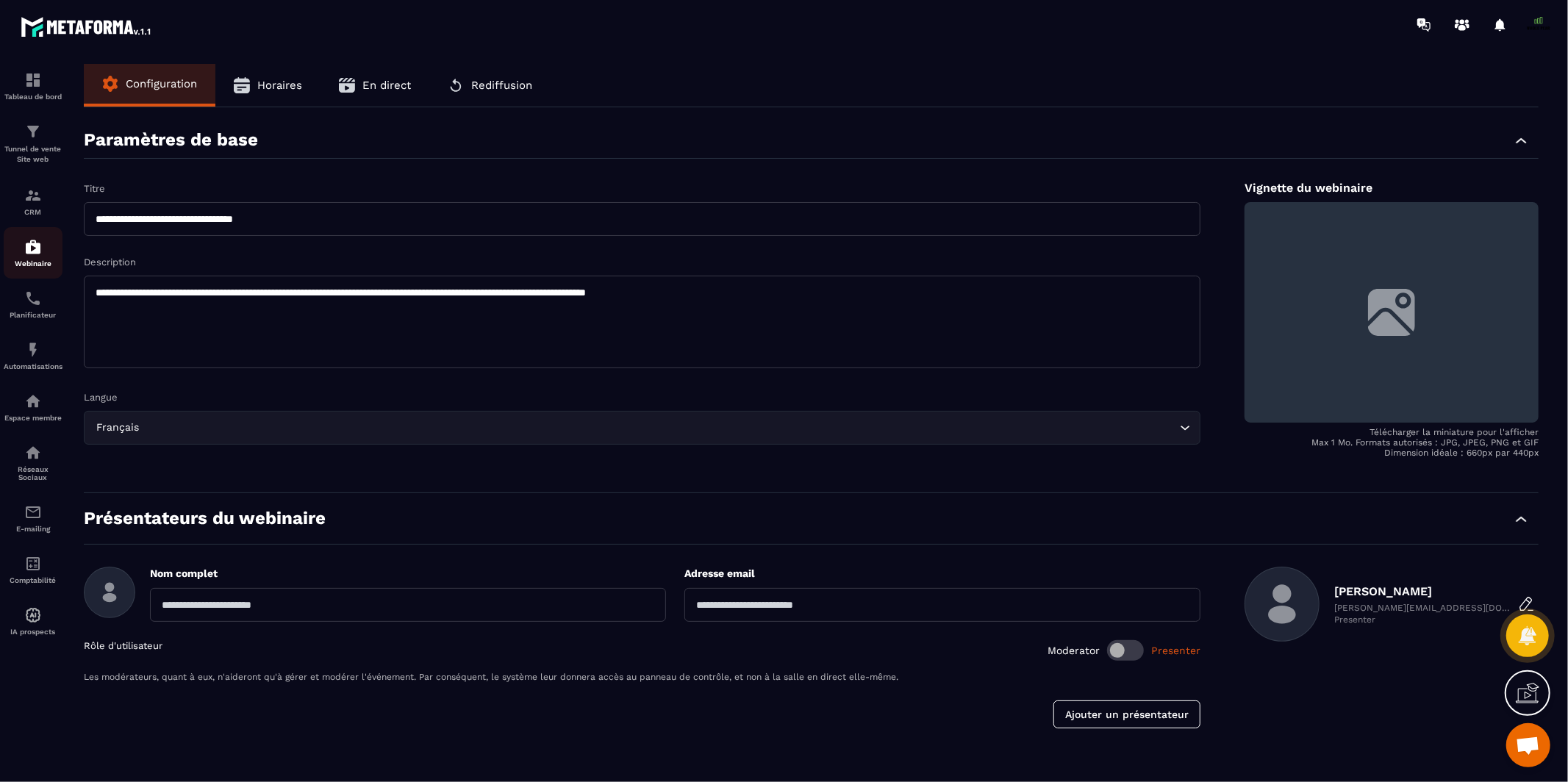
click at [32, 249] on img at bounding box center [33, 247] width 17 height 17
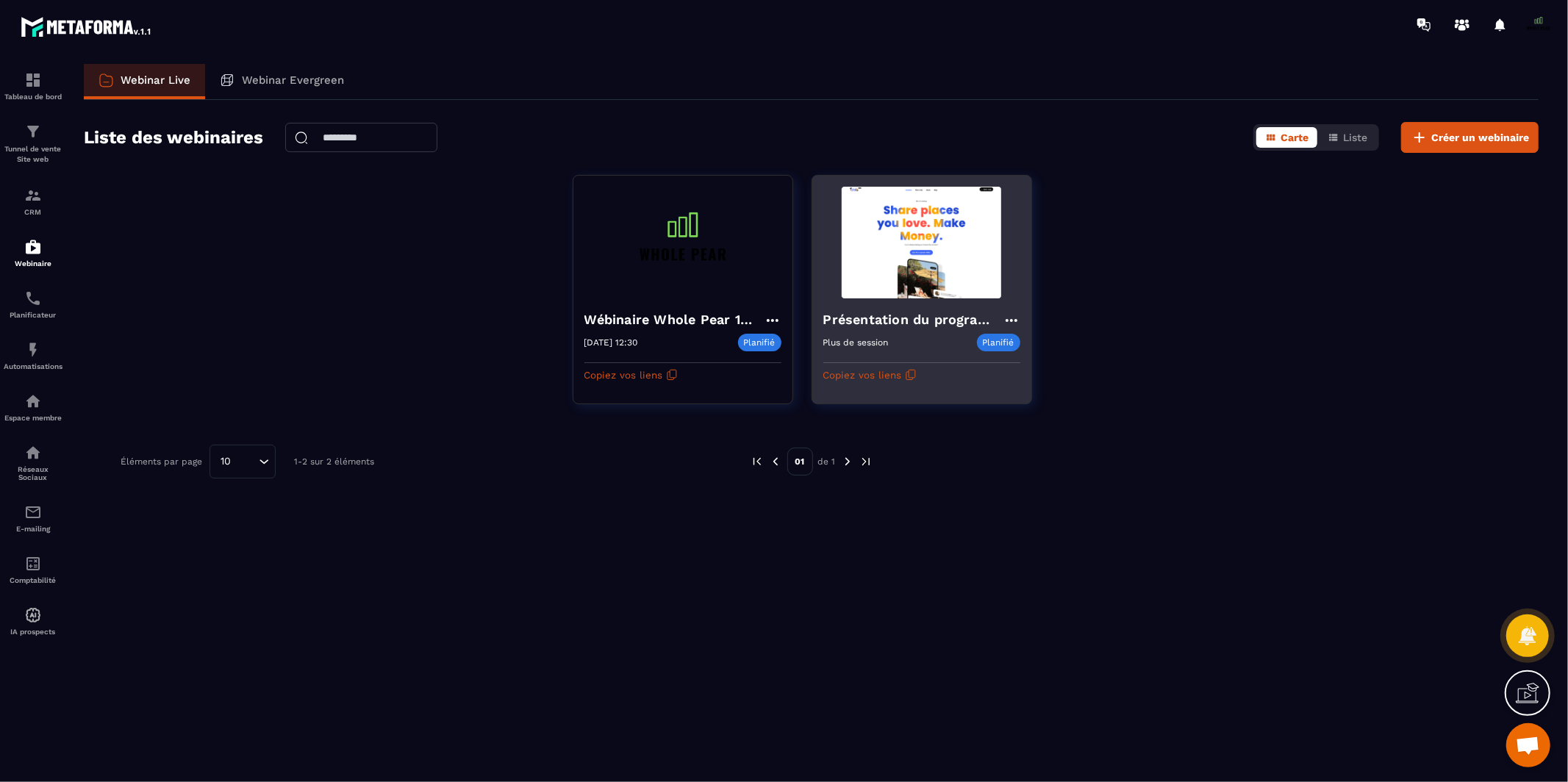
click at [1012, 322] on icon at bounding box center [1011, 320] width 17 height 17
click at [974, 402] on button "Supprimer" at bounding box center [966, 403] width 95 height 26
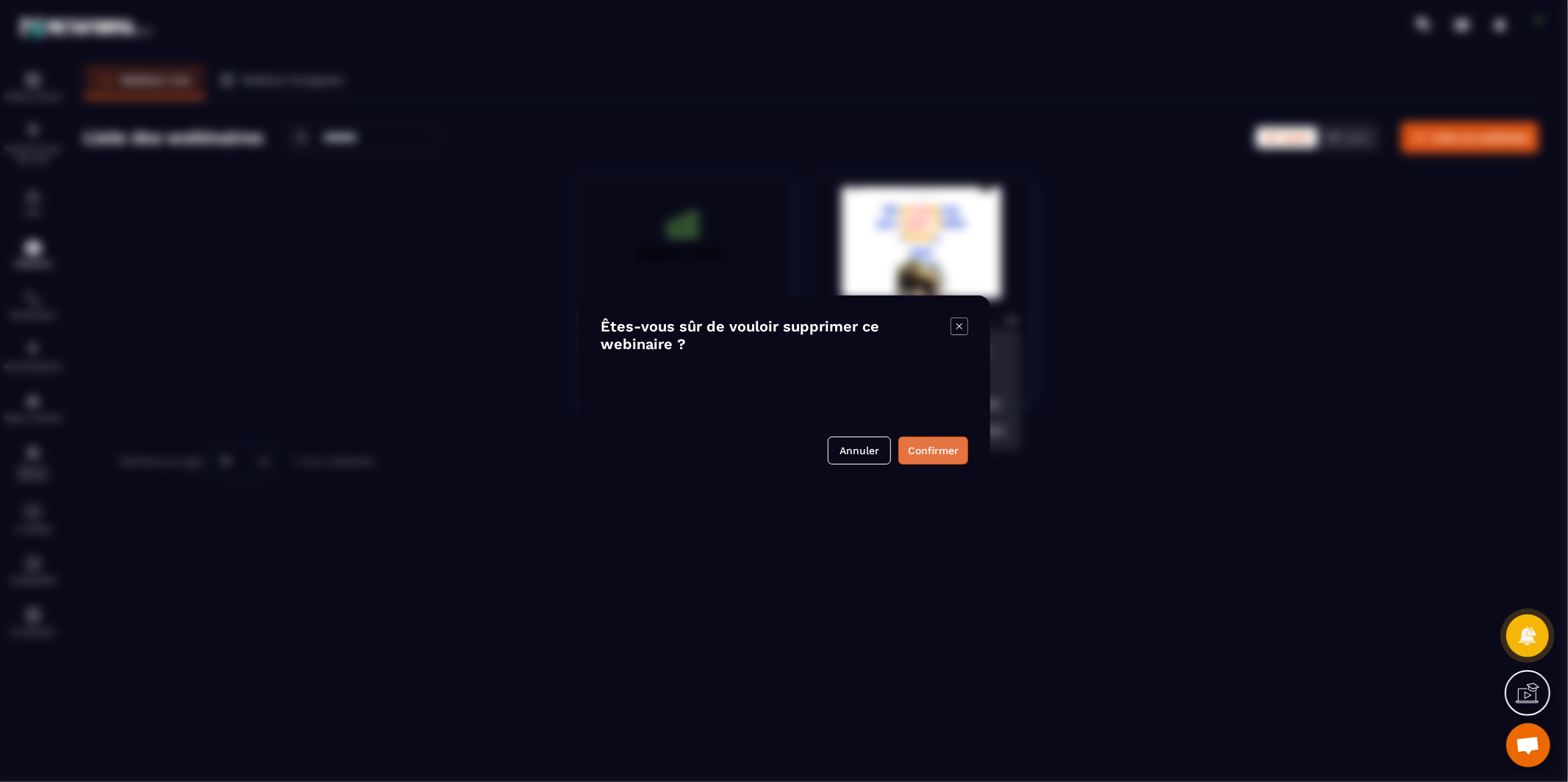
click at [928, 448] on button "Confirmer" at bounding box center [933, 450] width 70 height 28
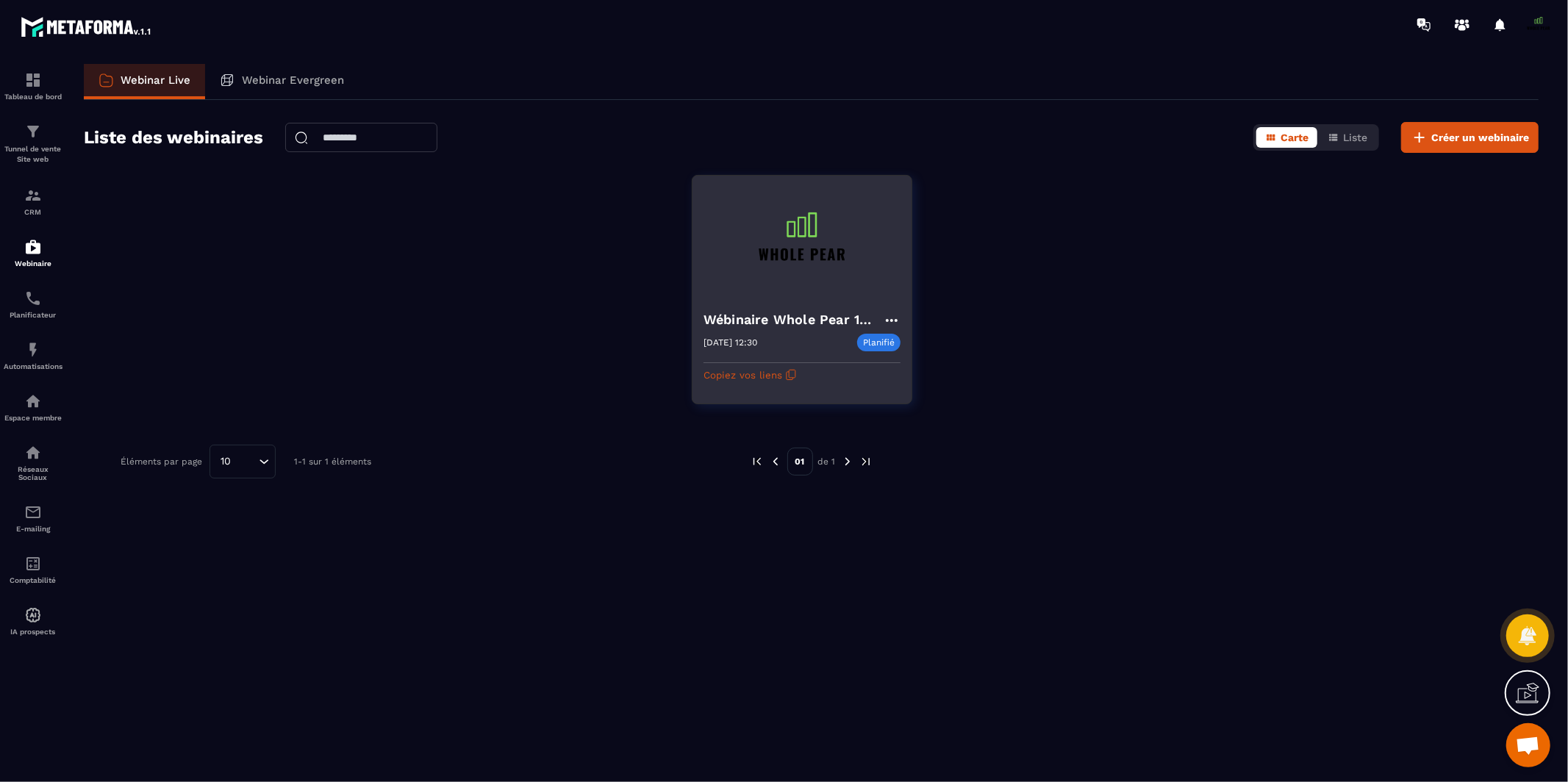
click at [891, 320] on icon at bounding box center [891, 320] width 12 height 3
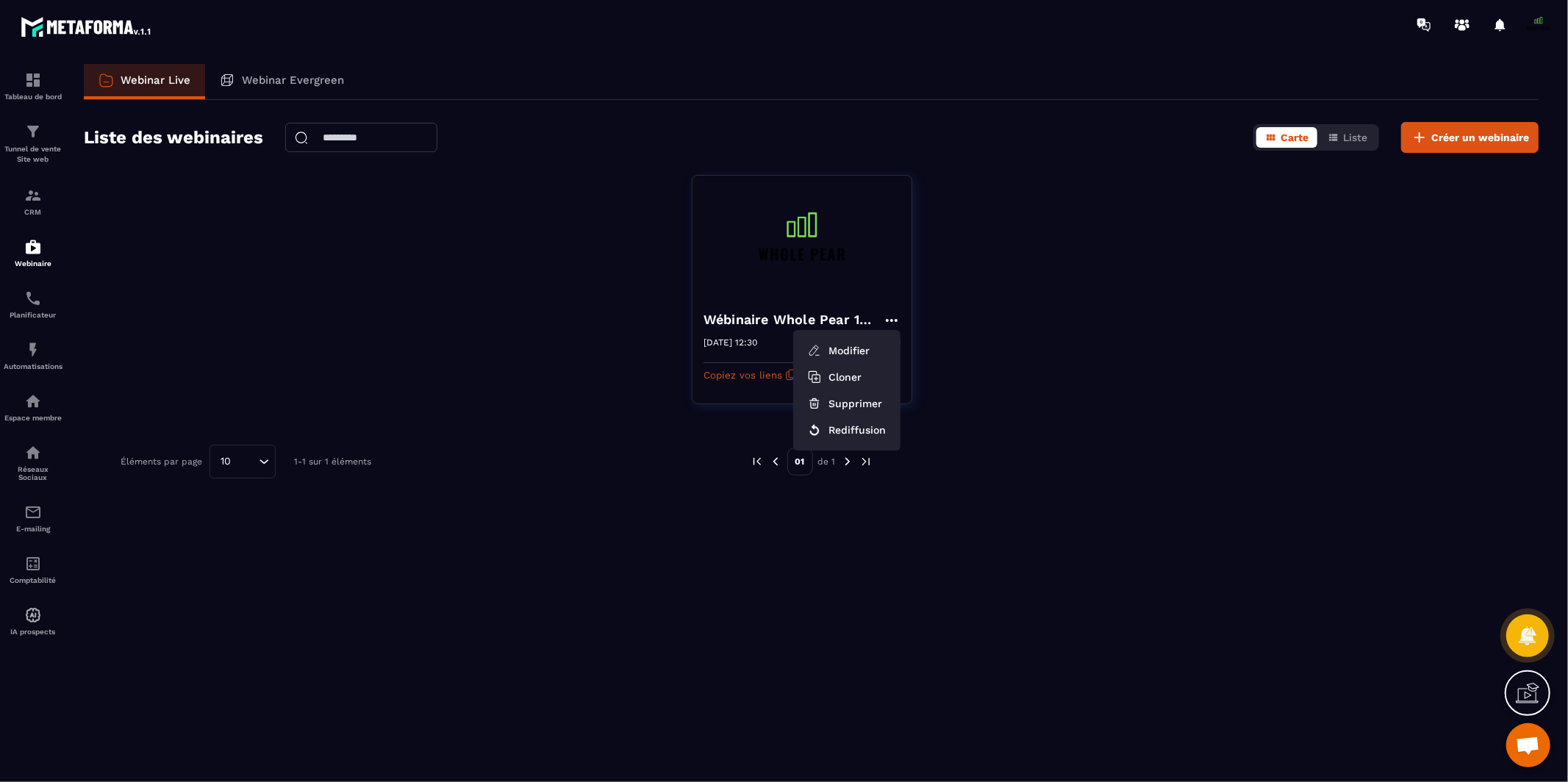
click at [443, 222] on div "Wébinaire Whole Pear 11 Septembre 2025 à 12h30 Modifier Cloner Supprimer Rediff…" at bounding box center [811, 299] width 1455 height 247
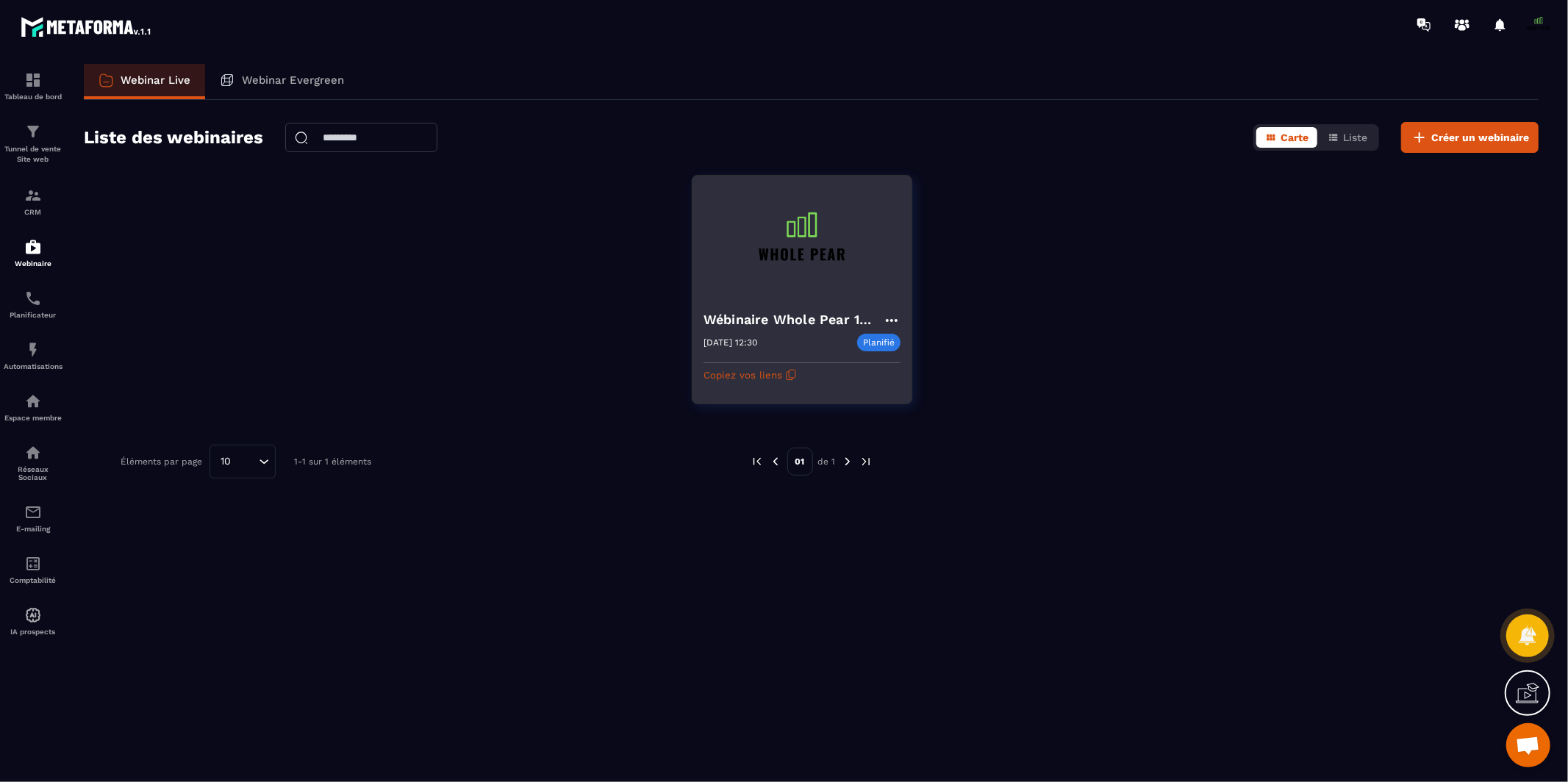
click at [766, 316] on h4 "Wébinaire Whole Pear 11 Septembre 2025 à 12h30" at bounding box center [793, 320] width 179 height 21
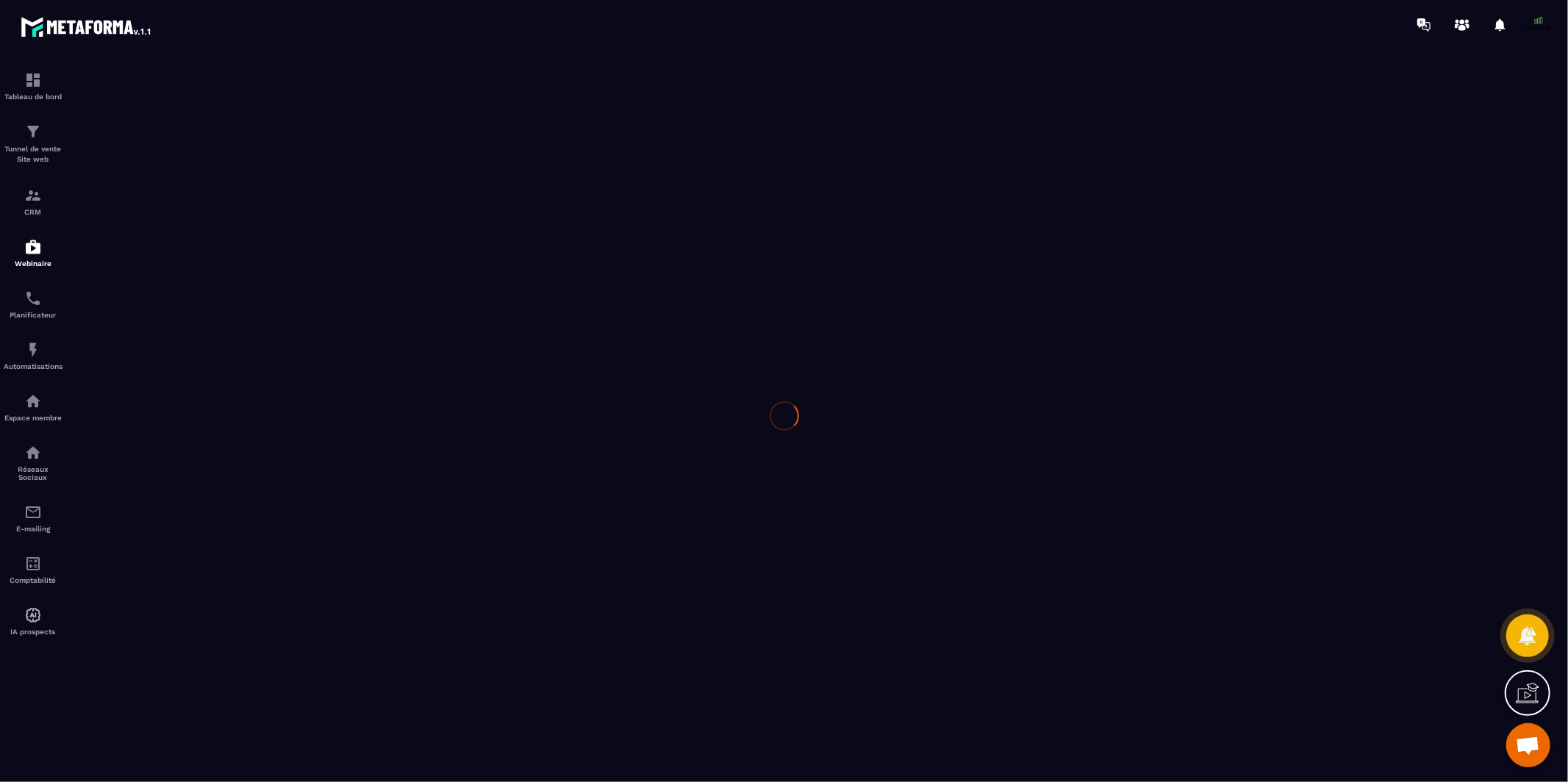
type input "**********"
type textarea "**********"
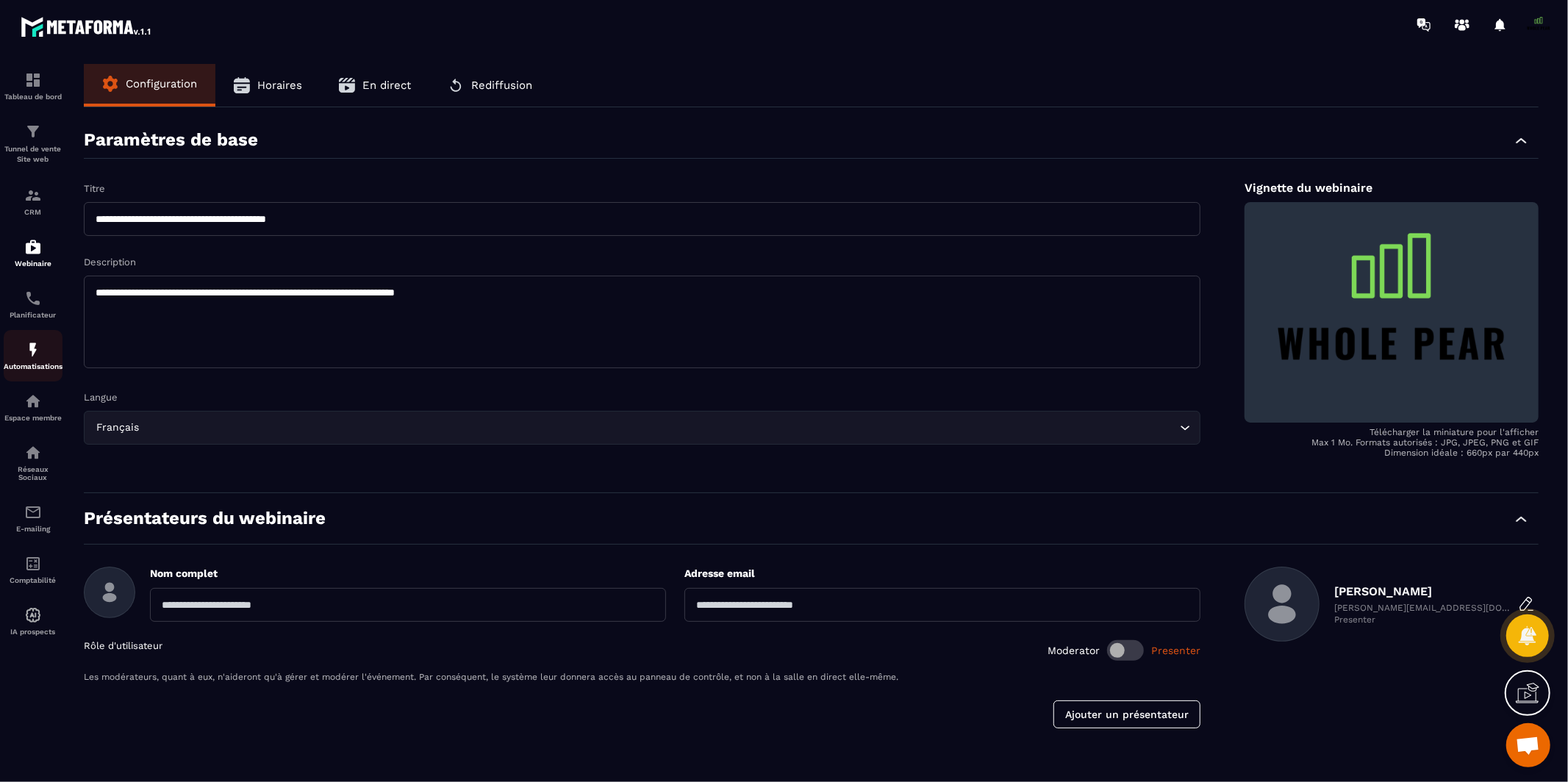
click at [17, 366] on p "Automatisations" at bounding box center [33, 366] width 59 height 8
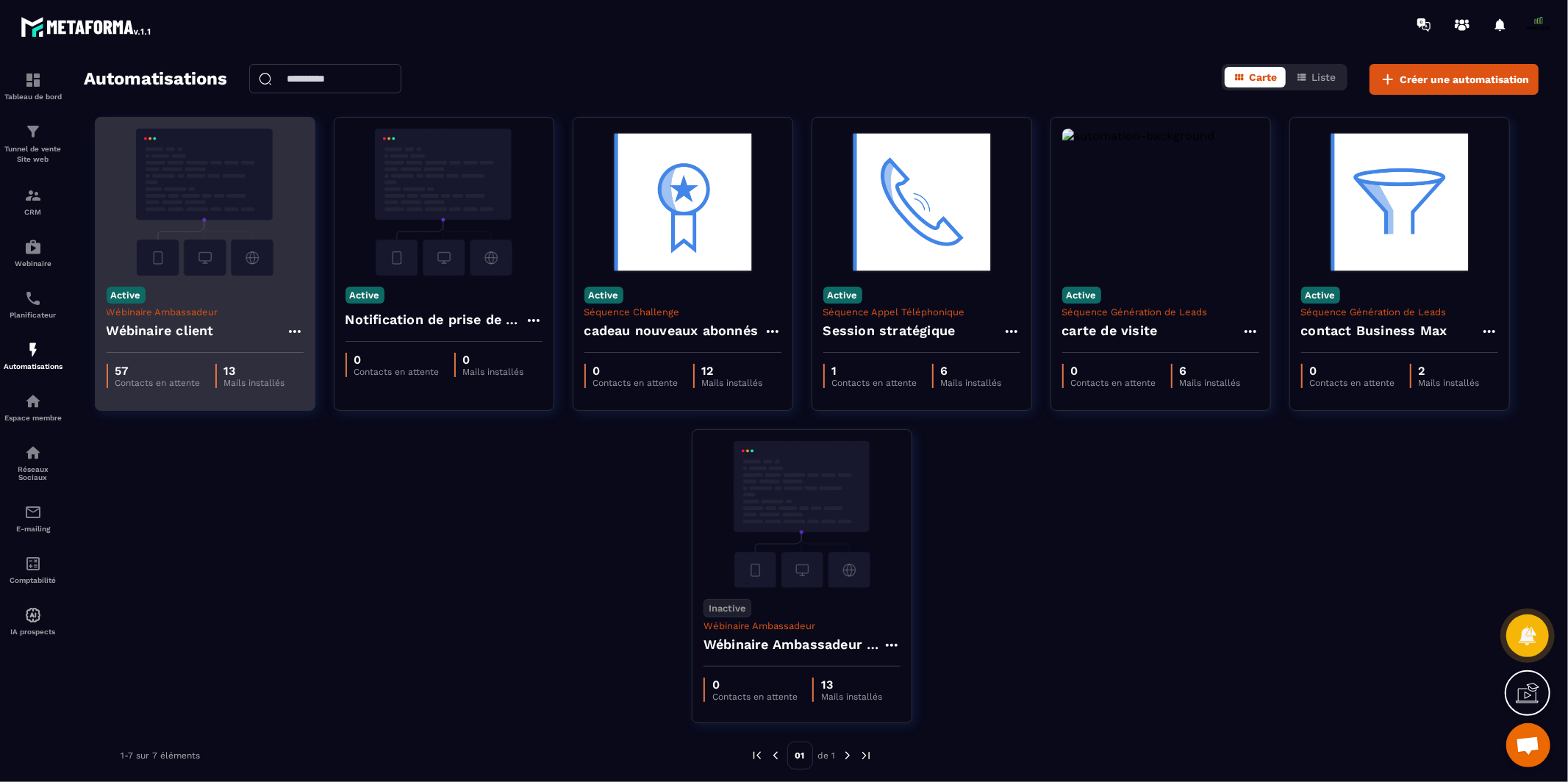
click at [183, 318] on div "Wébinaire client" at bounding box center [205, 335] width 197 height 35
click at [182, 328] on h4 "Wébinaire client" at bounding box center [159, 331] width 107 height 21
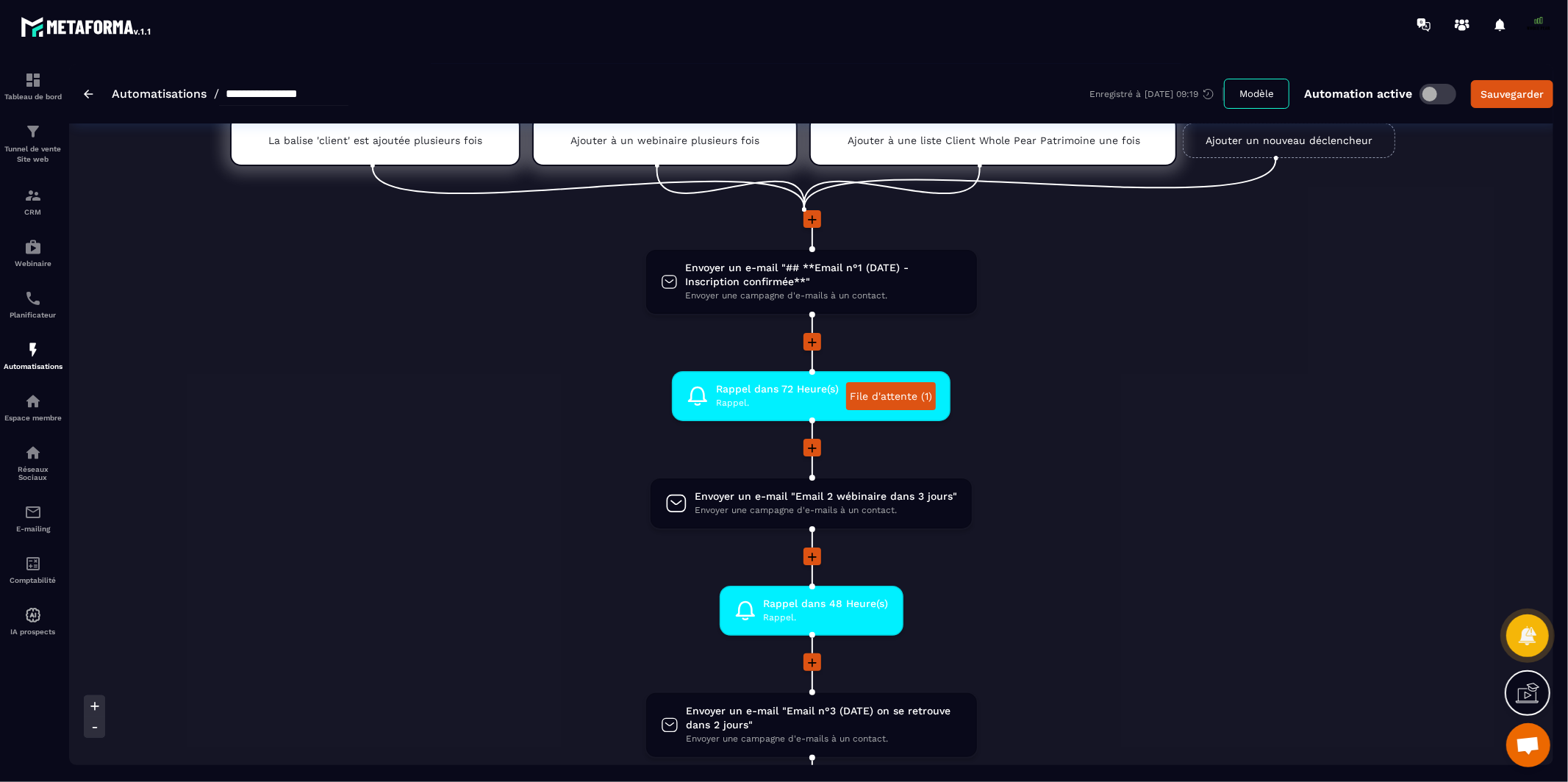
scroll to position [31, 0]
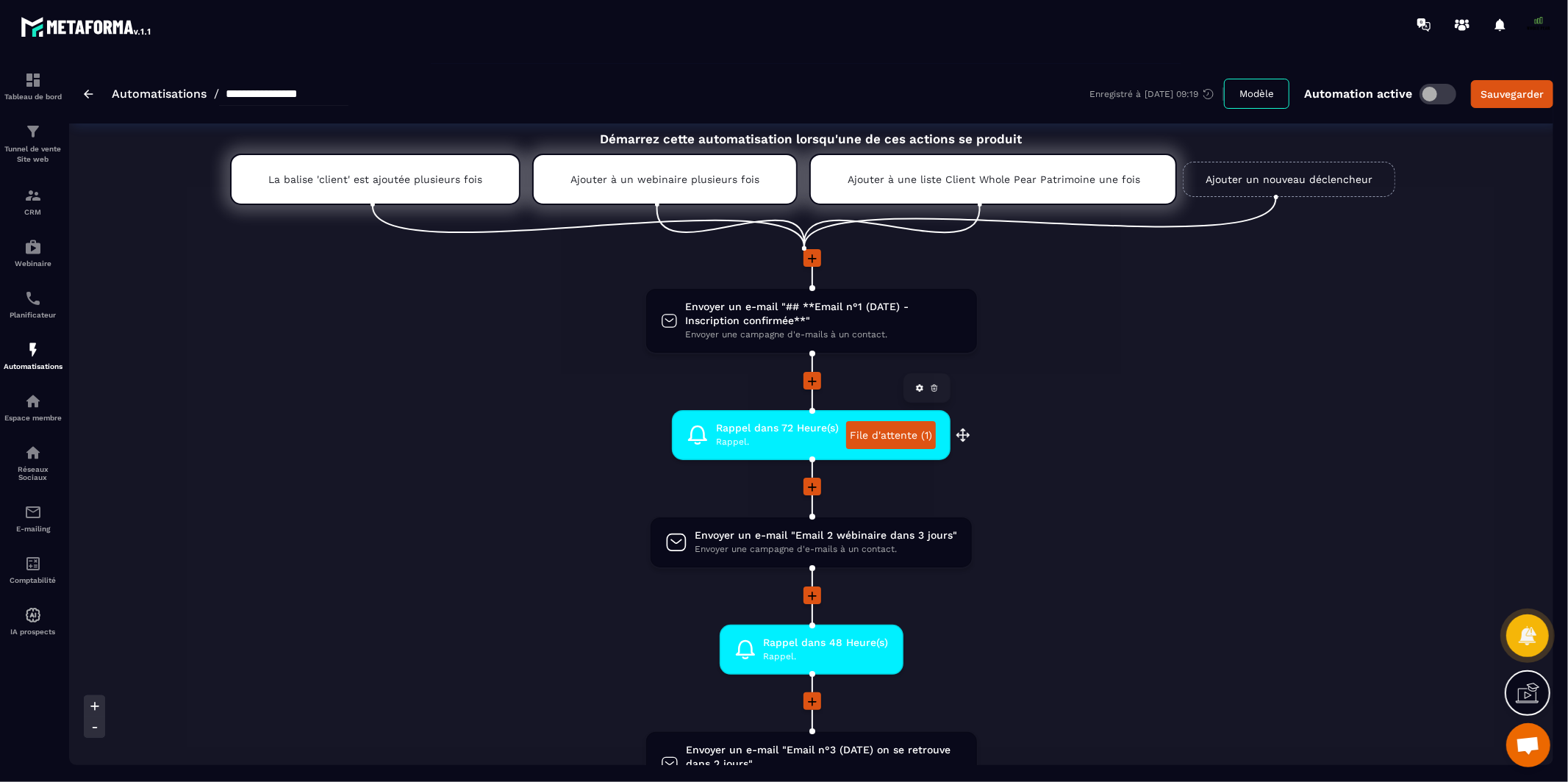
click at [913, 435] on link "File d'attente (1)" at bounding box center [891, 435] width 90 height 28
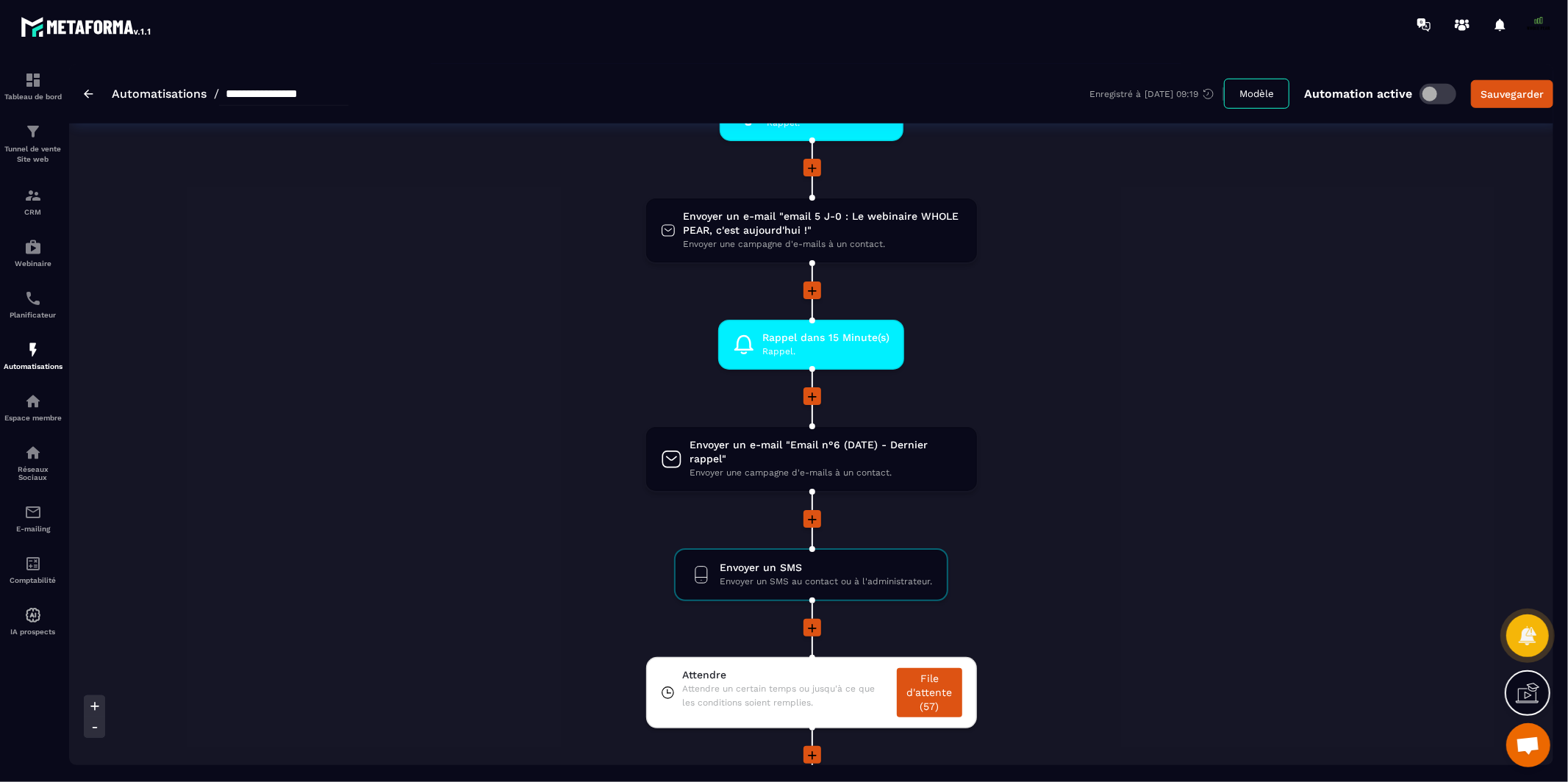
scroll to position [1167, 0]
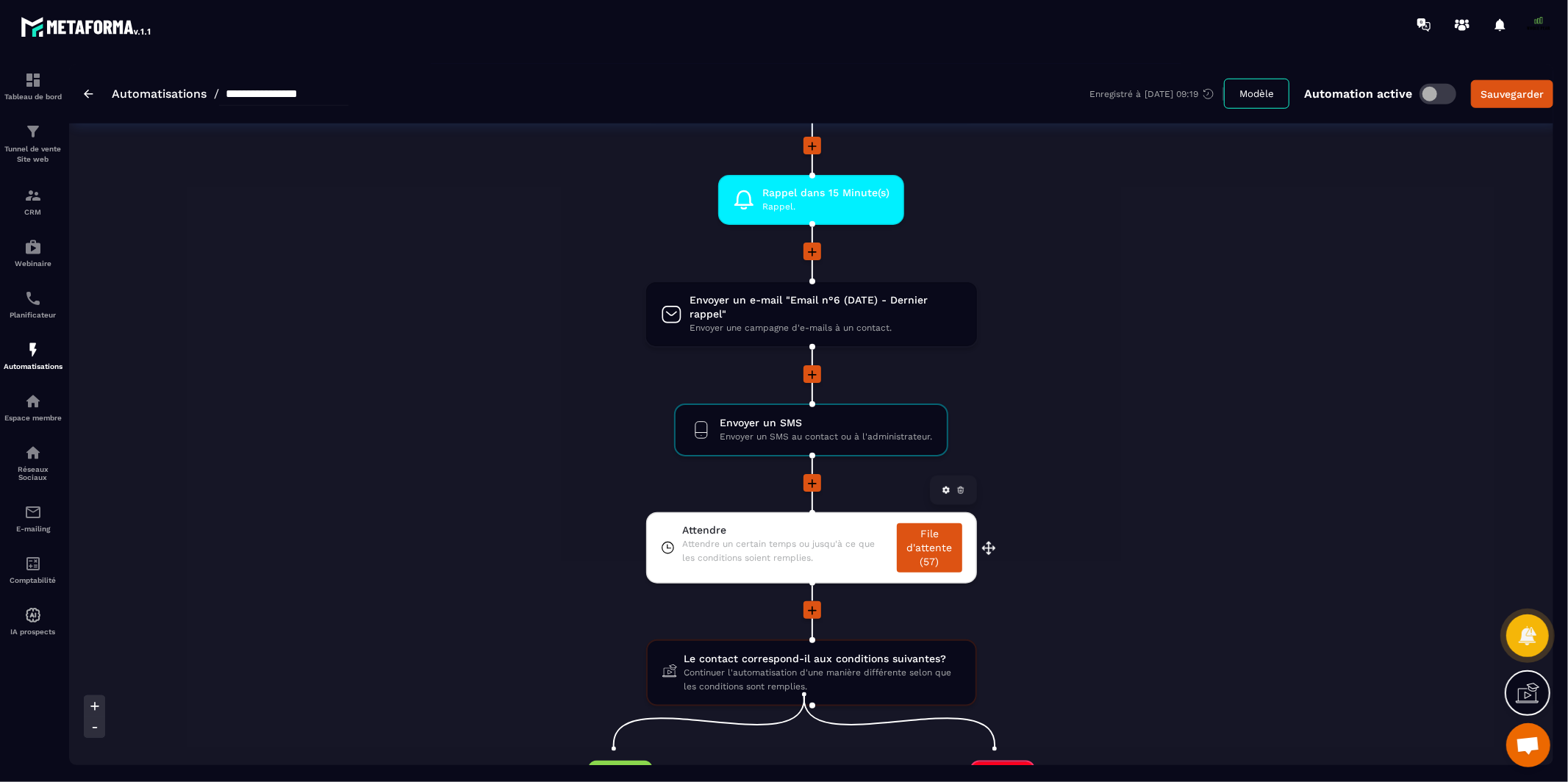
click at [931, 550] on link "File d'attente (57)" at bounding box center [929, 548] width 65 height 49
click at [943, 486] on icon at bounding box center [945, 489] width 7 height 7
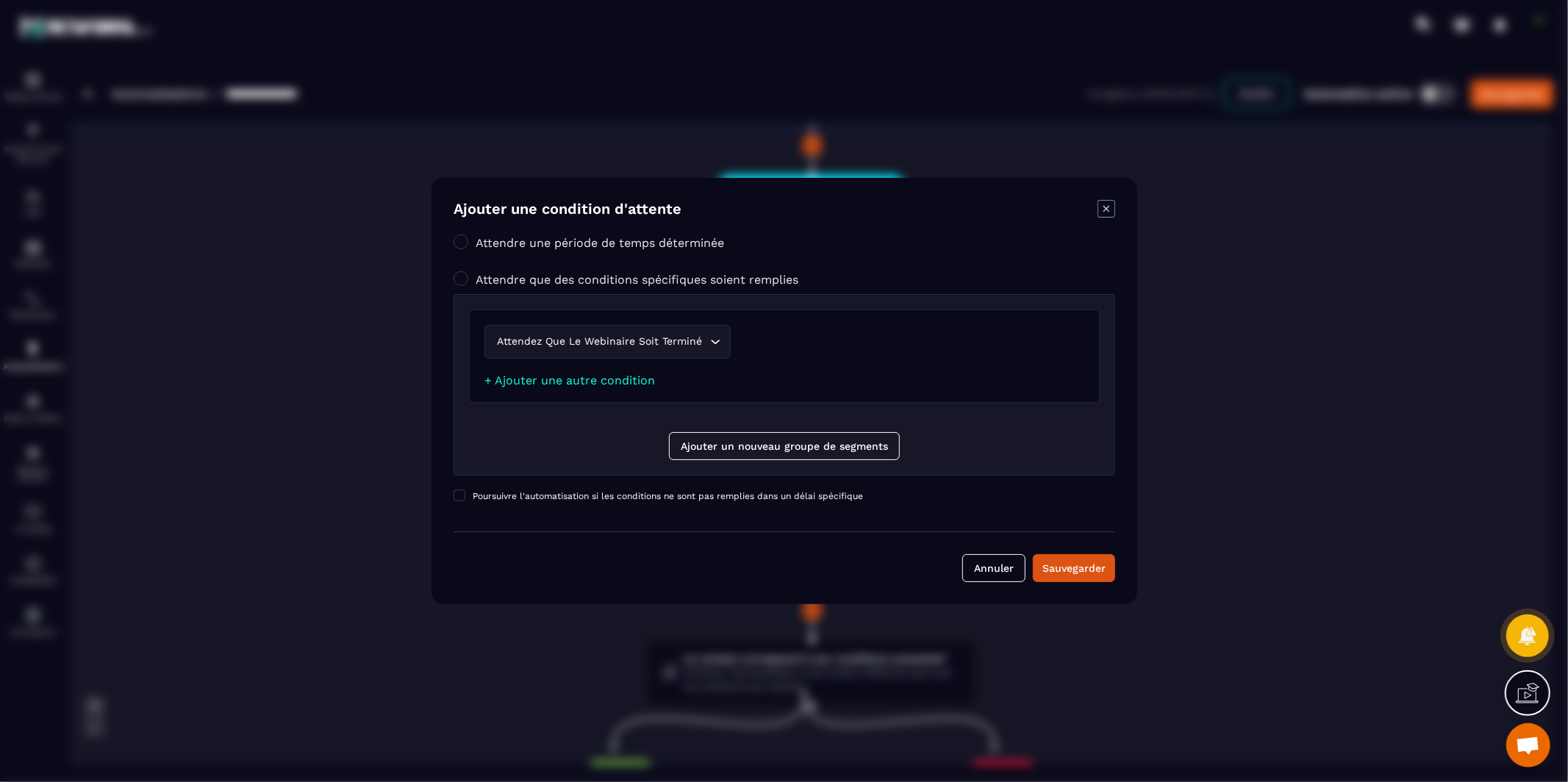
click at [1108, 207] on icon "Modal window" at bounding box center [1106, 209] width 17 height 17
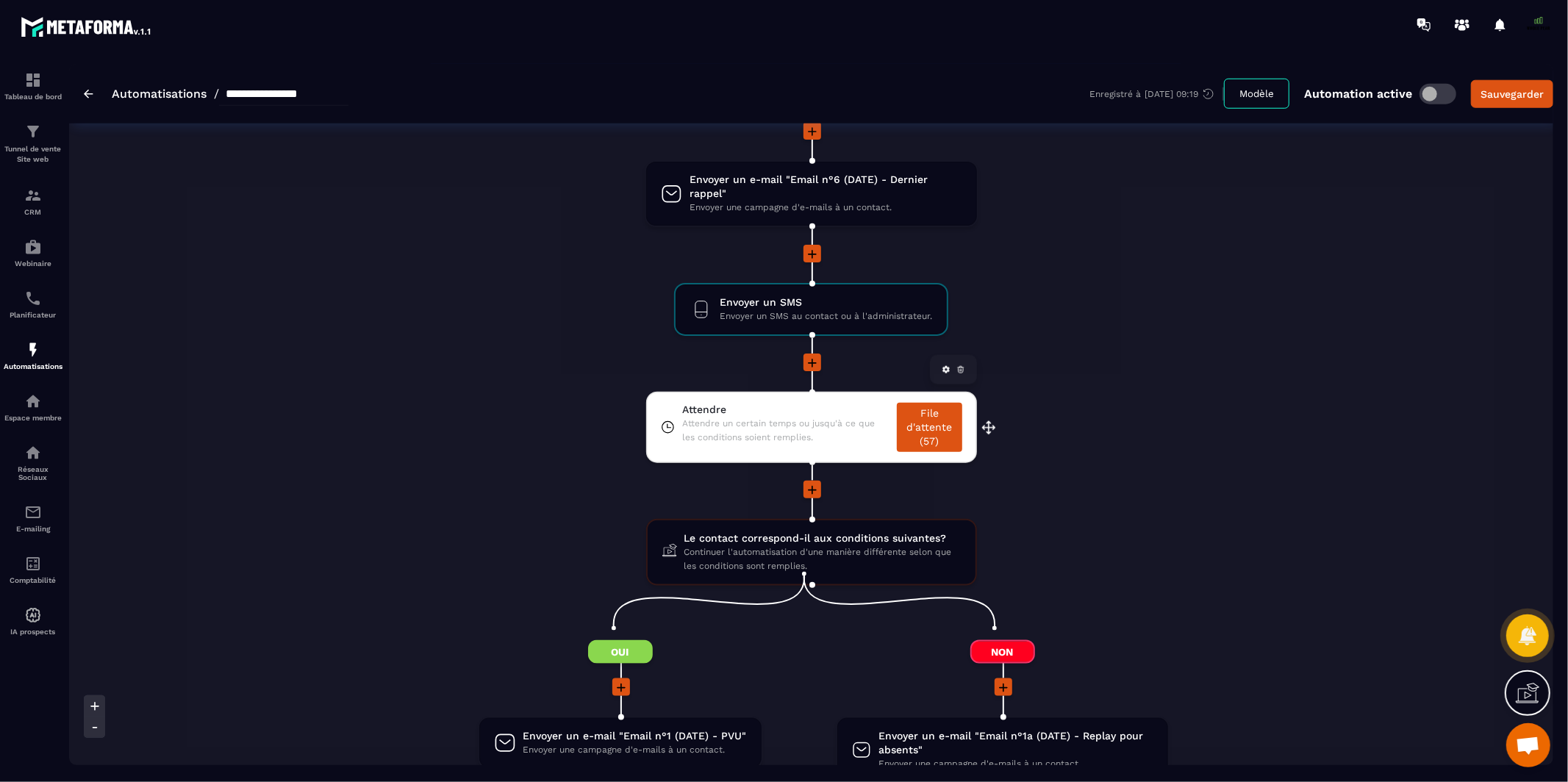
scroll to position [1345, 0]
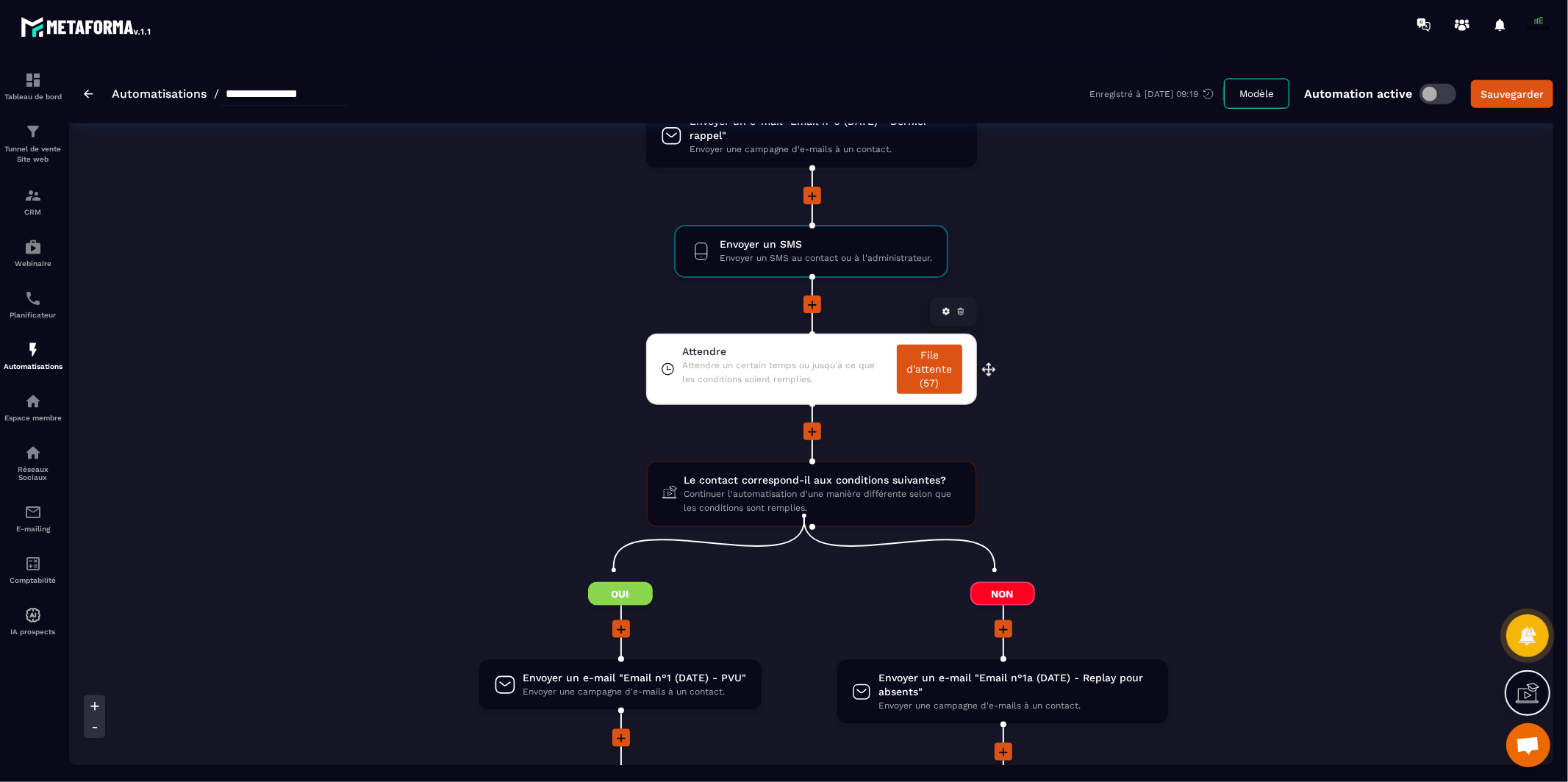
click at [920, 360] on link "File d'attente (57)" at bounding box center [929, 370] width 65 height 49
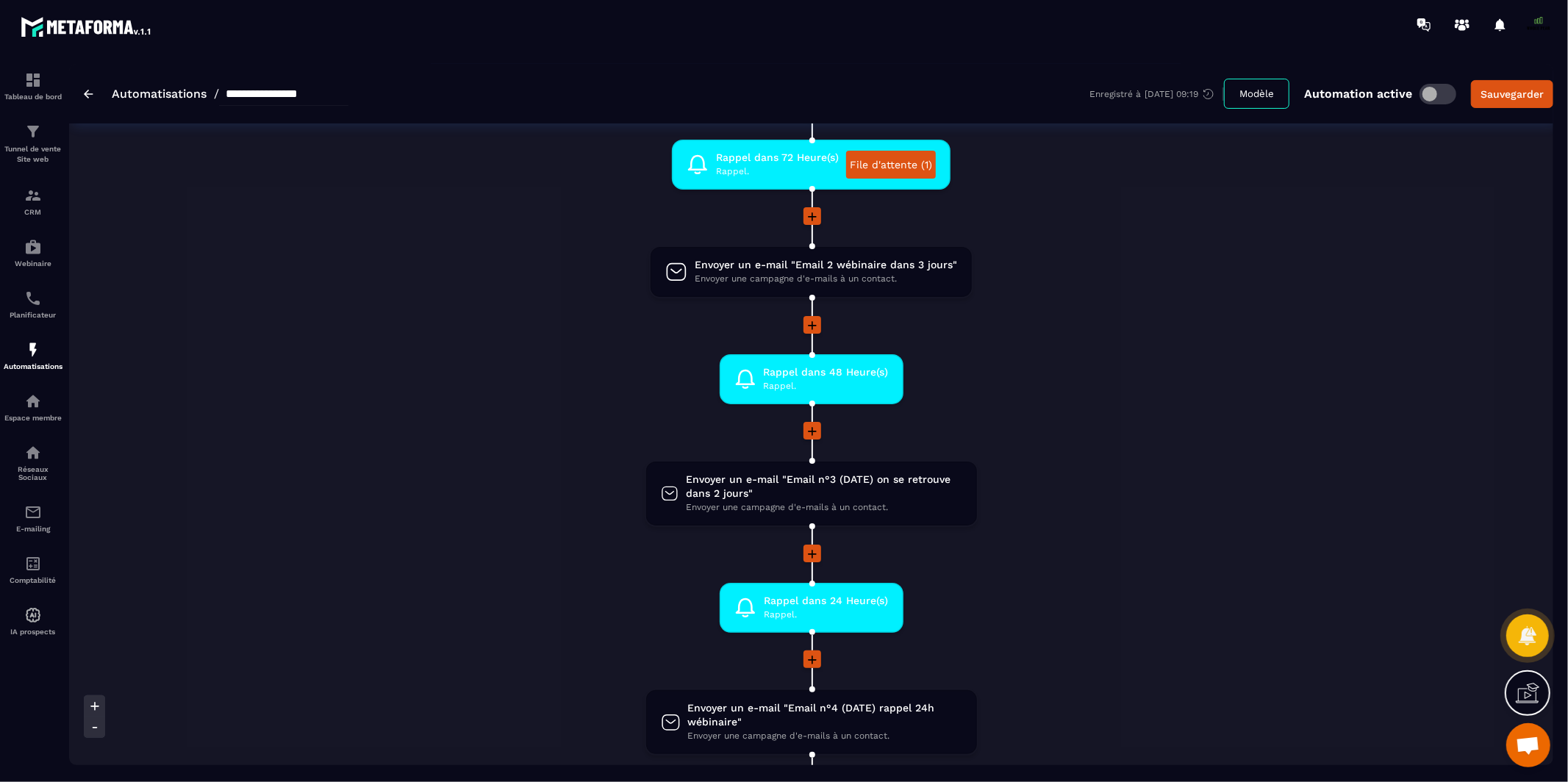
scroll to position [289, 0]
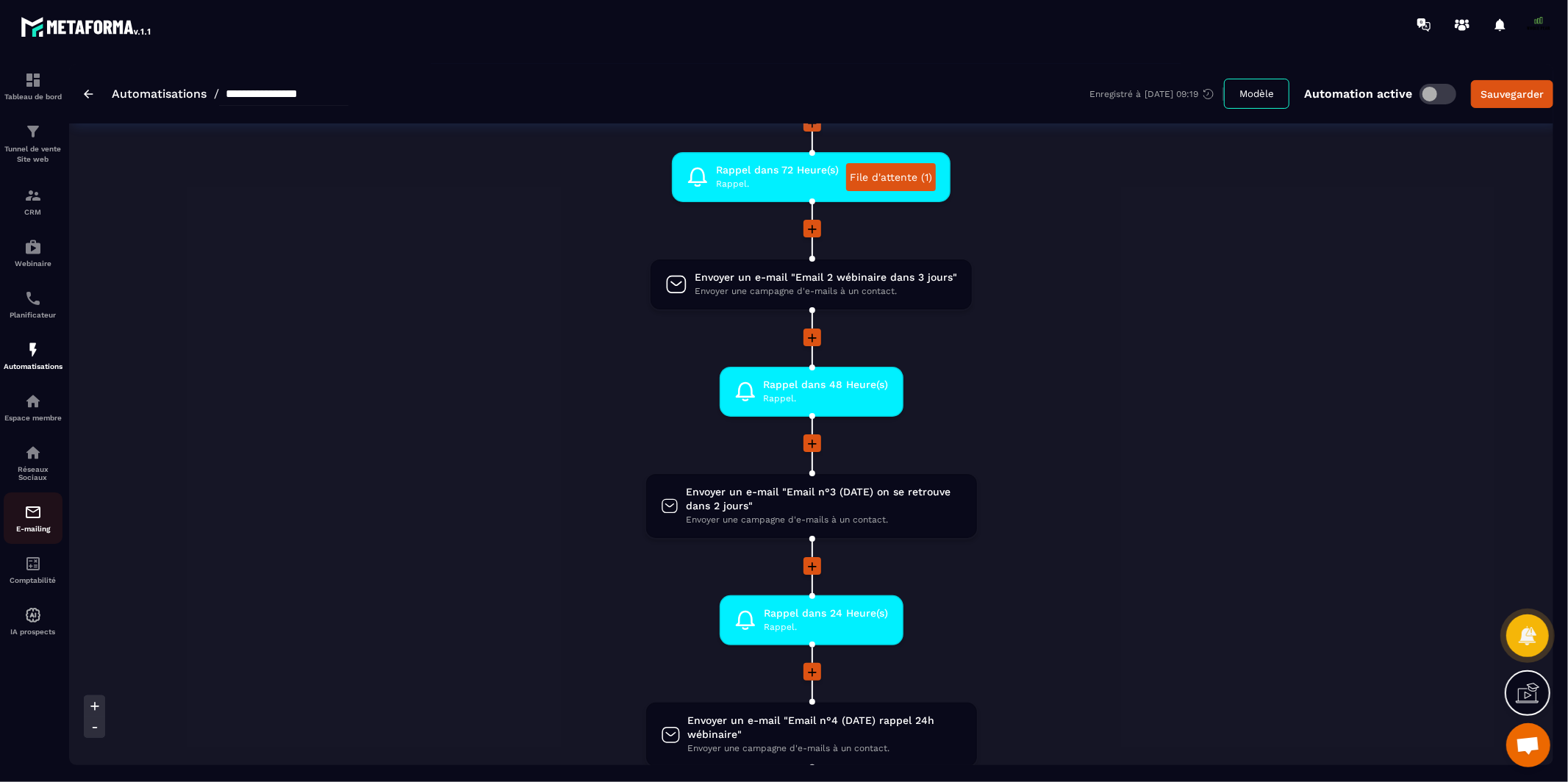
click at [33, 520] on img at bounding box center [33, 512] width 17 height 17
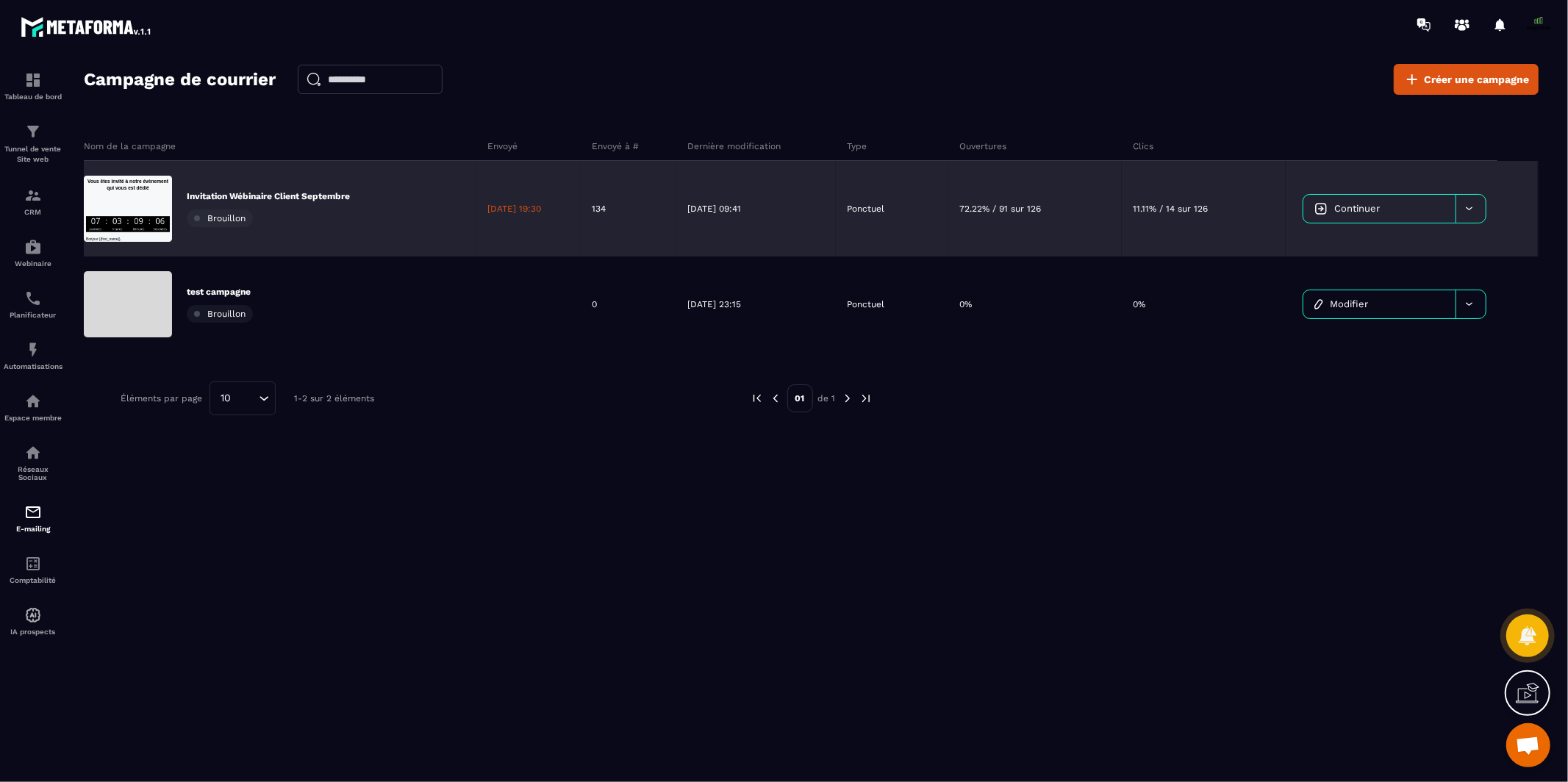
click at [1468, 213] on icon at bounding box center [1469, 209] width 11 height 11
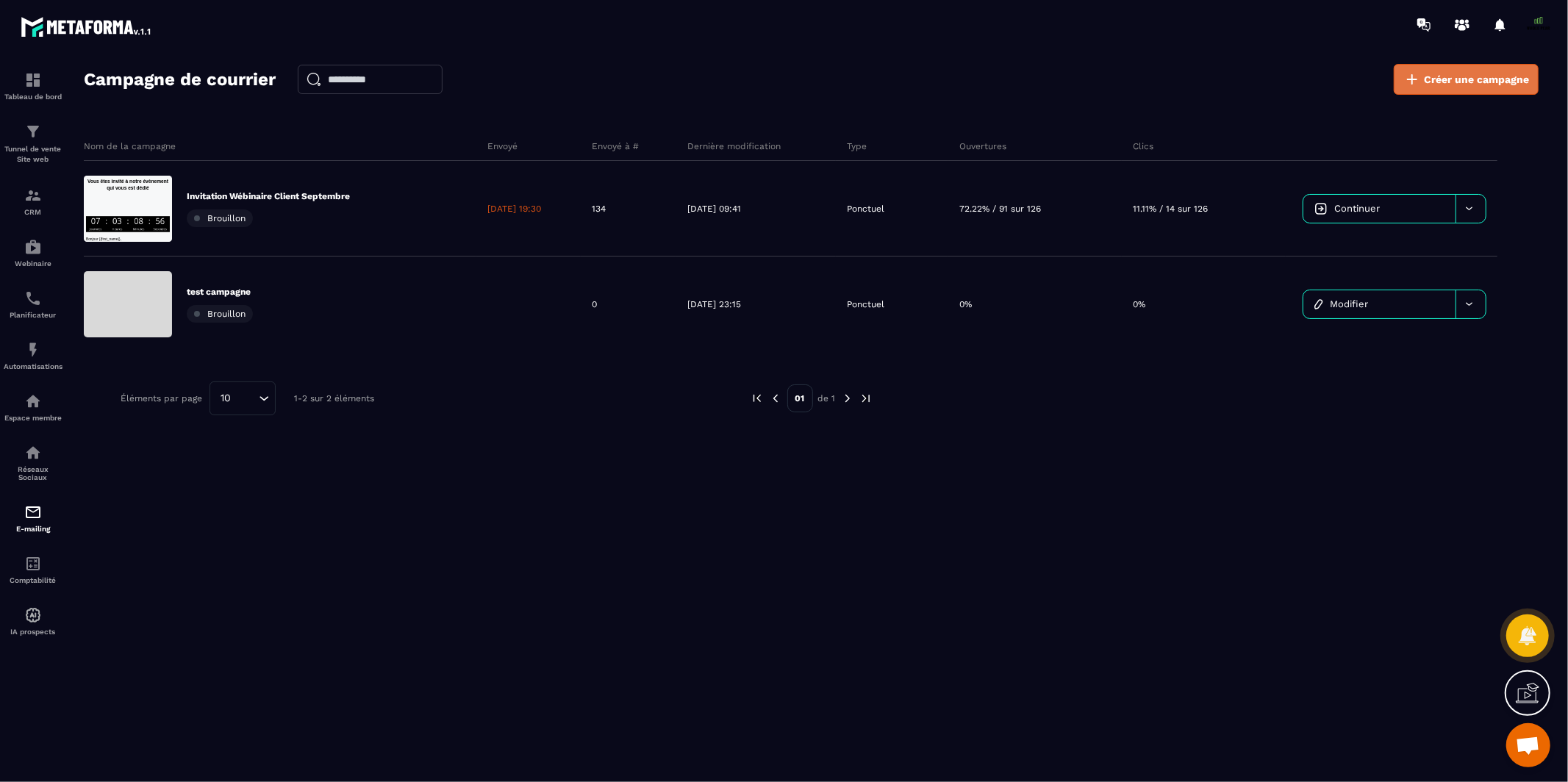
click at [1418, 81] on icon at bounding box center [1412, 79] width 17 height 17
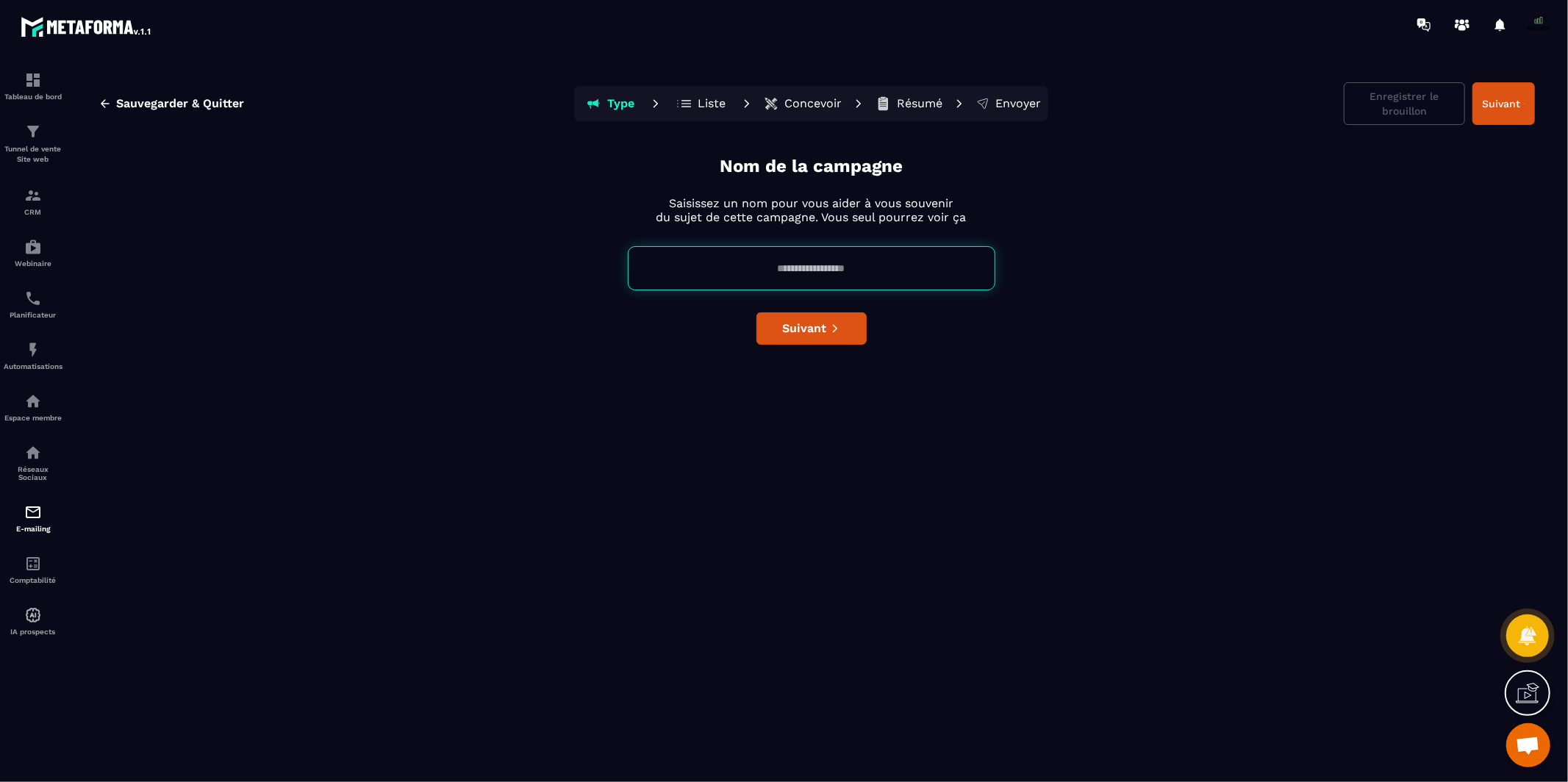
click at [799, 274] on input at bounding box center [811, 268] width 367 height 44
type input "**********"
click at [800, 330] on span "Suivant" at bounding box center [804, 328] width 44 height 15
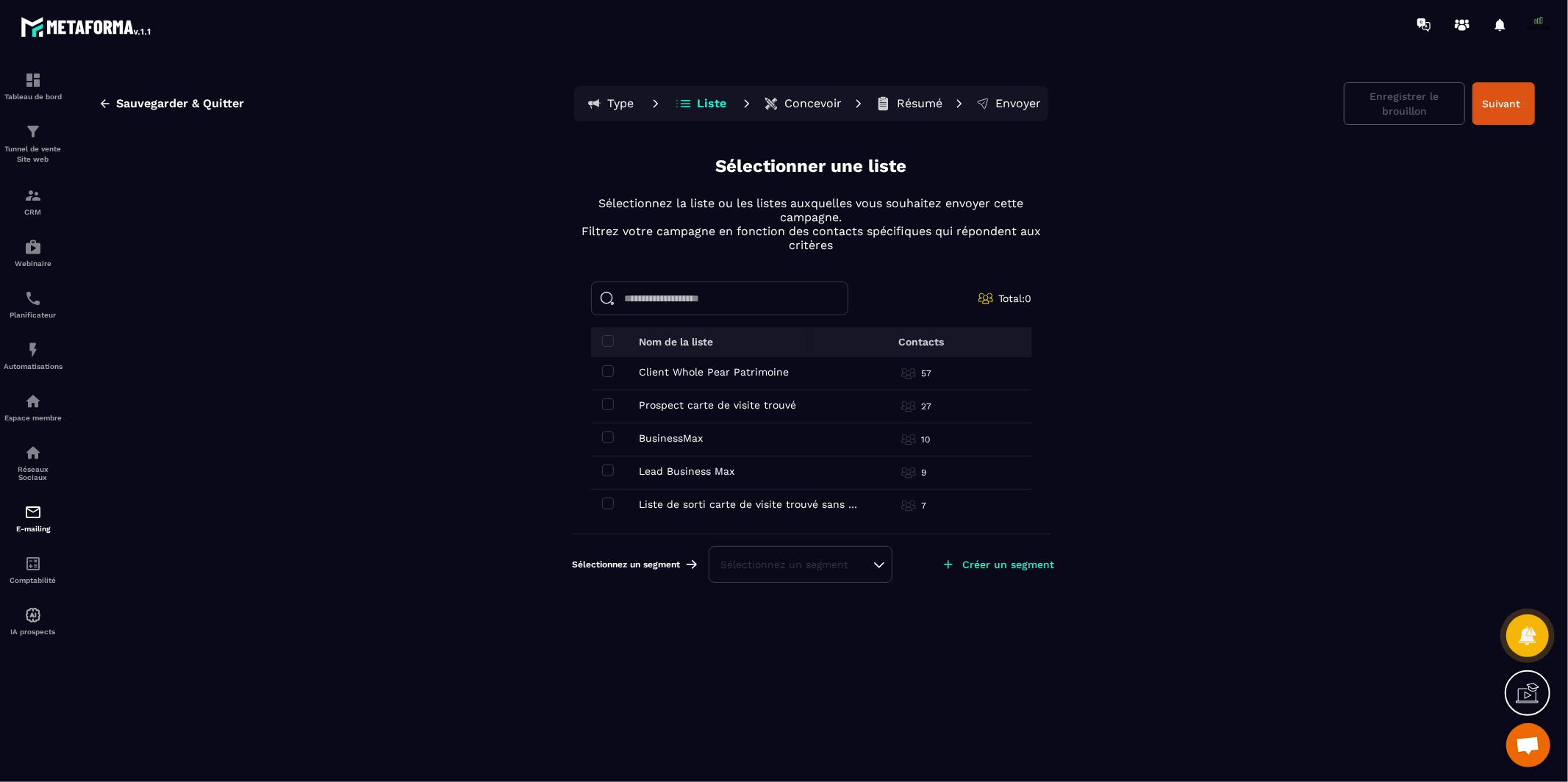
click at [599, 369] on td "Client Whole Pear Patrimoine Client Whole Pear Patrimoine" at bounding box center [712, 374] width 243 height 33
click at [606, 372] on span at bounding box center [608, 371] width 12 height 12
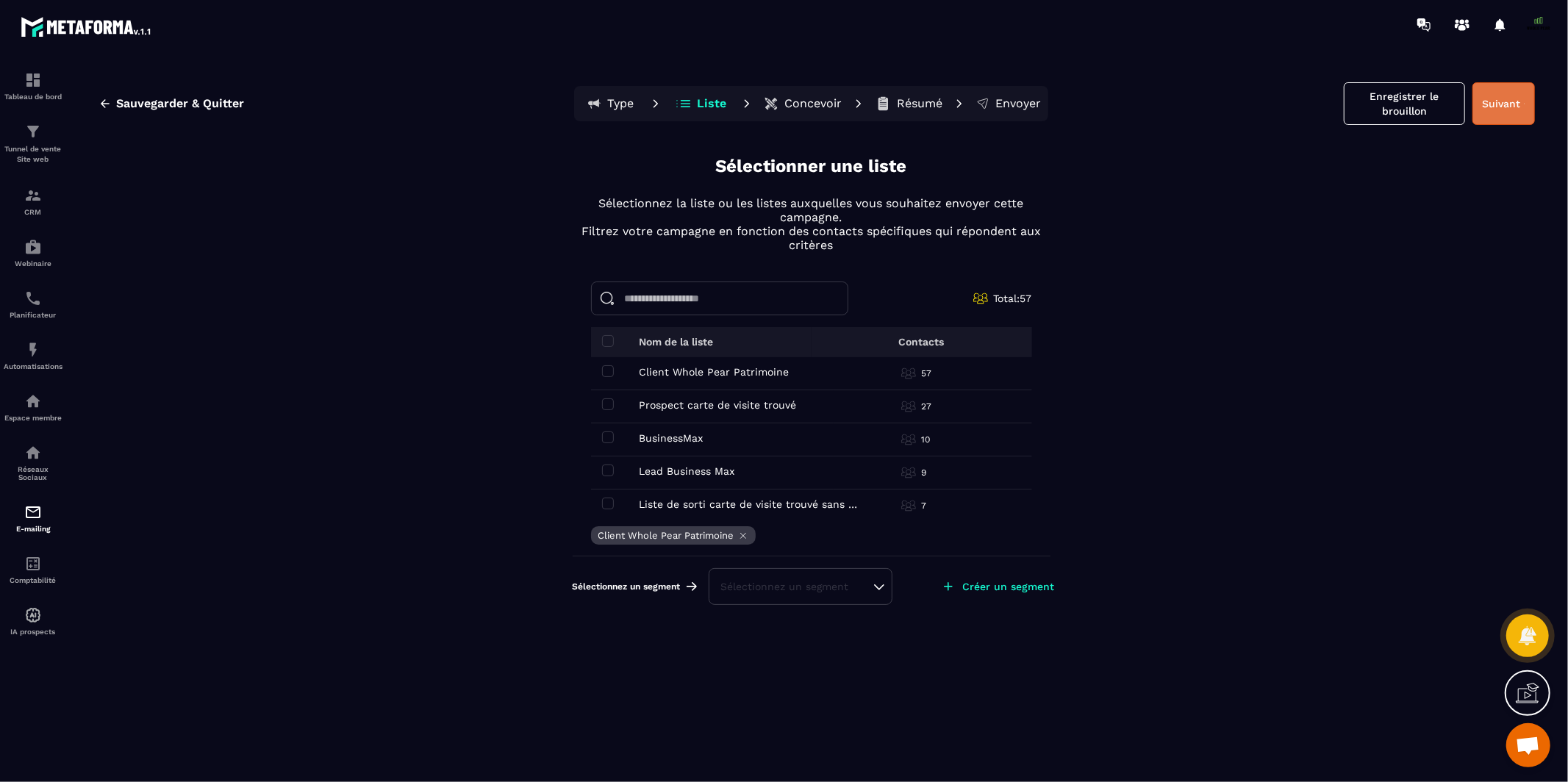
click at [1501, 96] on button "Suivant" at bounding box center [1503, 104] width 63 height 43
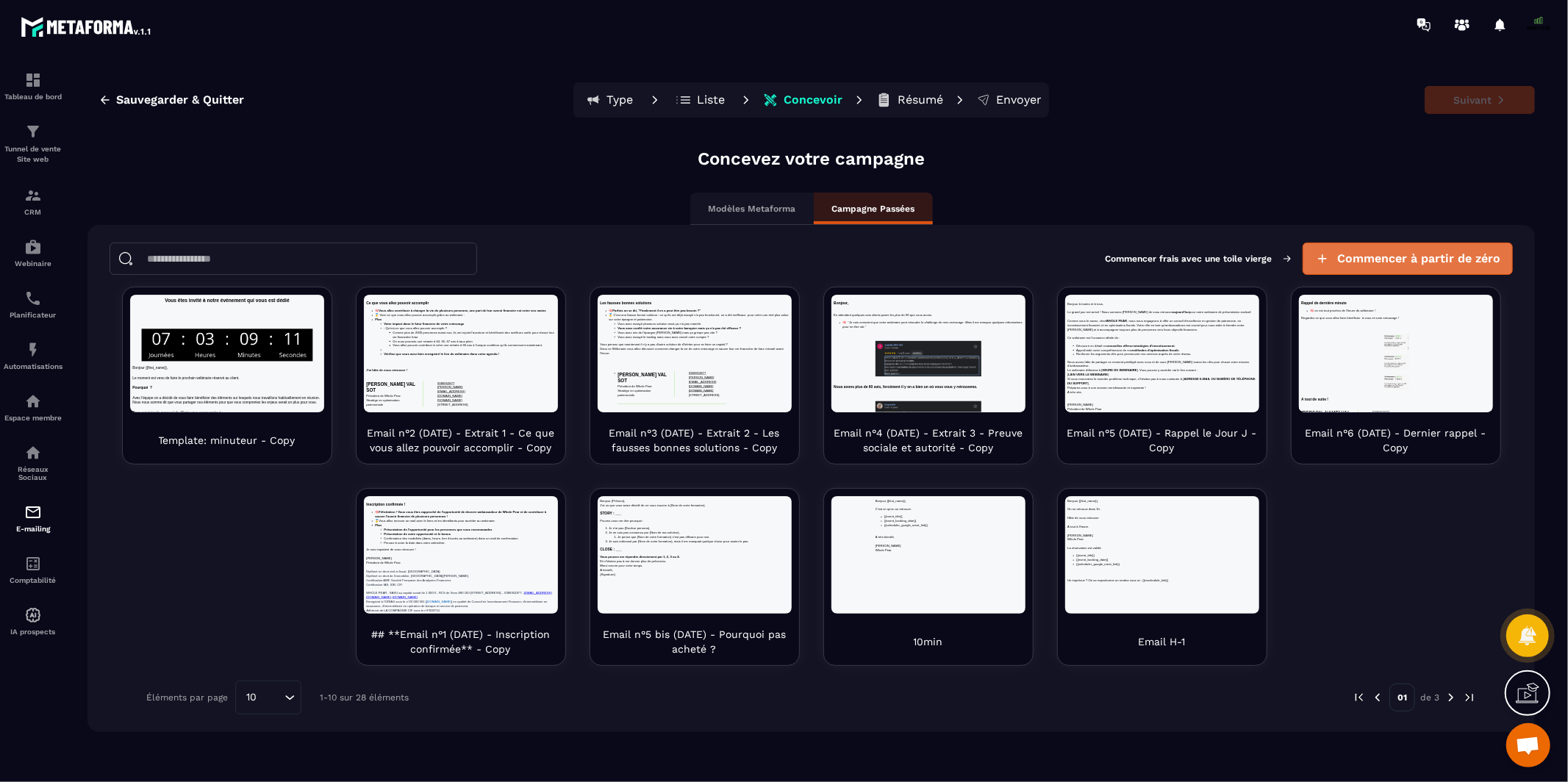
click at [1363, 255] on span "Commencer à partir de zéro" at bounding box center [1419, 259] width 163 height 15
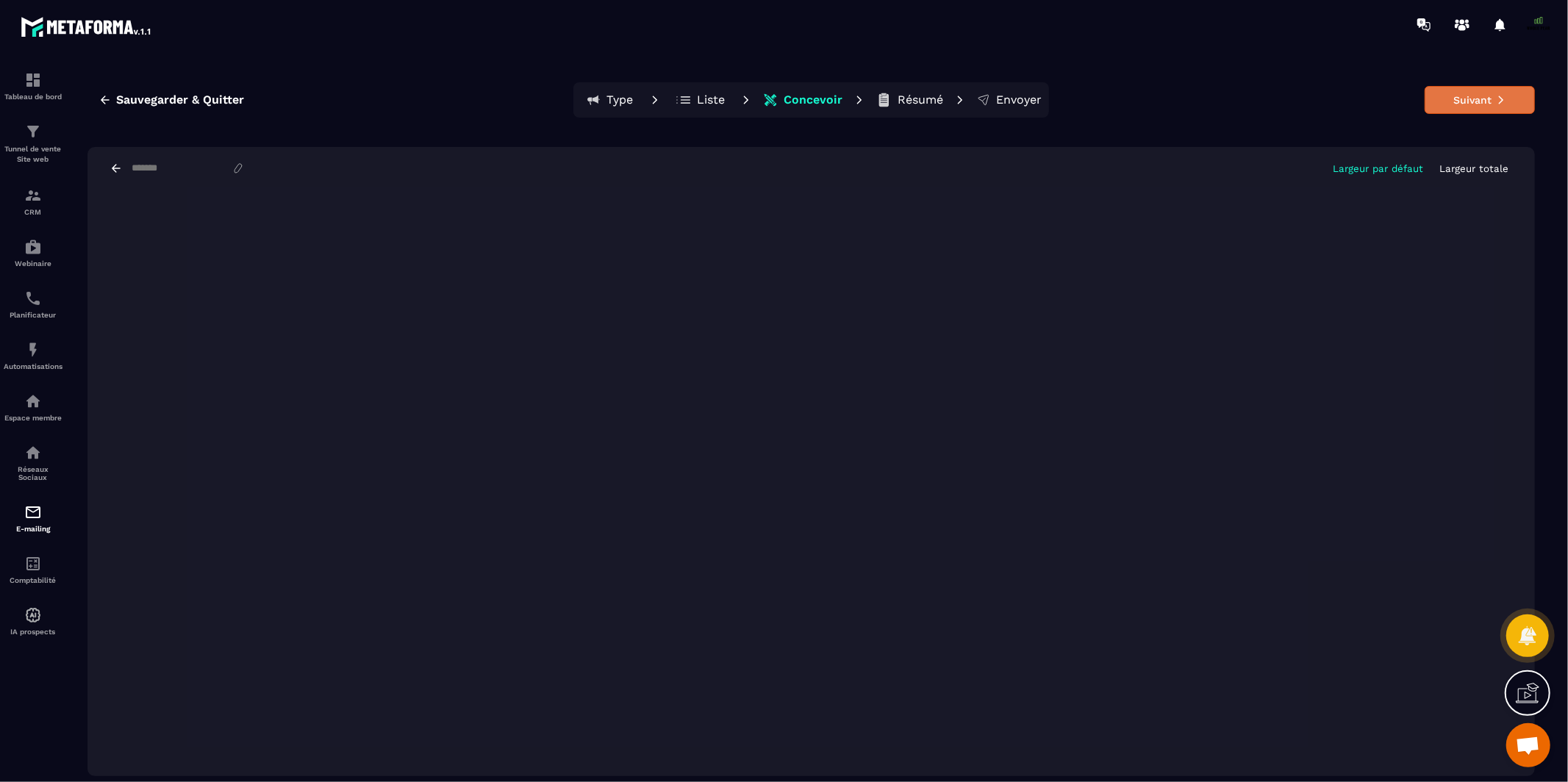
click at [1467, 109] on button "Suivant" at bounding box center [1479, 99] width 110 height 28
click at [205, 172] on input at bounding box center [181, 169] width 102 height 13
type input "**********"
click at [1467, 106] on button "Suivant" at bounding box center [1479, 99] width 110 height 28
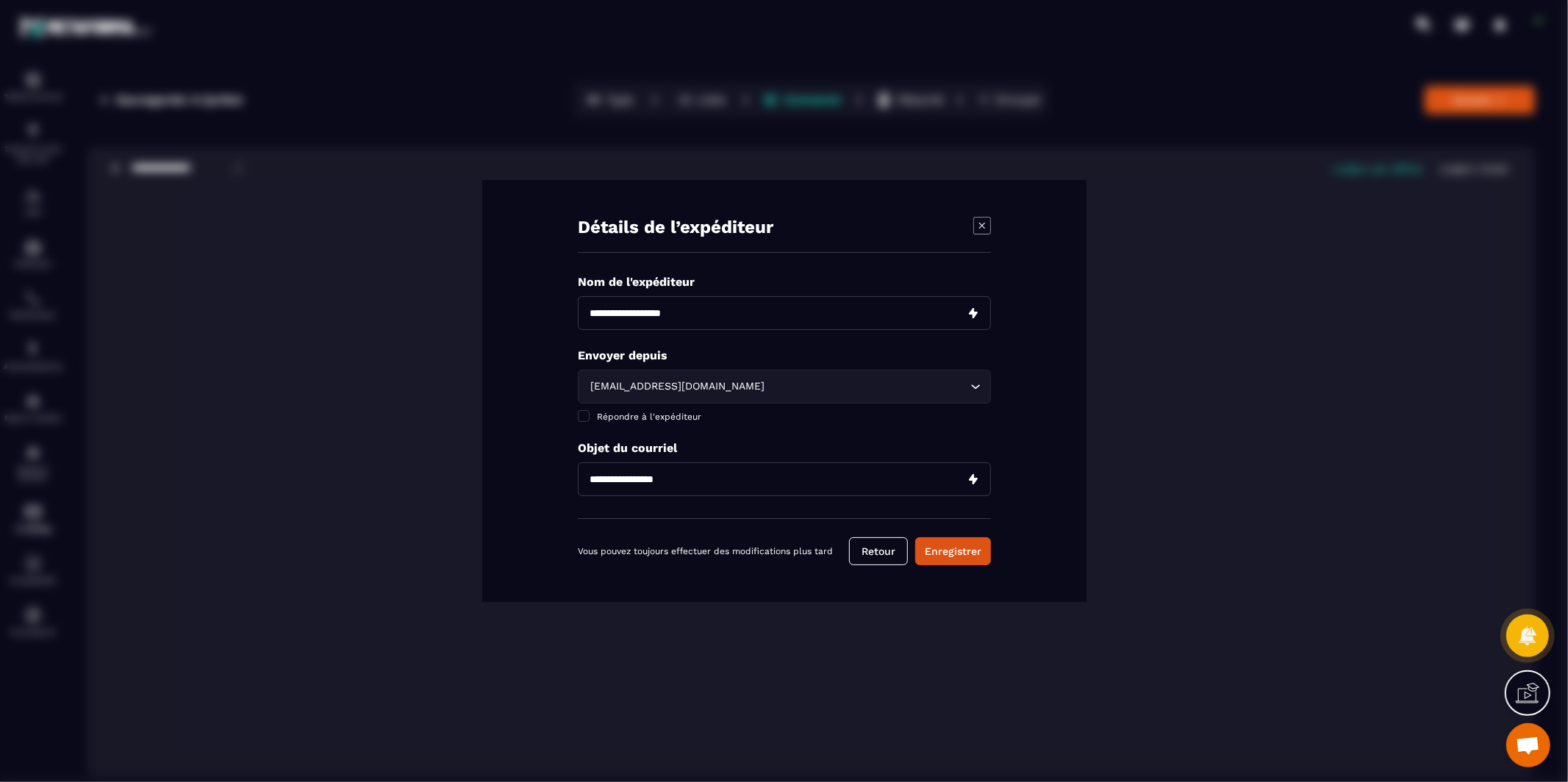
click at [755, 305] on input "Modal window" at bounding box center [784, 312] width 413 height 34
type input "**********"
click at [630, 481] on input "Modal window" at bounding box center [784, 479] width 413 height 34
type input "**********"
click at [649, 417] on span "Répondre à l'expéditeur" at bounding box center [649, 416] width 105 height 10
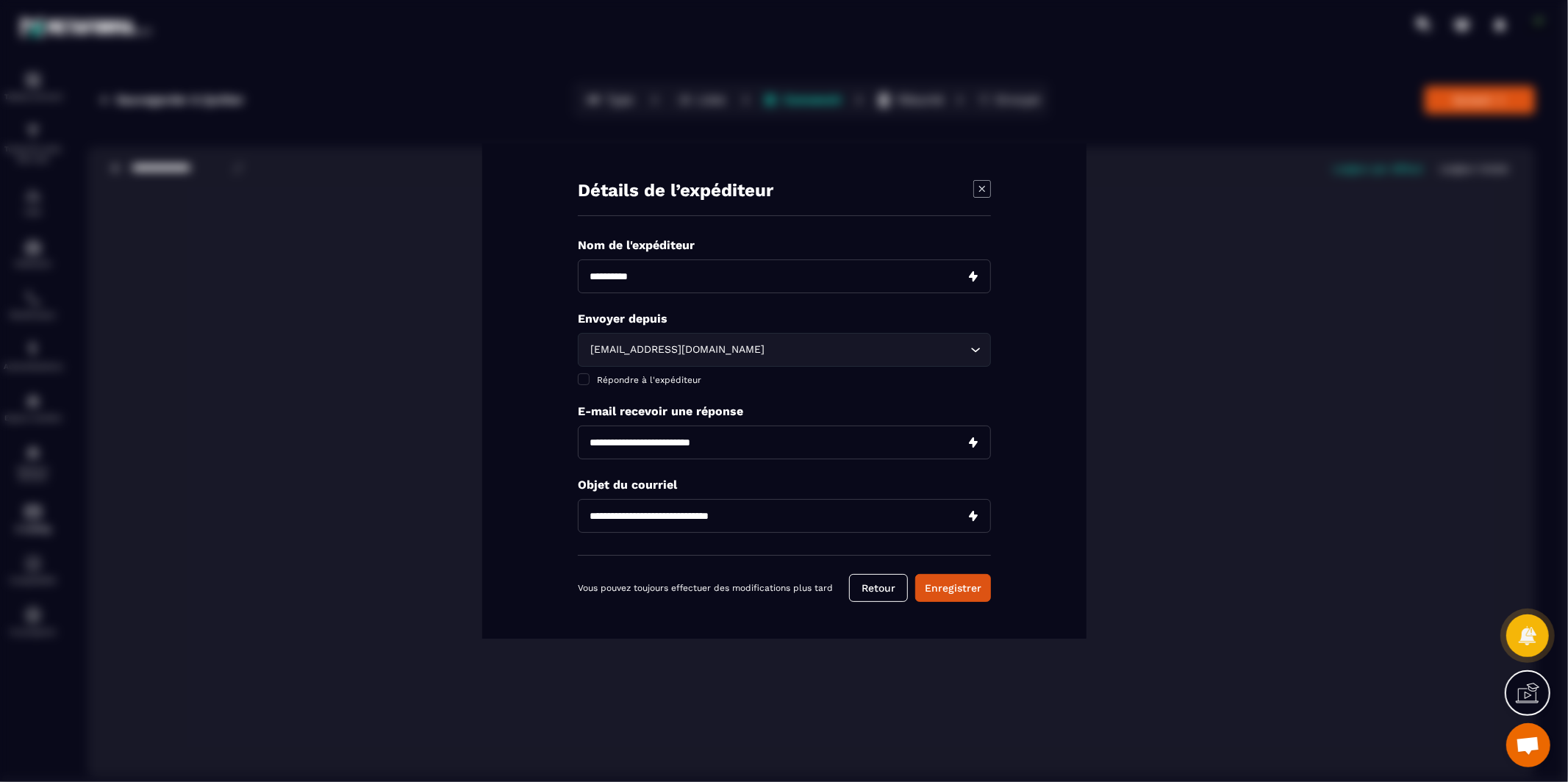
click at [652, 440] on input "Modal window" at bounding box center [784, 443] width 413 height 34
type input "**********"
click at [941, 592] on button "Enregistrer" at bounding box center [953, 588] width 75 height 28
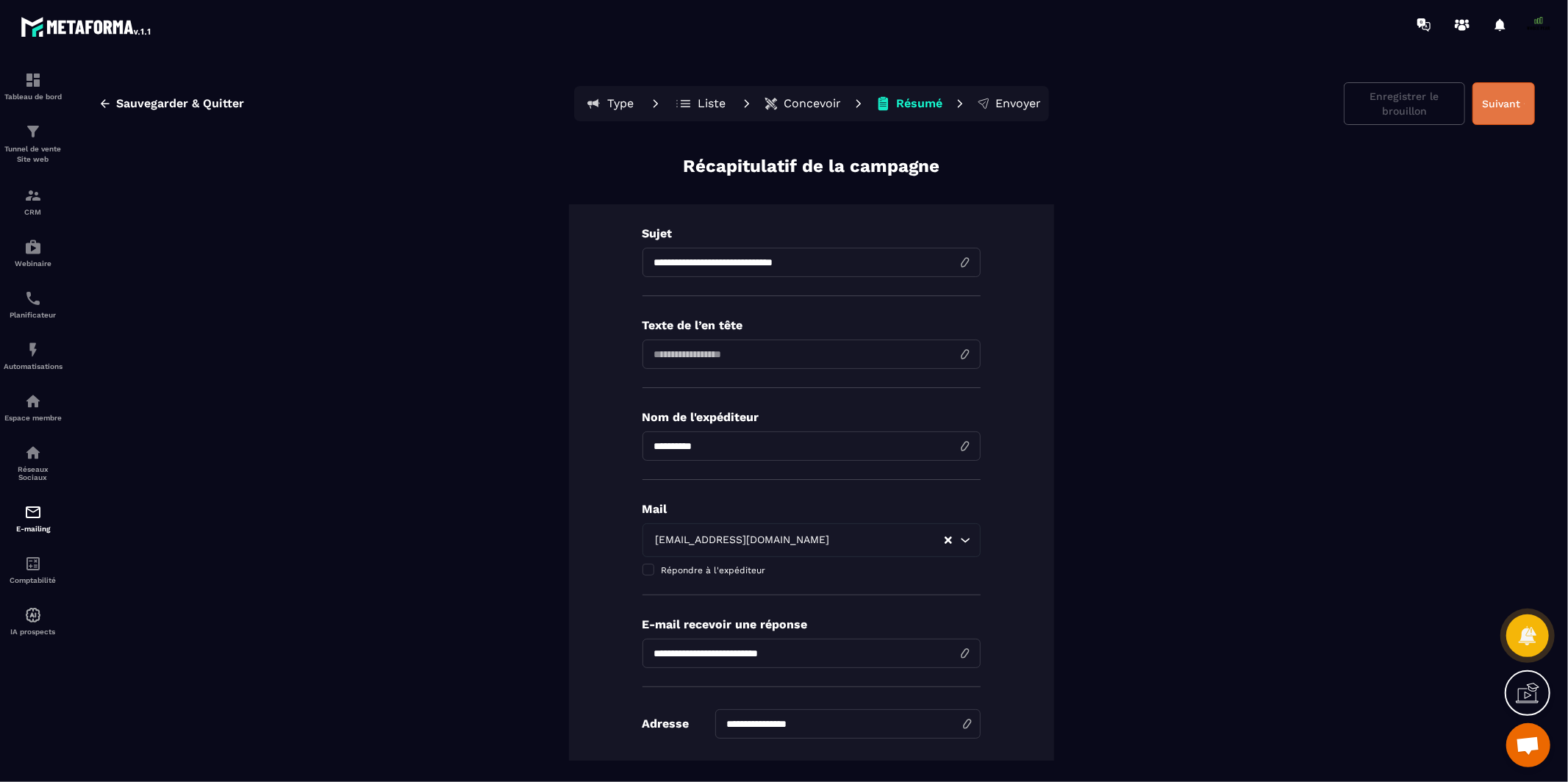
click at [1511, 113] on button "Suivant" at bounding box center [1503, 104] width 63 height 43
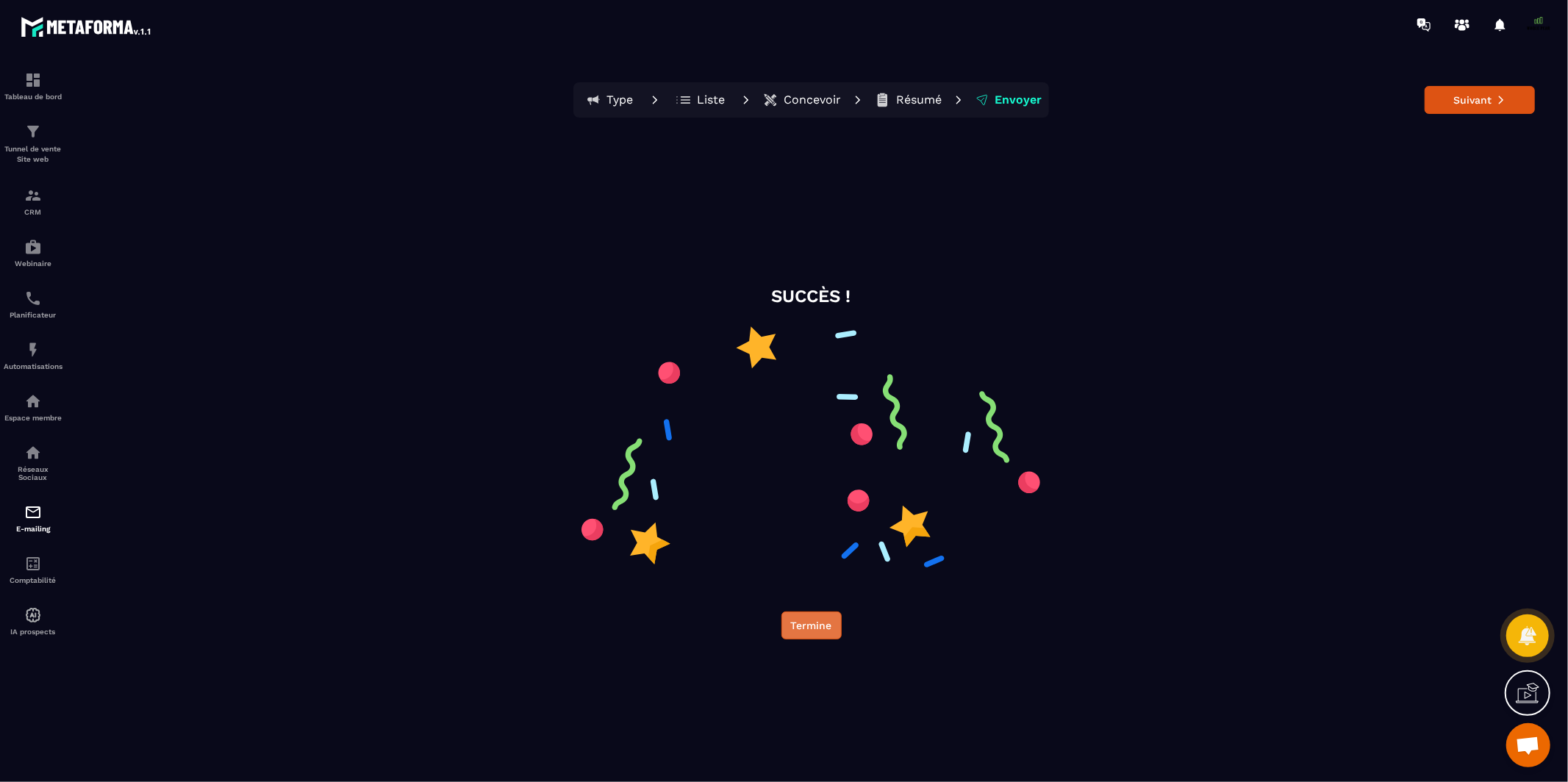
click at [825, 623] on button "Termine" at bounding box center [811, 625] width 60 height 28
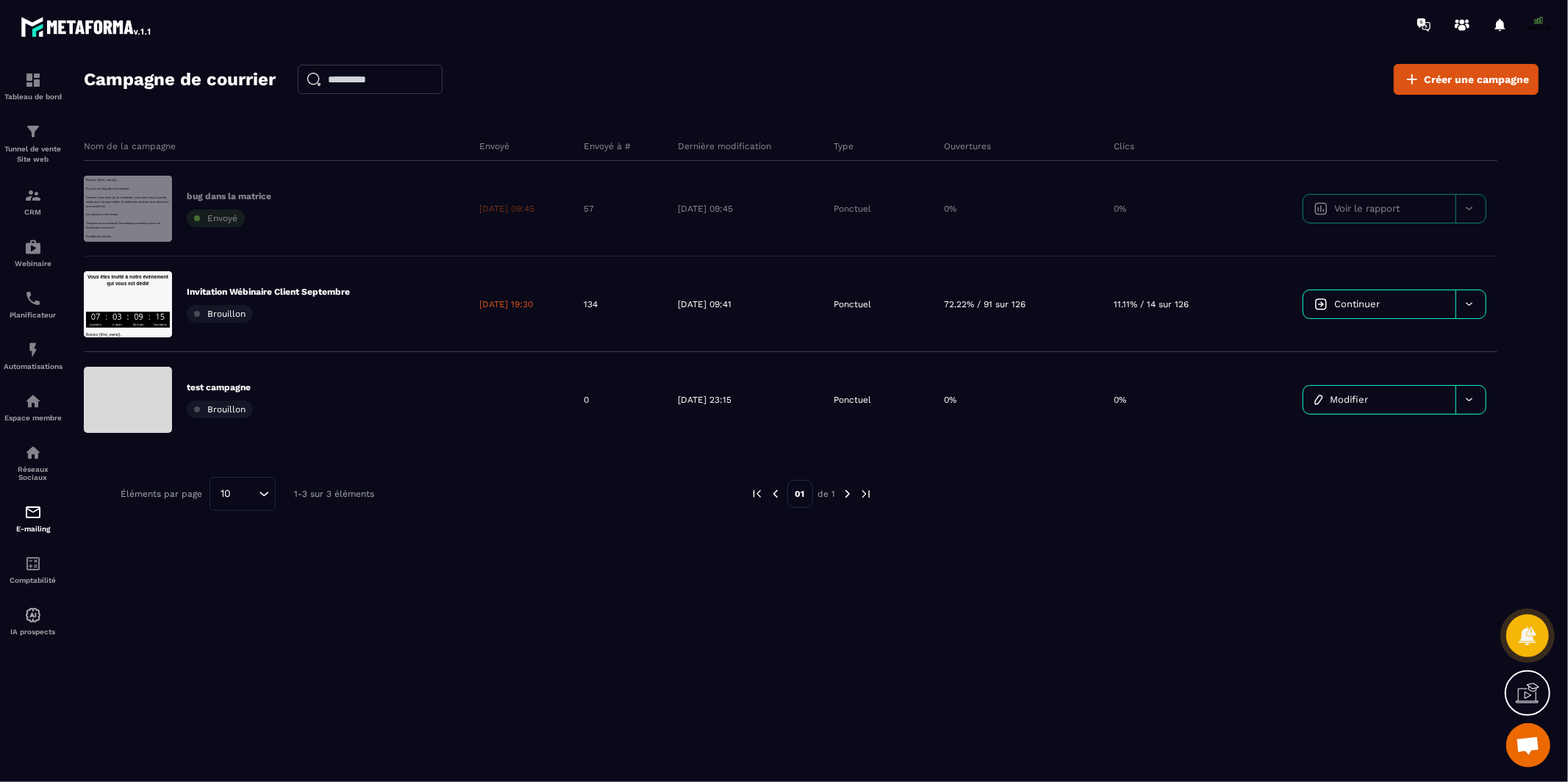
click at [1538, 19] on span at bounding box center [1538, 25] width 29 height 29
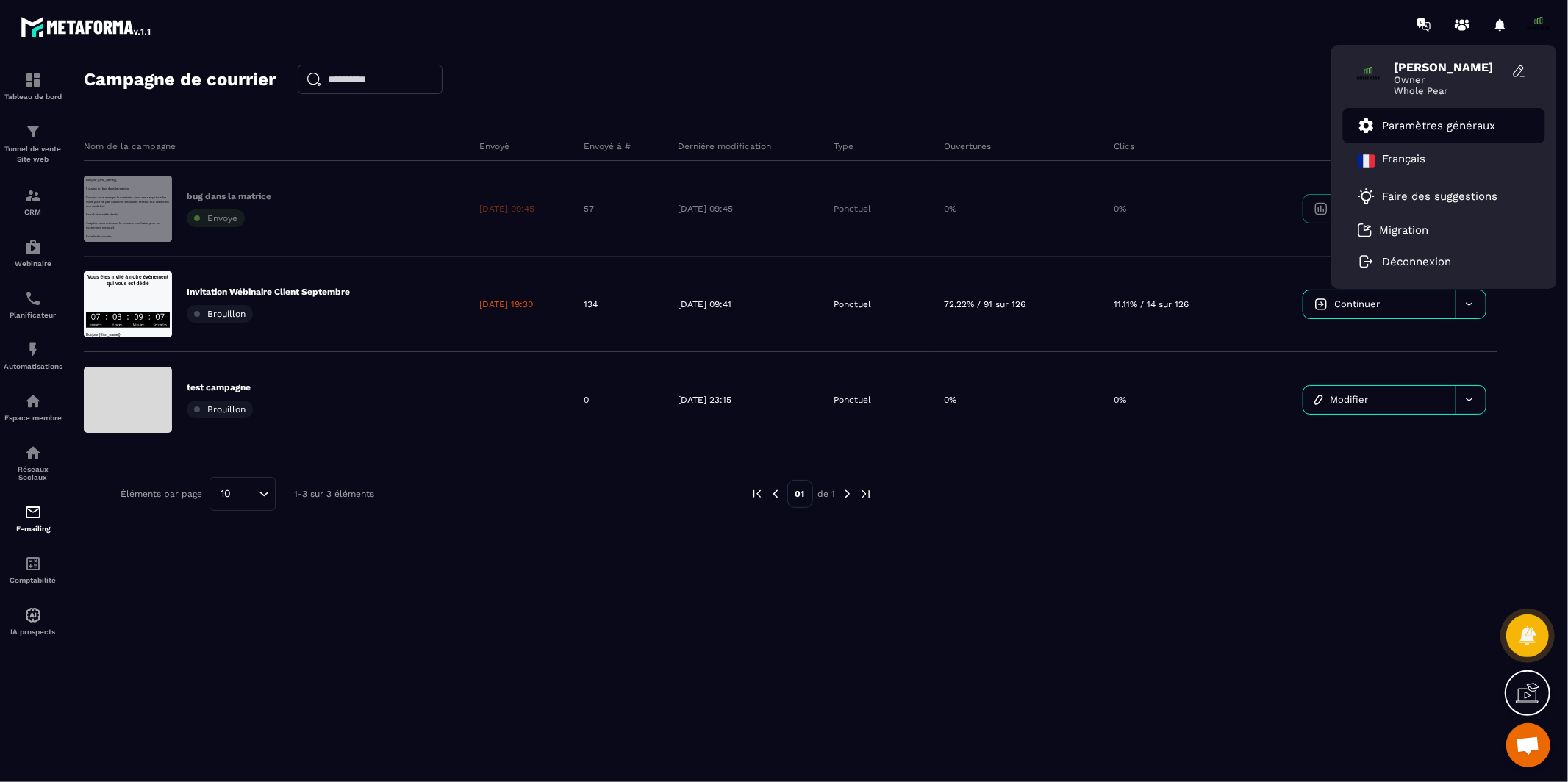
click at [1417, 119] on p "Paramètres généraux" at bounding box center [1439, 125] width 113 height 13
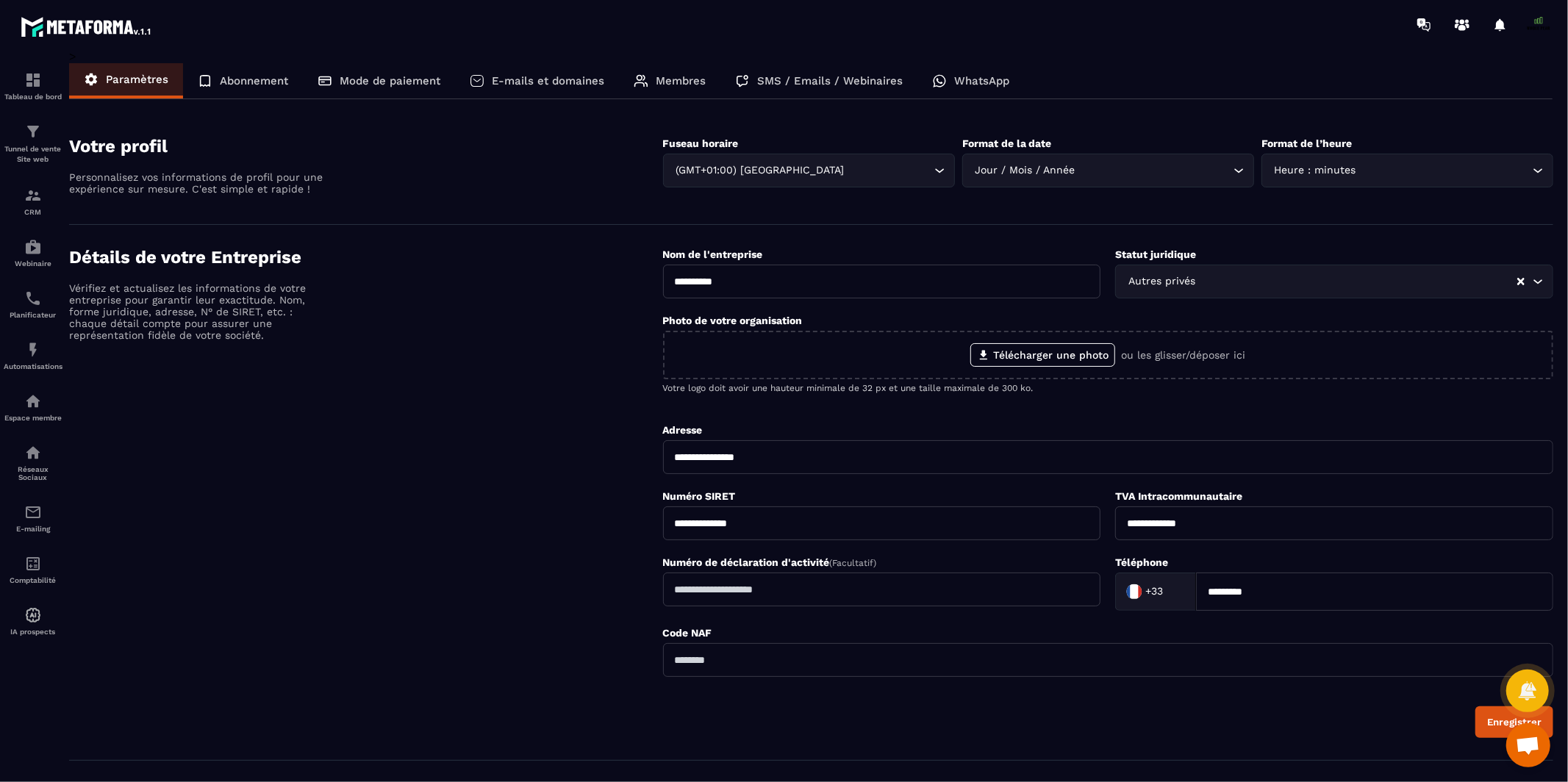
click at [822, 82] on p "SMS / Emails / Webinaires" at bounding box center [829, 81] width 145 height 13
